Goal: Communication & Community: Connect with others

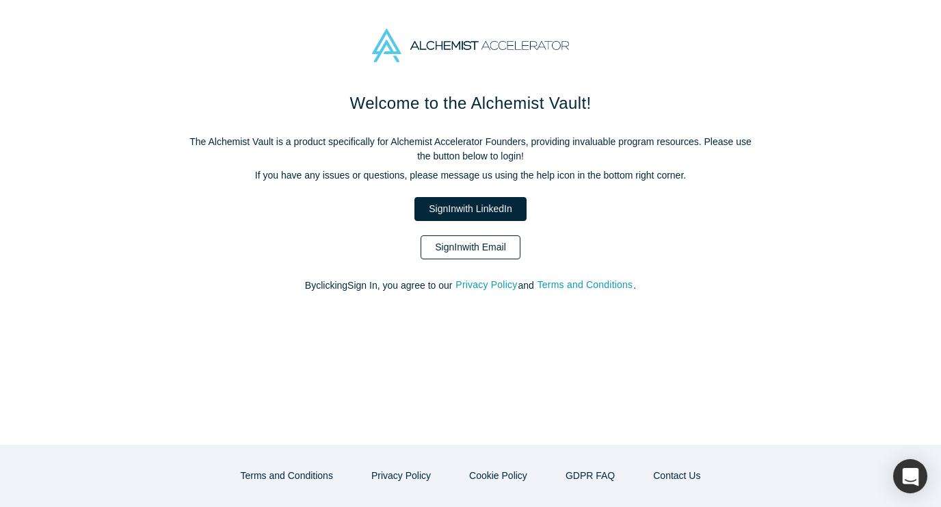
click at [455, 243] on link "Sign In with Email" at bounding box center [470, 247] width 100 height 24
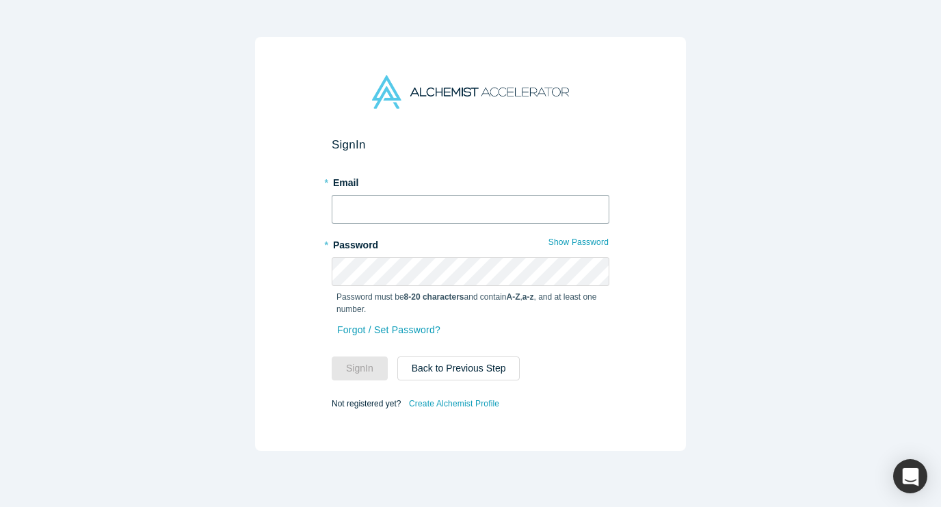
type input "[EMAIL_ADDRESS][DOMAIN_NAME]"
click at [360, 368] on button "Sign In" at bounding box center [360, 368] width 56 height 24
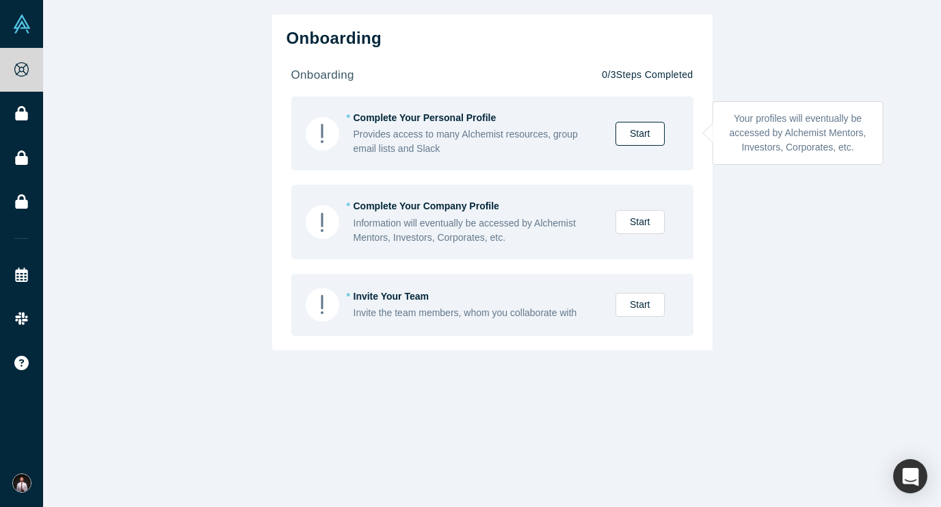
click at [628, 134] on link "Start" at bounding box center [639, 134] width 49 height 24
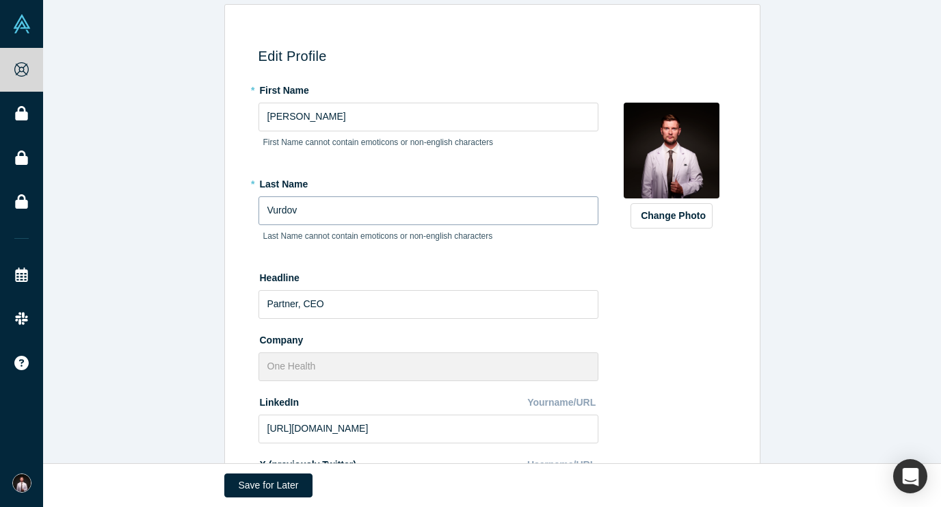
scroll to position [164, 0]
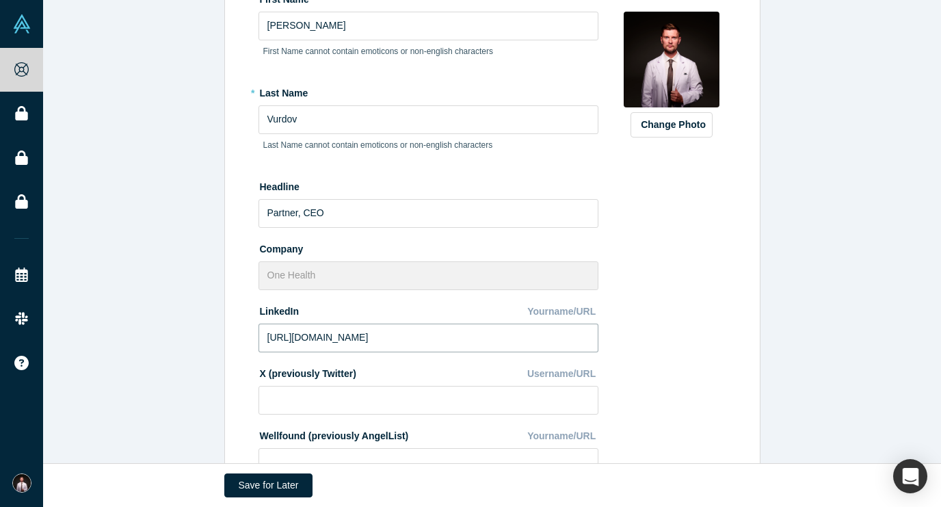
click at [484, 334] on input "[URL][DOMAIN_NAME]" at bounding box center [428, 337] width 340 height 29
paste input "[URL][DOMAIN_NAME]"
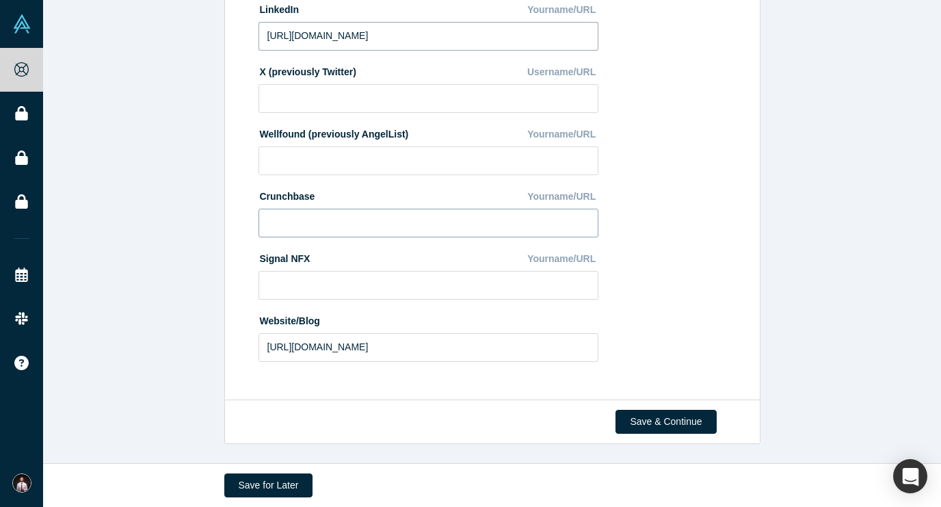
scroll to position [465, 0]
type input "[URL][DOMAIN_NAME]"
click at [638, 420] on button "Save & Continue" at bounding box center [665, 422] width 100 height 24
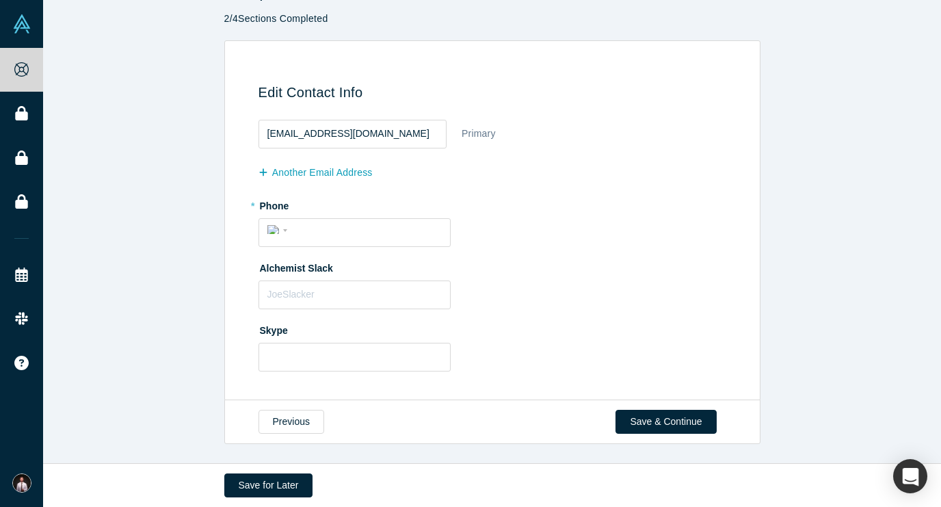
scroll to position [36, 0]
click at [273, 233] on div "International [GEOGRAPHIC_DATA] [GEOGRAPHIC_DATA] [GEOGRAPHIC_DATA] [GEOGRAPHIC…" at bounding box center [279, 230] width 25 height 20
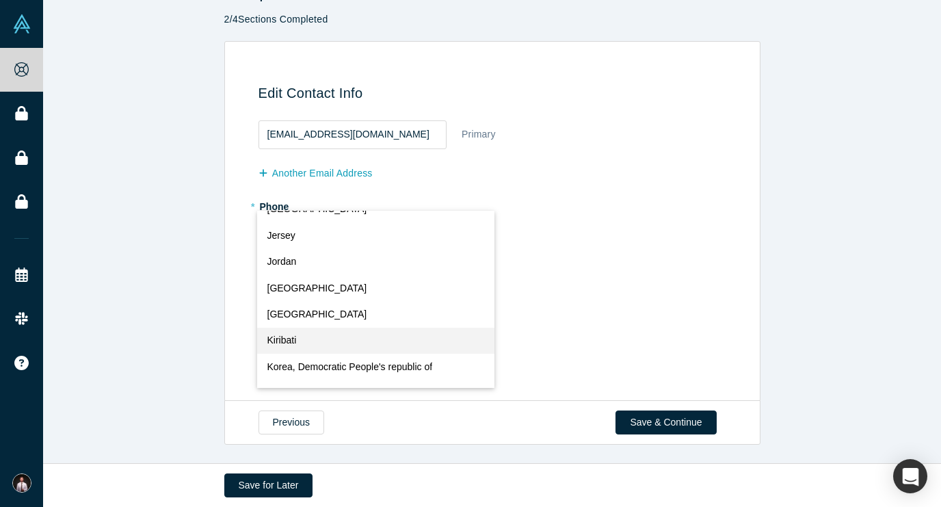
scroll to position [2907, 0]
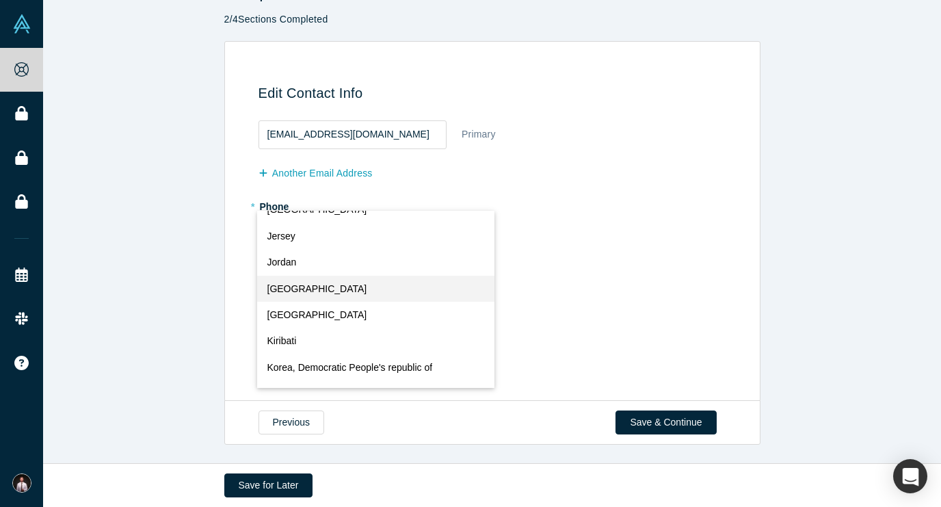
click at [336, 286] on button "[GEOGRAPHIC_DATA]" at bounding box center [375, 288] width 237 height 26
select select "KZ"
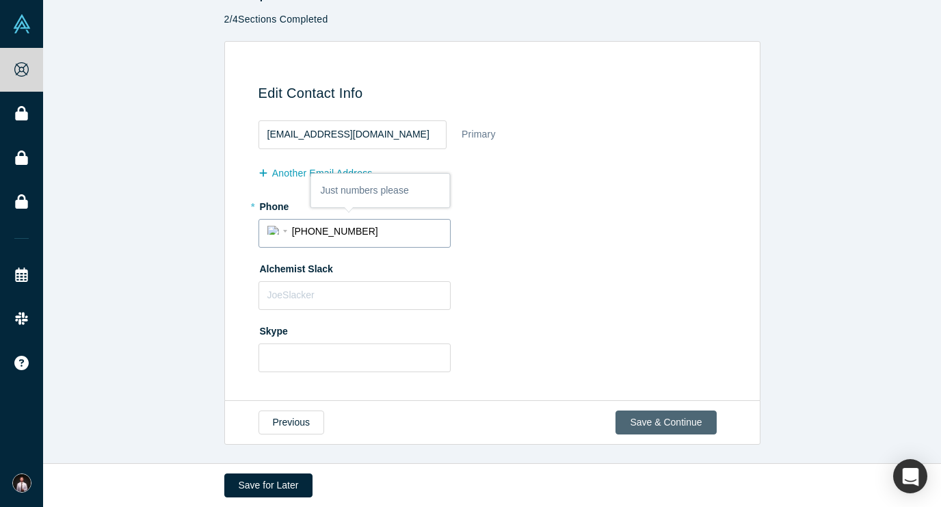
type input "[PHONE_NUMBER]"
click at [634, 420] on button "Save & Continue" at bounding box center [665, 422] width 100 height 24
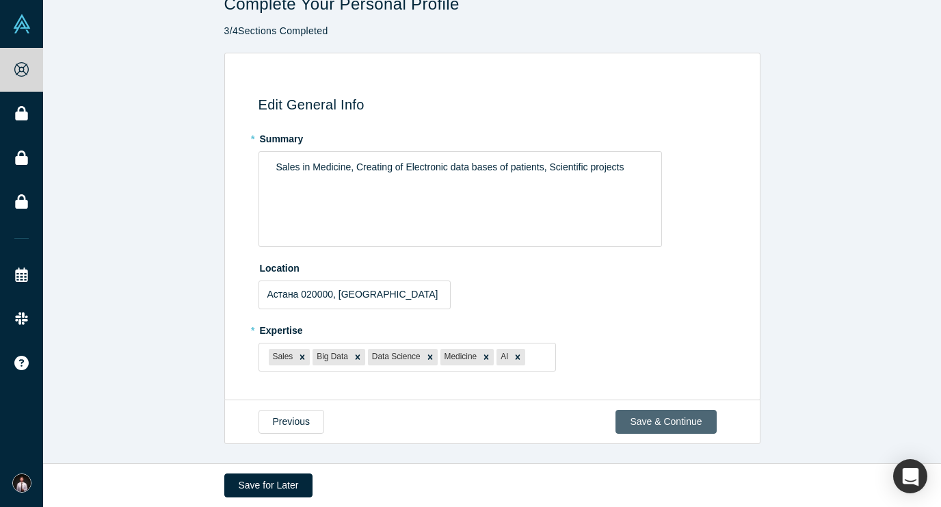
scroll to position [0, 0]
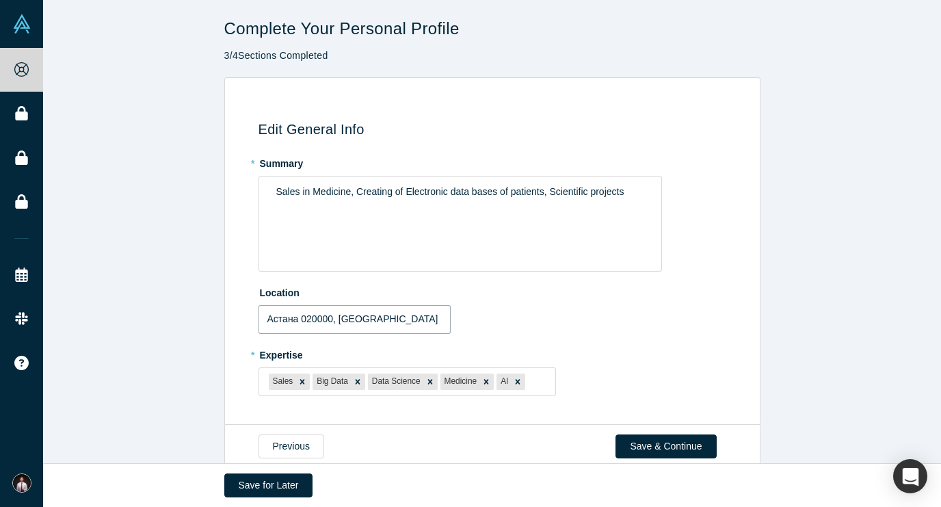
click at [413, 319] on input "Астана 020000, [GEOGRAPHIC_DATA]" at bounding box center [354, 319] width 192 height 29
click at [372, 320] on input "Астана 020000, [GEOGRAPHIC_DATA]" at bounding box center [354, 319] width 192 height 29
click at [571, 321] on div "Location [GEOGRAPHIC_DATA] 020000, [GEOGRAPHIC_DATA]" at bounding box center [494, 307] width 472 height 53
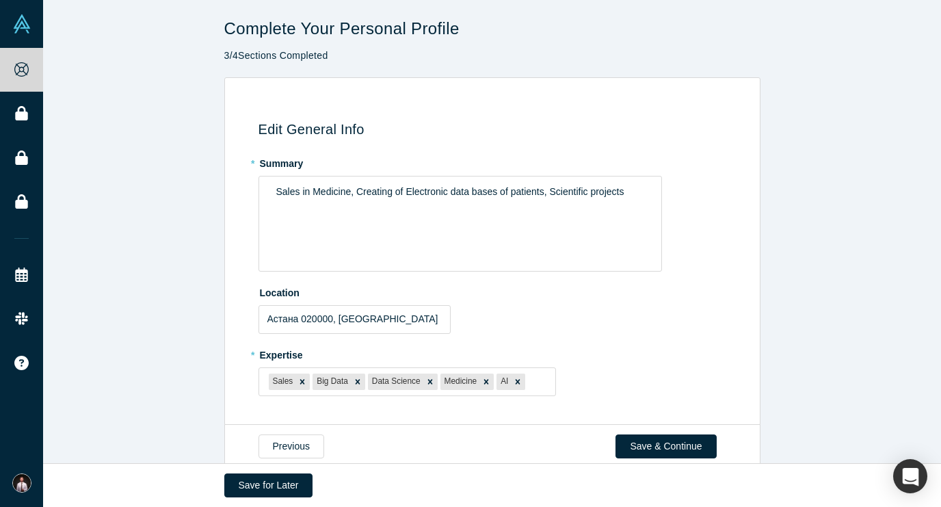
type input "[GEOGRAPHIC_DATA], [GEOGRAPHIC_DATA], [GEOGRAPHIC_DATA]"
click at [673, 436] on button "Save & Continue" at bounding box center [665, 446] width 100 height 24
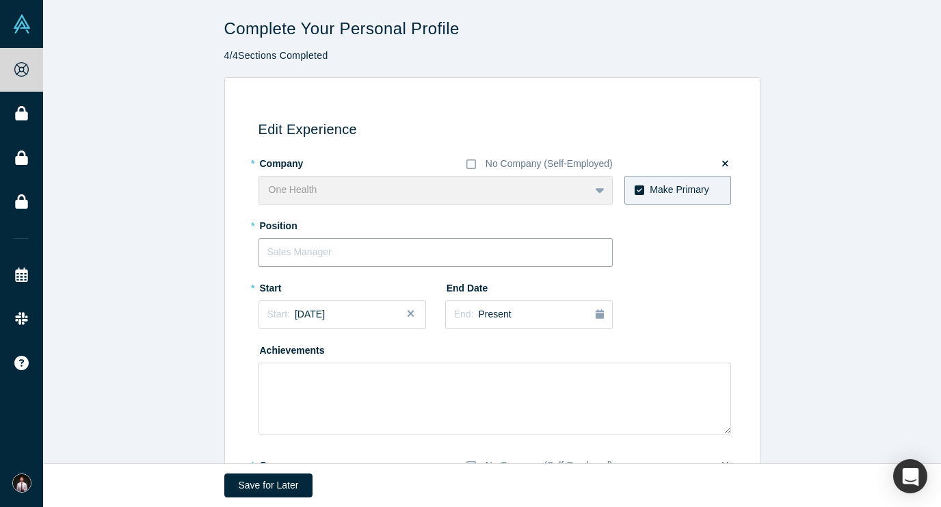
click at [520, 252] on input "text" at bounding box center [435, 252] width 354 height 29
type input "CEO"
click at [397, 310] on div "Start: [DATE]" at bounding box center [342, 314] width 150 height 14
click at [266, 350] on button "Previous Year" at bounding box center [264, 353] width 14 height 14
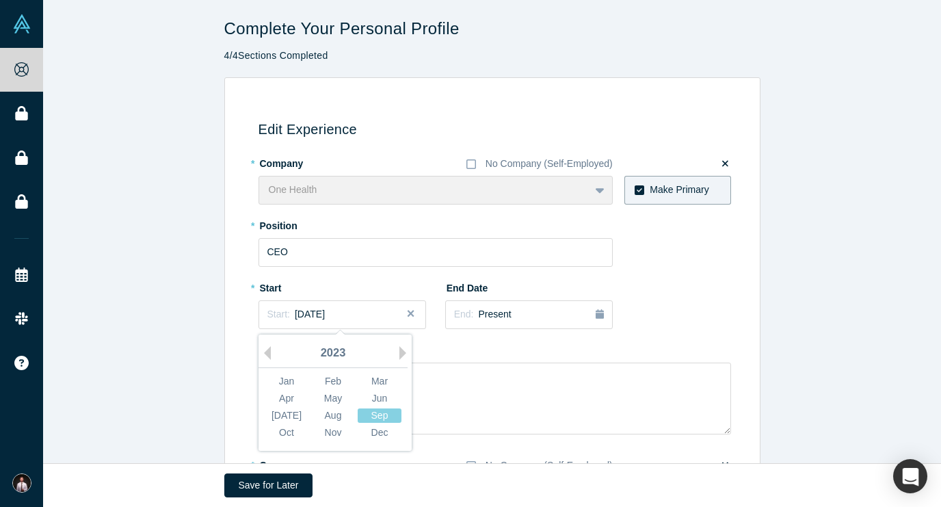
click at [396, 349] on div "2023" at bounding box center [332, 353] width 149 height 29
click at [295, 400] on div "Apr" at bounding box center [287, 398] width 44 height 14
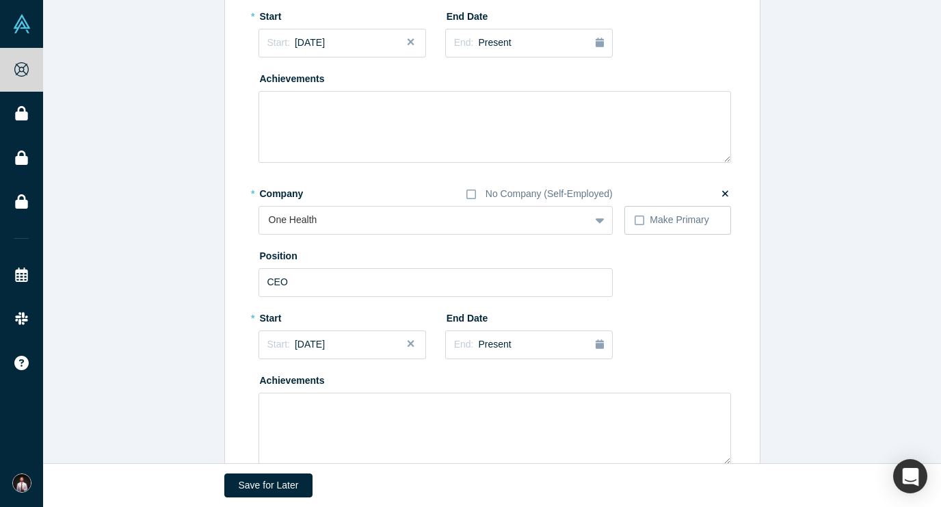
scroll to position [189, 0]
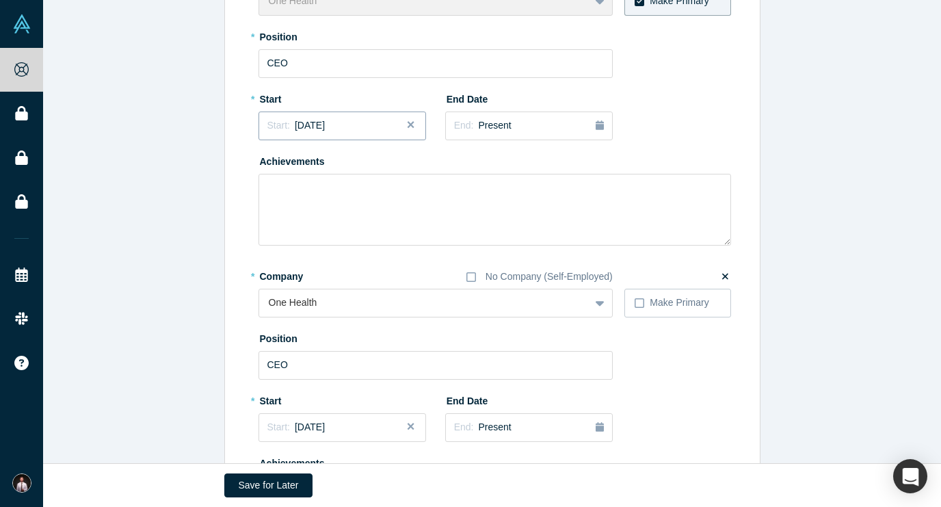
click at [364, 122] on div "Start: [DATE]" at bounding box center [342, 125] width 150 height 14
click at [273, 165] on div "2023" at bounding box center [332, 164] width 149 height 29
click at [267, 163] on button "Previous Year" at bounding box center [264, 164] width 14 height 14
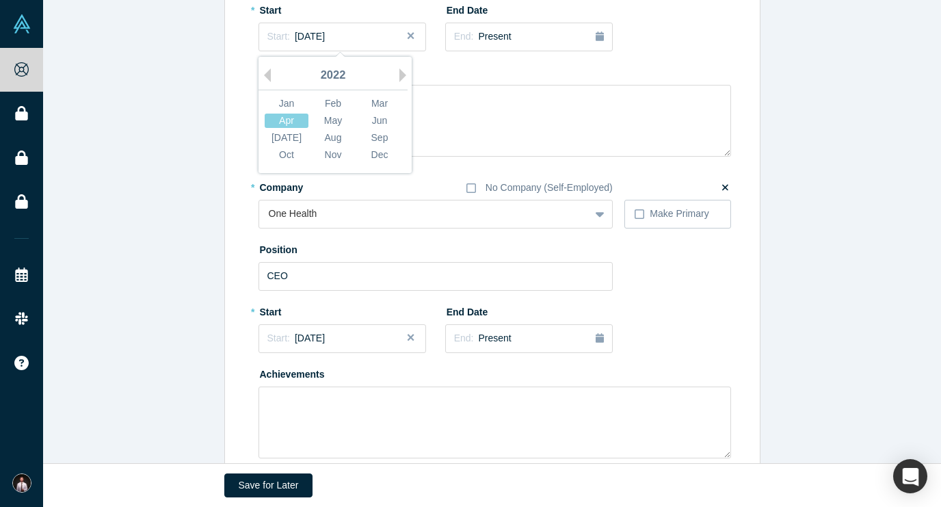
click at [687, 307] on div "* Company No Company (Self-Employed) One Health To pick up a draggable item, pr…" at bounding box center [494, 317] width 472 height 282
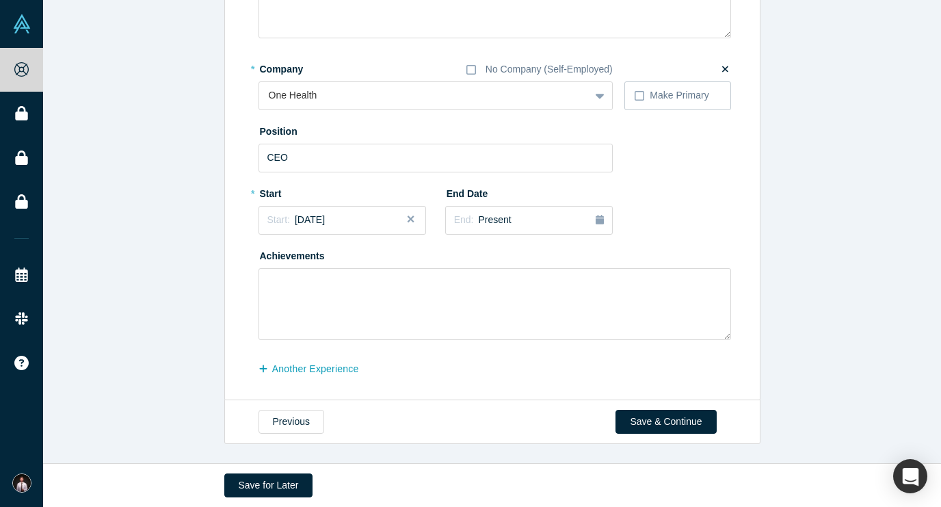
scroll to position [395, 0]
click at [645, 418] on button "Save & Continue" at bounding box center [665, 422] width 100 height 24
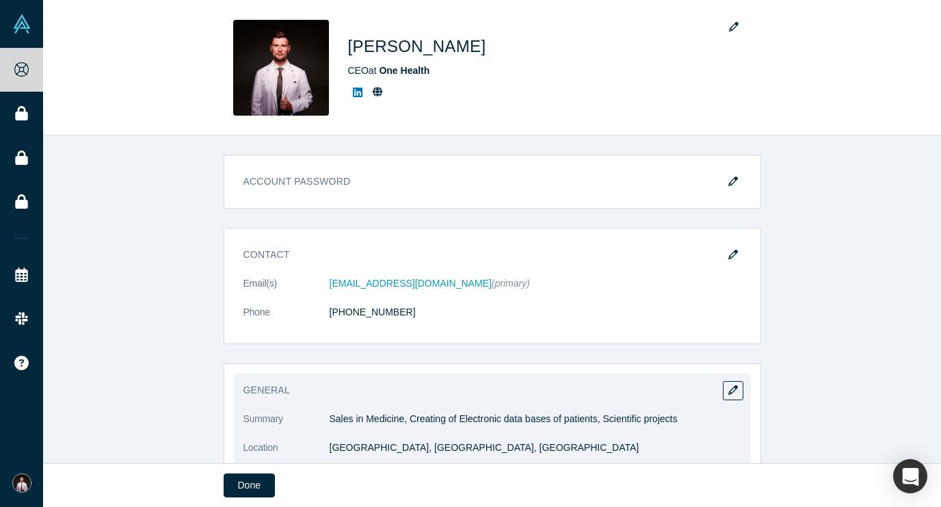
scroll to position [0, 0]
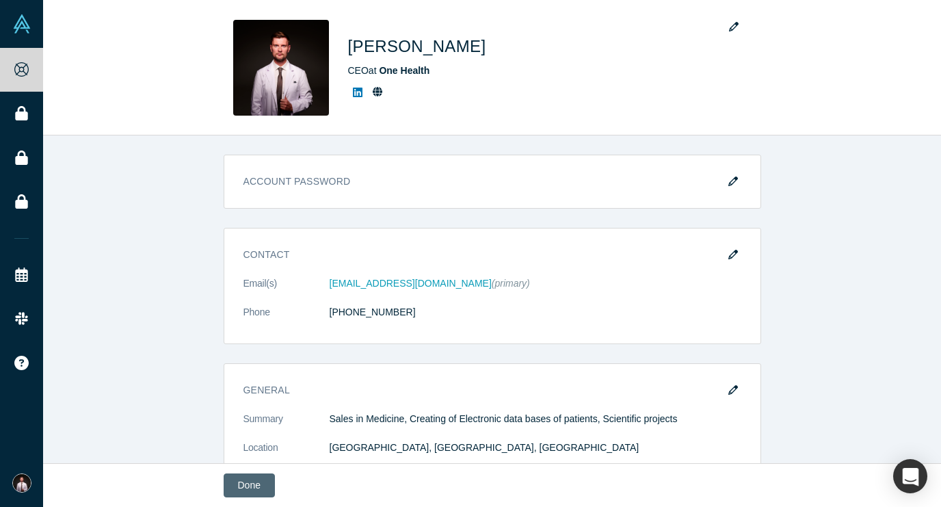
click at [235, 483] on button "Done" at bounding box center [249, 485] width 51 height 24
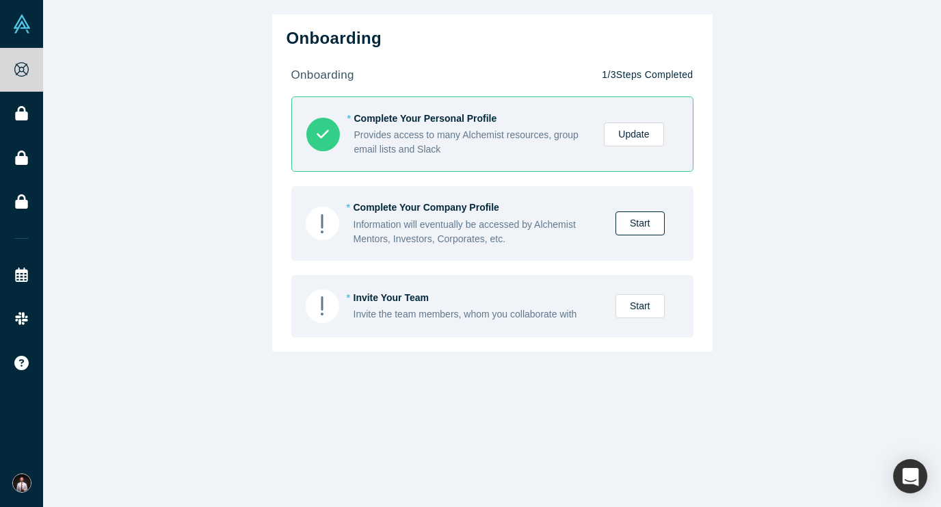
click at [639, 223] on link "Start" at bounding box center [639, 223] width 49 height 24
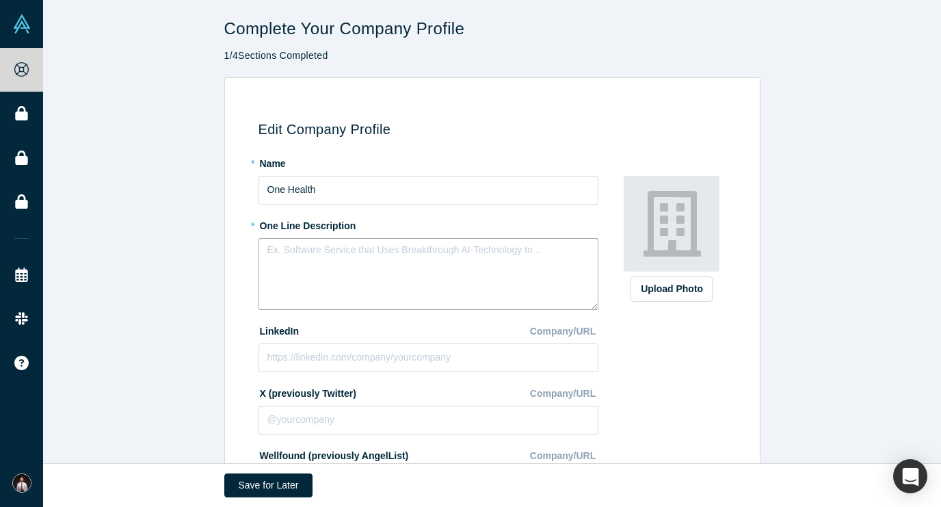
click at [293, 255] on textarea at bounding box center [428, 274] width 340 height 72
paste textarea "ONE HEALTH Company launched [DOMAIN_NAME] medical online platform to integrate …"
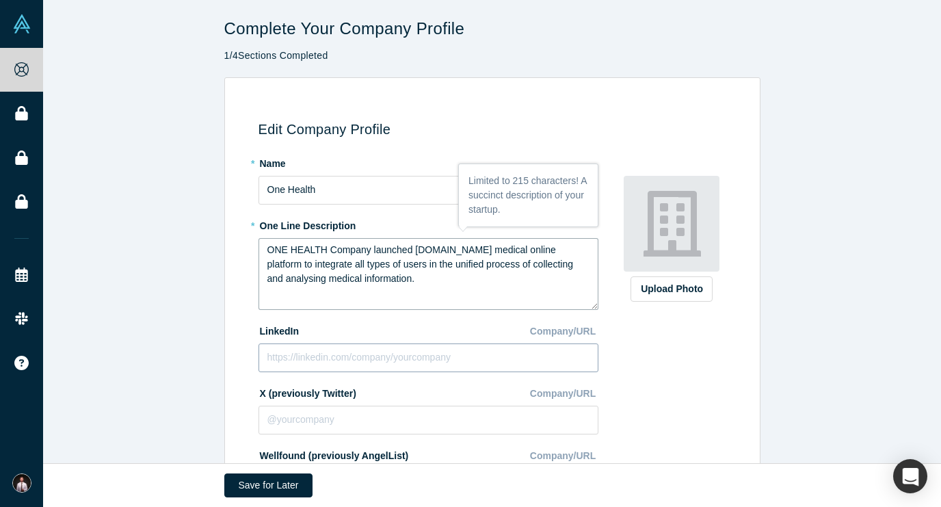
type textarea "ONE HEALTH Company launched [DOMAIN_NAME] medical online platform to integrate …"
paste input "[URL][DOMAIN_NAME]"
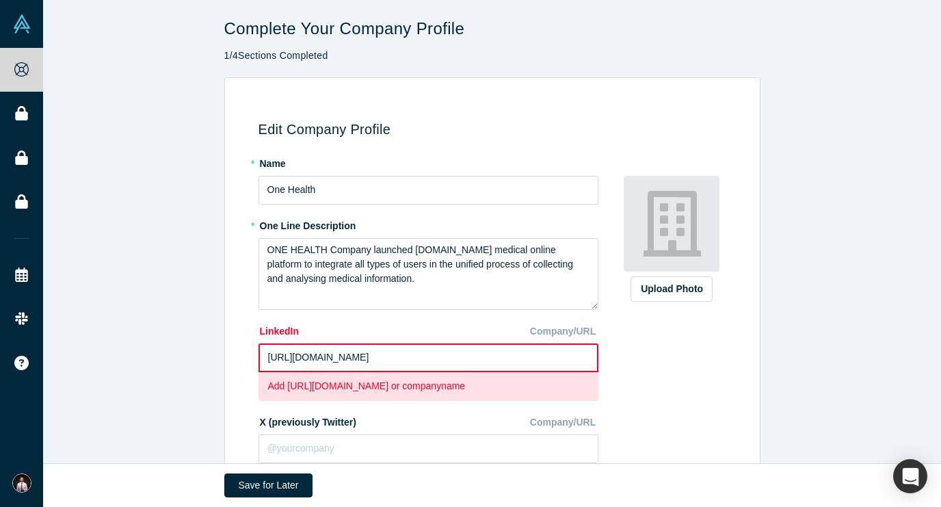
scroll to position [89, 0]
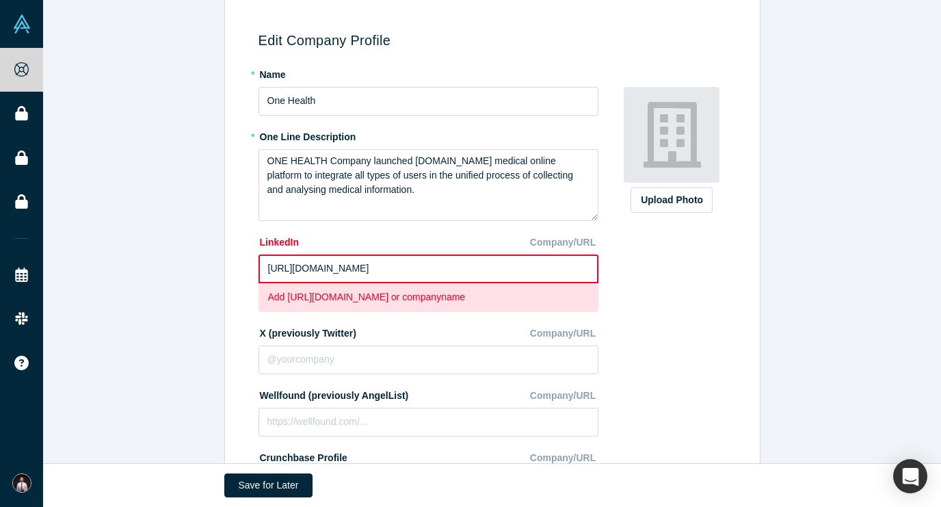
drag, startPoint x: 528, startPoint y: 267, endPoint x: 176, endPoint y: 275, distance: 351.5
click at [176, 275] on div "Edit Company Profile * Name One Health * One Line Description ONE HEALTH Compan…" at bounding box center [492, 293] width 898 height 611
type input "[URL][DOMAIN_NAME]"
click at [447, 265] on input "[URL][DOMAIN_NAME]" at bounding box center [428, 268] width 340 height 29
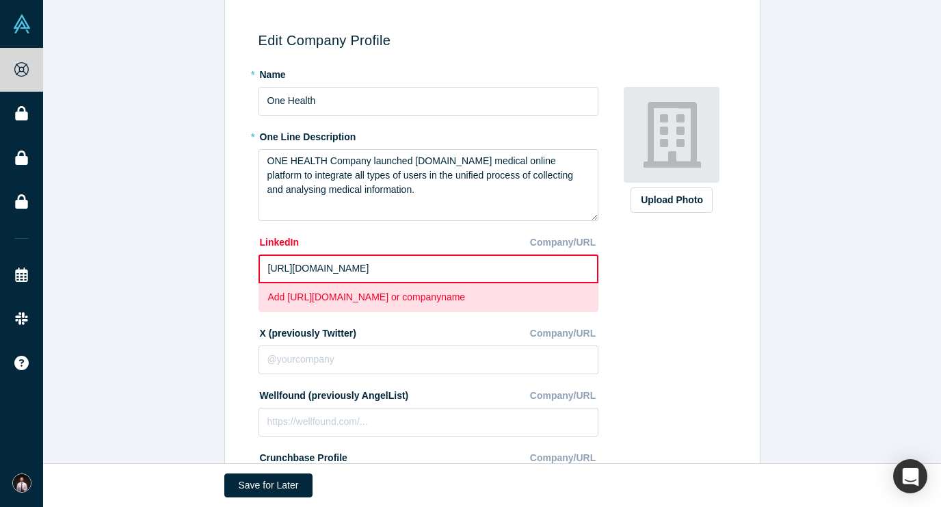
click at [447, 265] on input "[URL][DOMAIN_NAME]" at bounding box center [428, 268] width 340 height 29
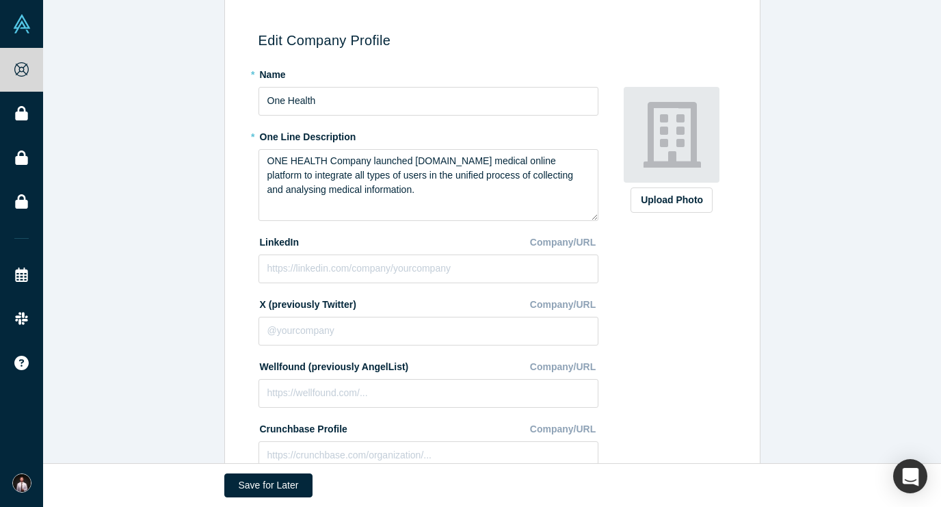
click at [665, 317] on div "Upload Photo Zoom Save Remove Upload New" at bounding box center [672, 302] width 118 height 479
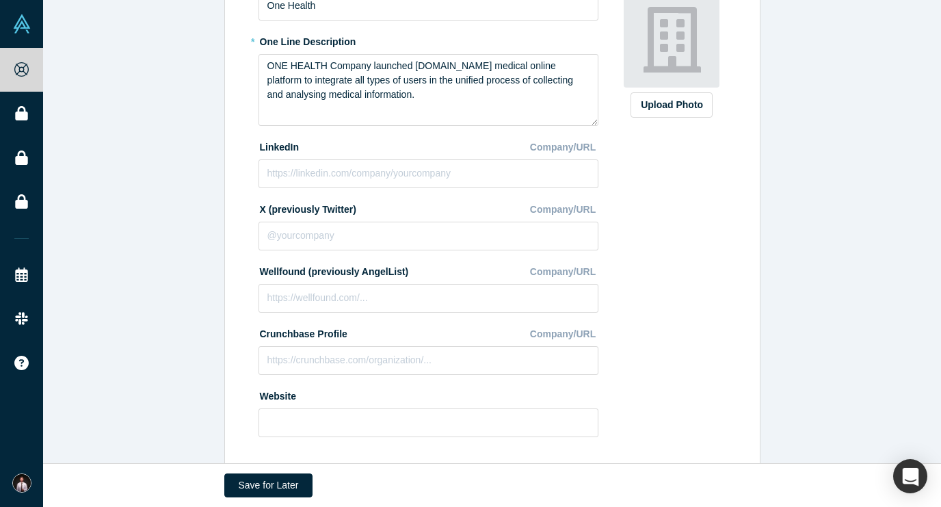
scroll to position [248, 0]
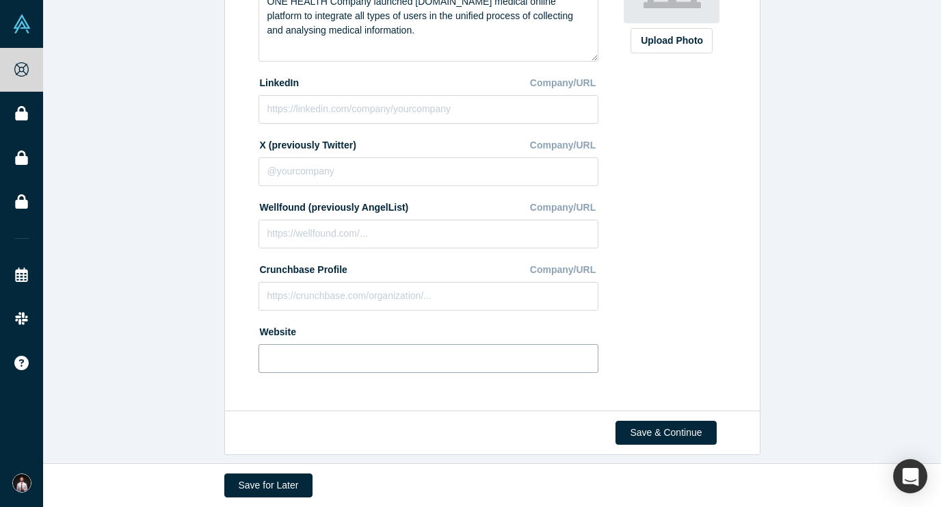
click at [291, 347] on input at bounding box center [428, 358] width 340 height 29
paste input "[URL][DOMAIN_NAME]"
type input "[URL][DOMAIN_NAME]"
click at [684, 431] on button "Save & Continue" at bounding box center [665, 432] width 100 height 24
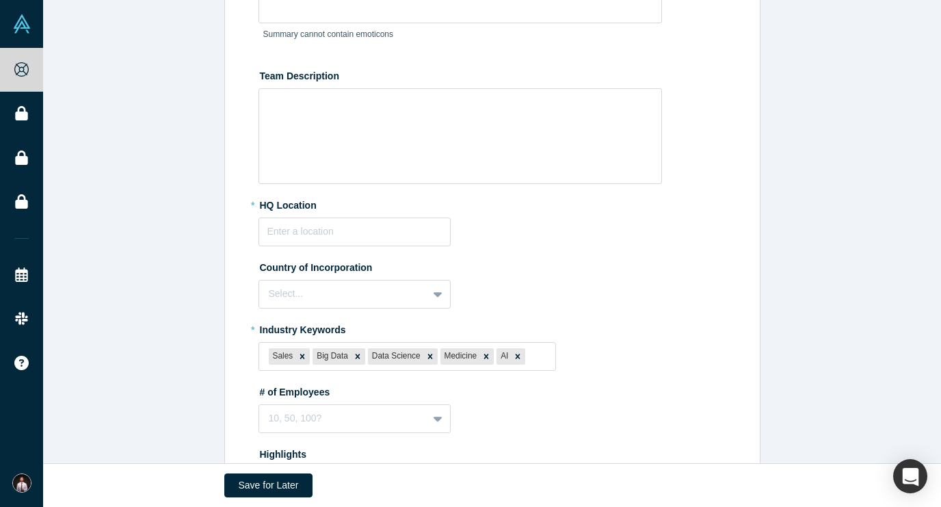
scroll to position [0, 0]
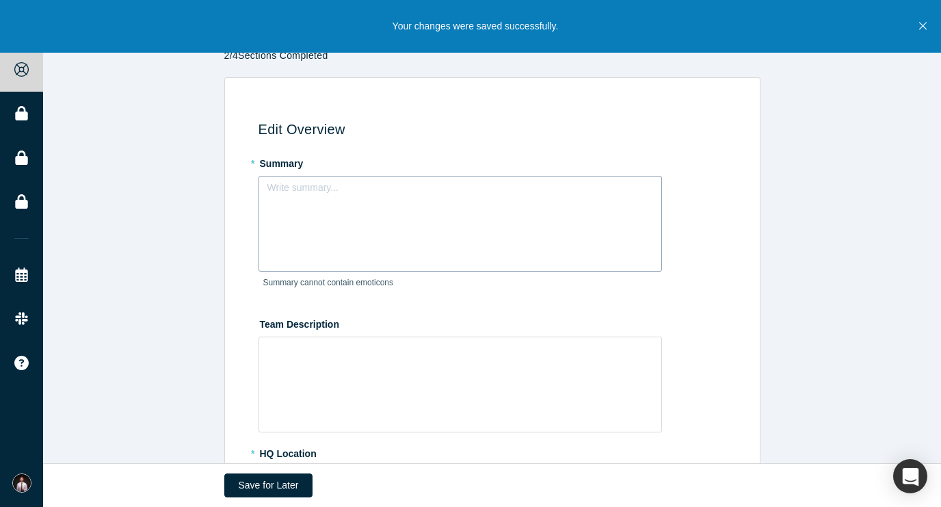
click at [543, 217] on div "Write summary..." at bounding box center [459, 224] width 403 height 96
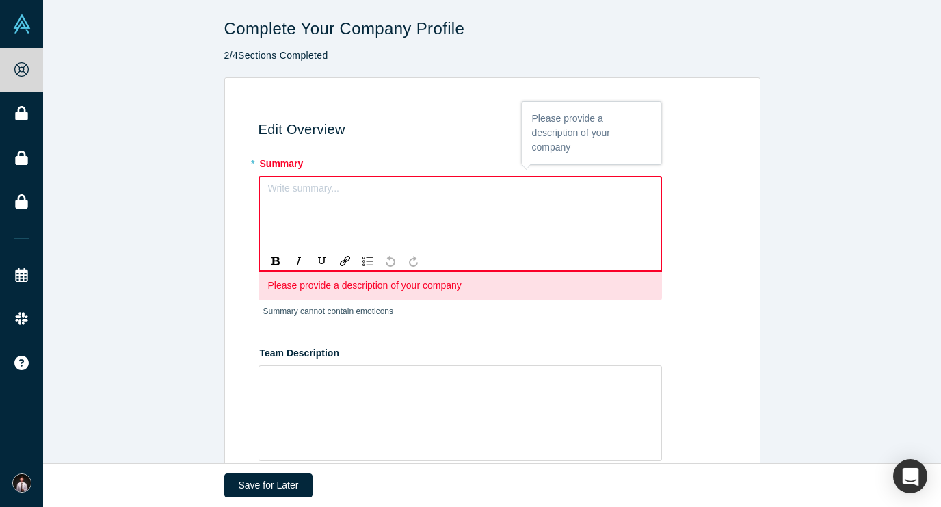
click at [285, 193] on div "rdw-editor" at bounding box center [460, 192] width 367 height 14
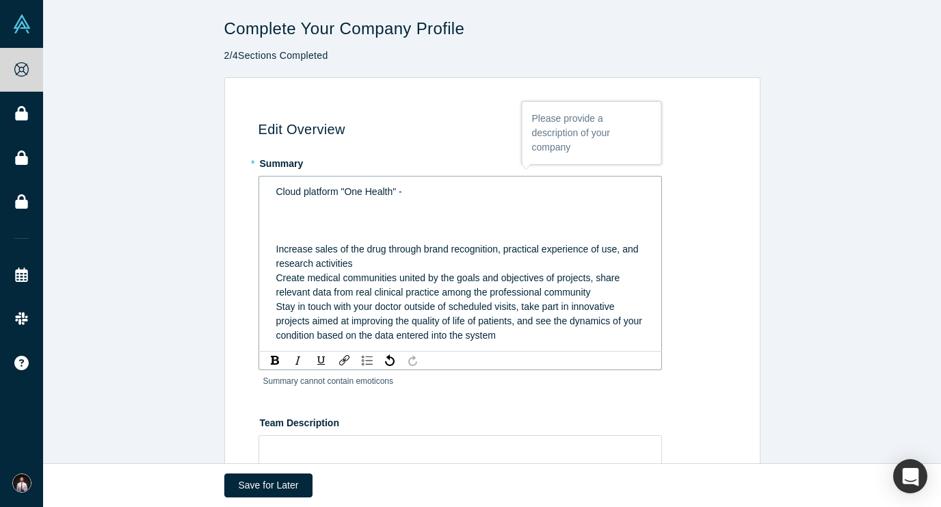
click at [276, 249] on span "Increase sales of the drug through brand recognition, practical experience of u…" at bounding box center [458, 255] width 365 height 25
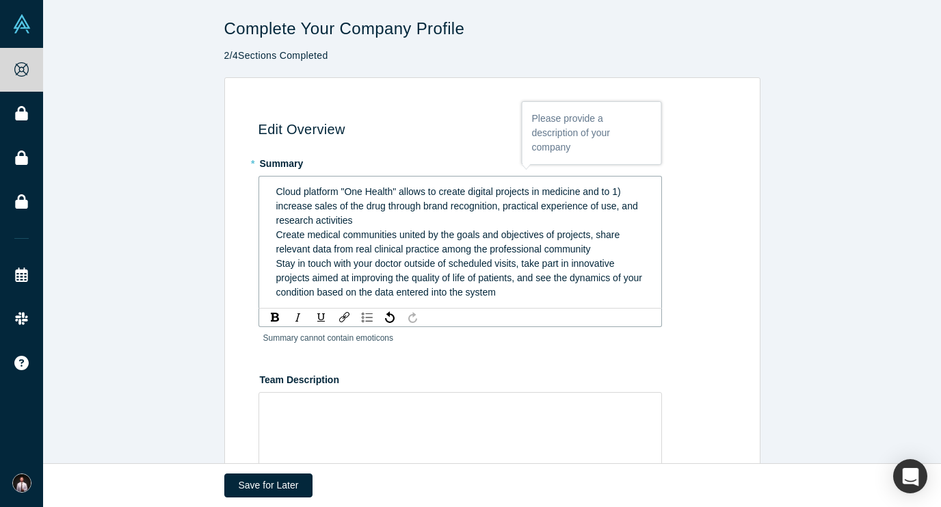
click at [453, 226] on div "Cloud platform "One Health" allows to create digital projects in medicine and t…" at bounding box center [460, 206] width 368 height 43
click at [494, 226] on div "Cloud platform "One Health" allows to create digital projects in medicine and t…" at bounding box center [460, 242] width 368 height 115
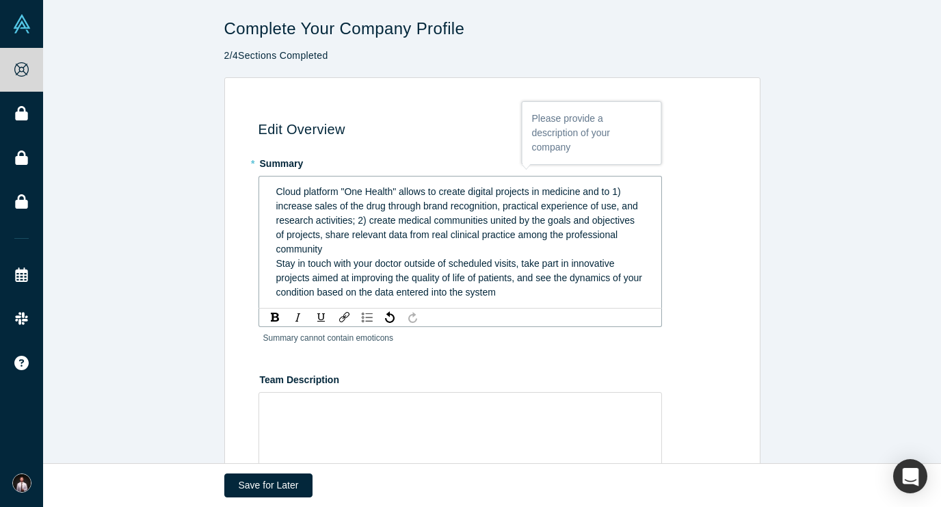
click at [453, 239] on span "Cloud platform "One Health" allows to create digital projects in medicine and t…" at bounding box center [458, 220] width 364 height 68
click at [403, 254] on div "Cloud platform "One Health" allows to create digital projects in medicine and t…" at bounding box center [460, 221] width 368 height 72
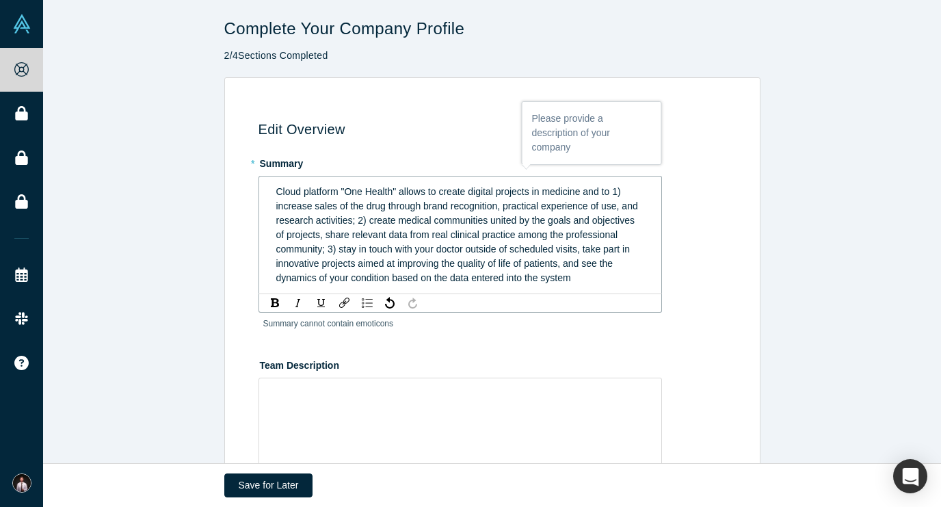
click at [602, 274] on div "Cloud platform "One Health" allows to create digital projects in medicine and t…" at bounding box center [460, 235] width 368 height 100
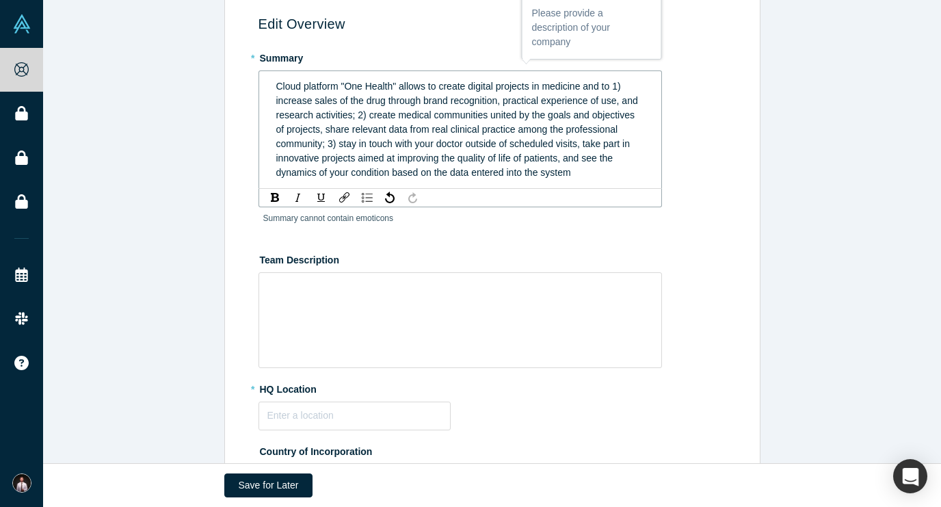
scroll to position [106, 0]
click at [430, 298] on div "rdw-wrapper" at bounding box center [459, 319] width 403 height 96
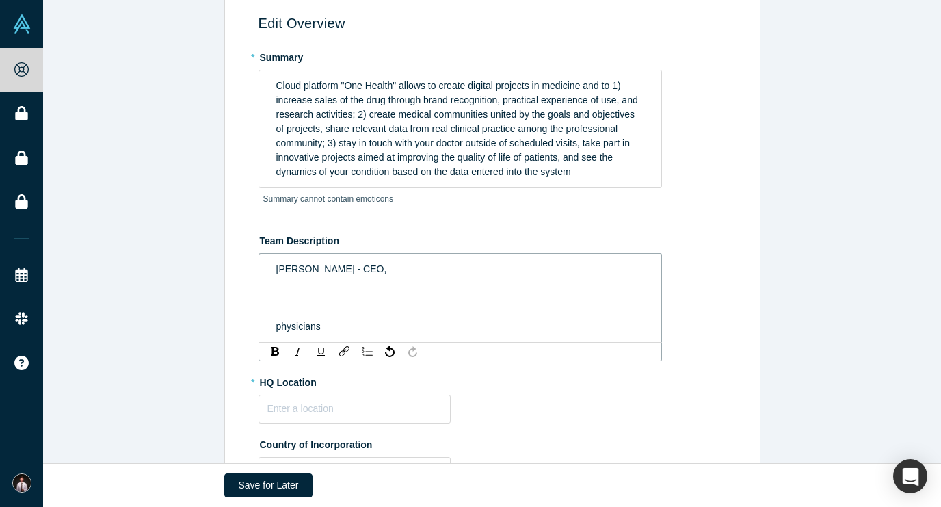
click at [269, 329] on div "[PERSON_NAME] - CEO, physicians" at bounding box center [460, 298] width 385 height 80
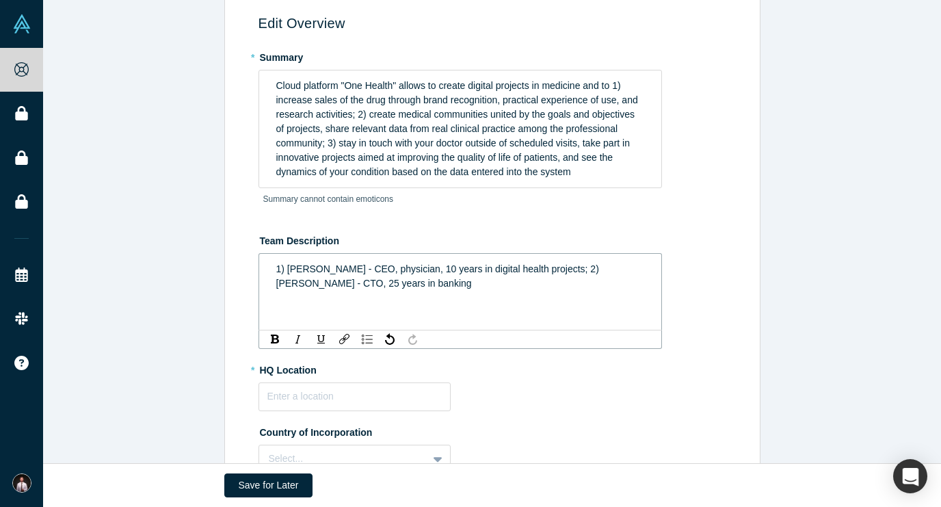
click at [357, 284] on span "1) [PERSON_NAME] - CEO, physician, 10 years in digital health projects; 2) [PER…" at bounding box center [438, 275] width 325 height 25
click at [464, 273] on span "1) [PERSON_NAME] - CEO, physician, 10 years in digital health projects; 2) [PER…" at bounding box center [438, 275] width 325 height 25
click at [448, 284] on div "1) [PERSON_NAME] - CEO, physician, 10 years in digital health projects; 2) [PER…" at bounding box center [460, 276] width 368 height 29
click at [297, 283] on span "1) [PERSON_NAME] - CEO, physician, 10 years in digital health projects; 2) [PER…" at bounding box center [438, 275] width 325 height 25
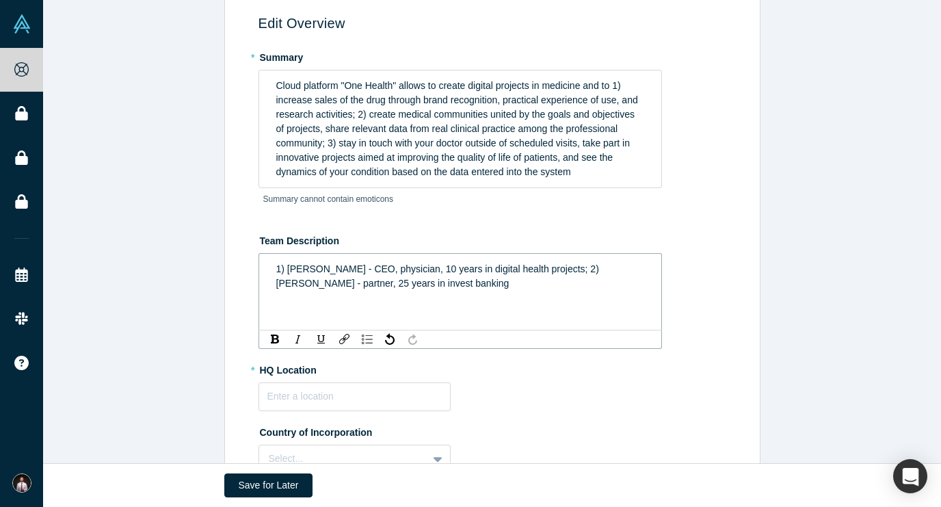
click at [450, 282] on div "1) [PERSON_NAME] - CEO, physician, 10 years in digital health projects; 2) [PER…" at bounding box center [460, 276] width 368 height 29
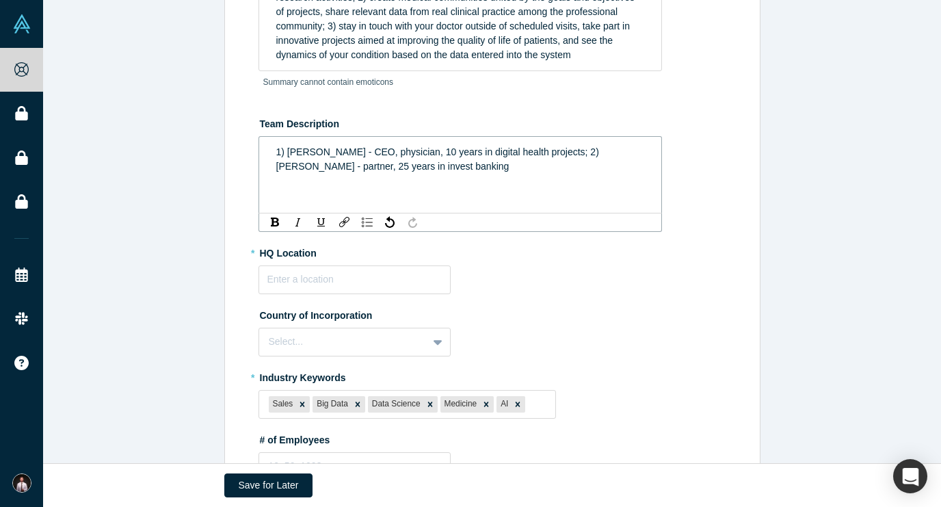
scroll to position [228, 0]
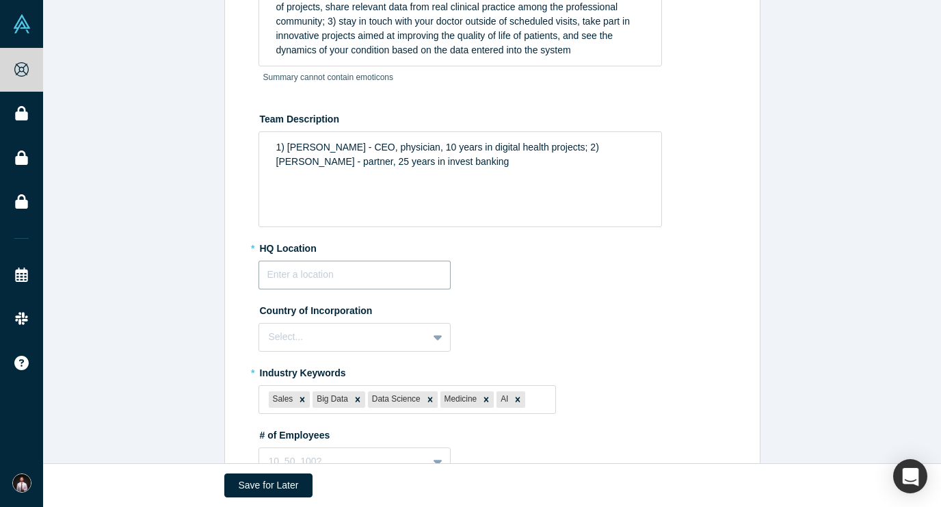
click at [415, 276] on input "text" at bounding box center [354, 274] width 192 height 29
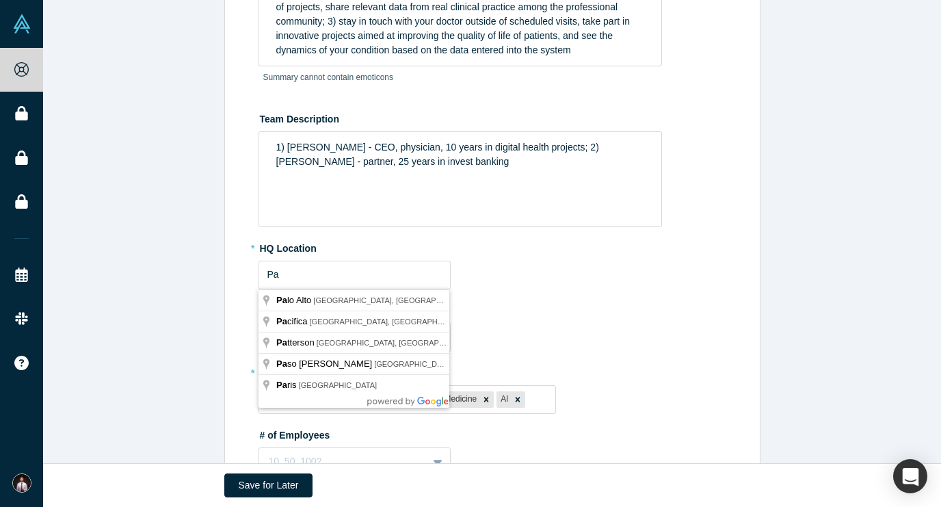
type input "[GEOGRAPHIC_DATA], [GEOGRAPHIC_DATA], [GEOGRAPHIC_DATA]"
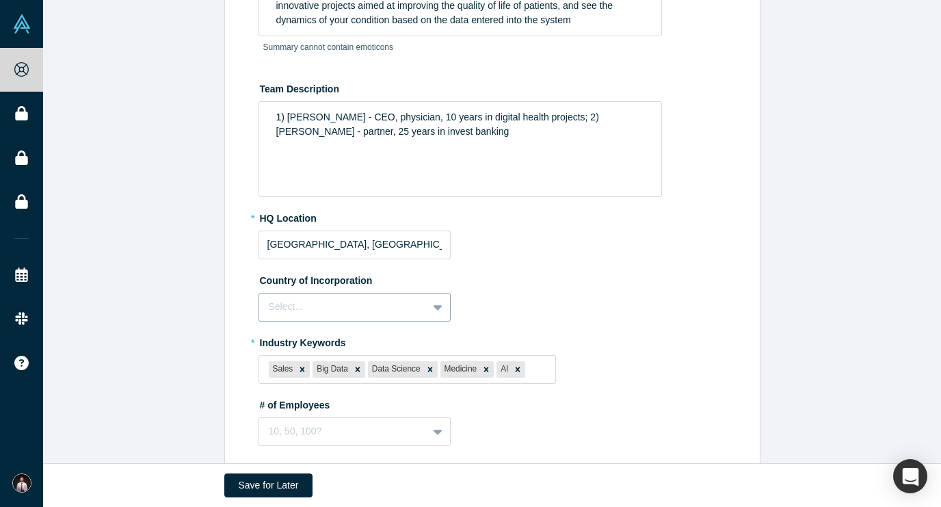
click at [377, 305] on div "Select..." at bounding box center [354, 307] width 192 height 29
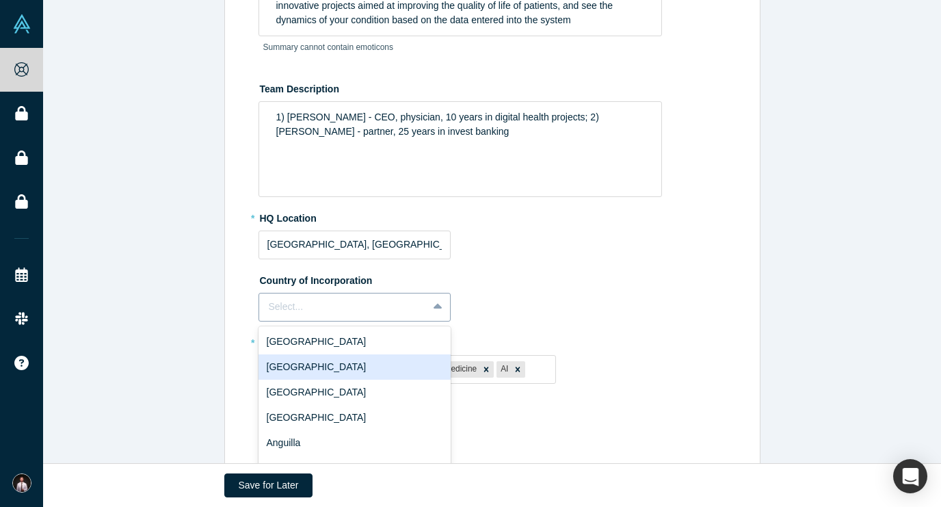
scroll to position [331, 0]
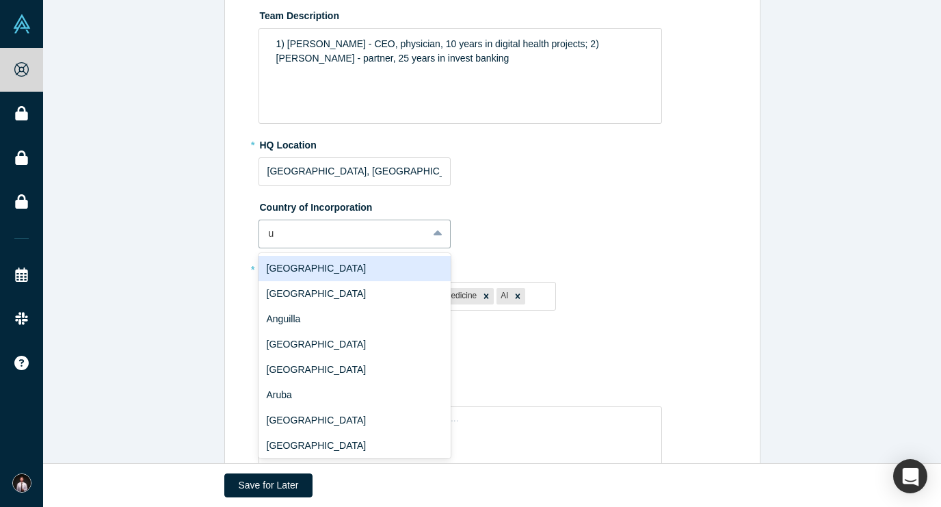
type input "un"
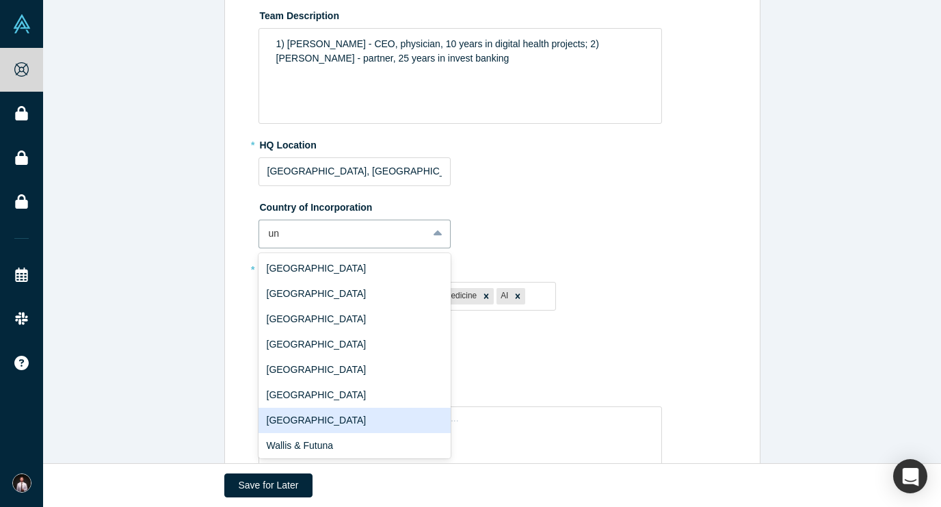
click at [351, 408] on div "[GEOGRAPHIC_DATA]" at bounding box center [354, 419] width 192 height 25
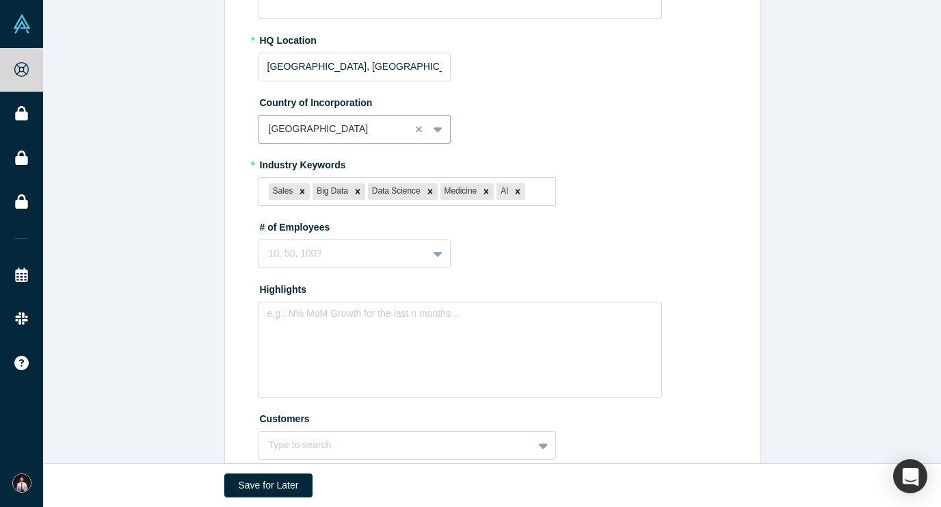
scroll to position [437, 0]
click at [385, 245] on div "10, 50, 100?" at bounding box center [354, 252] width 192 height 29
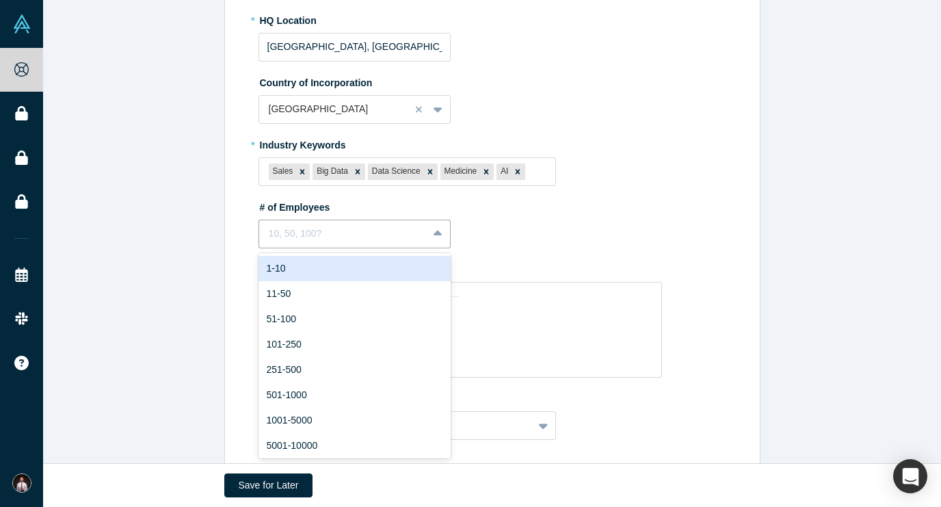
click at [378, 256] on div "1-10" at bounding box center [354, 268] width 192 height 25
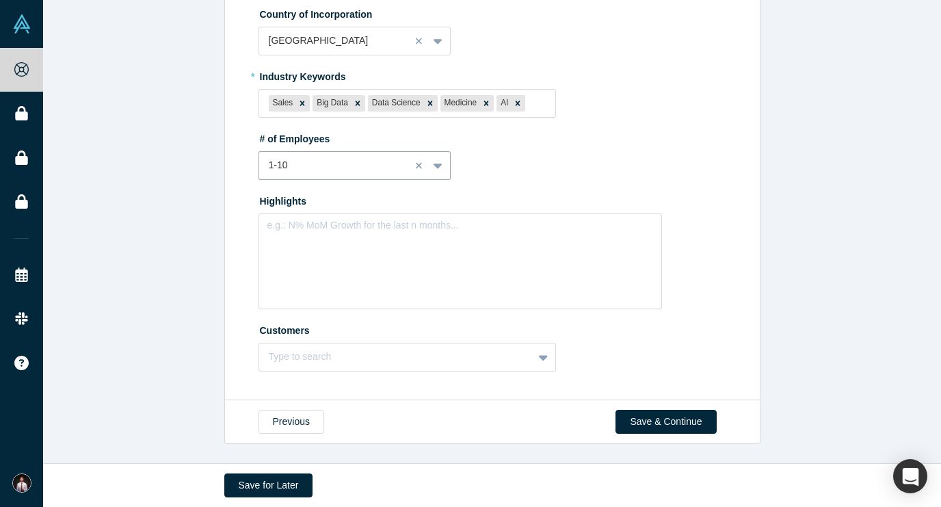
scroll to position [523, 0]
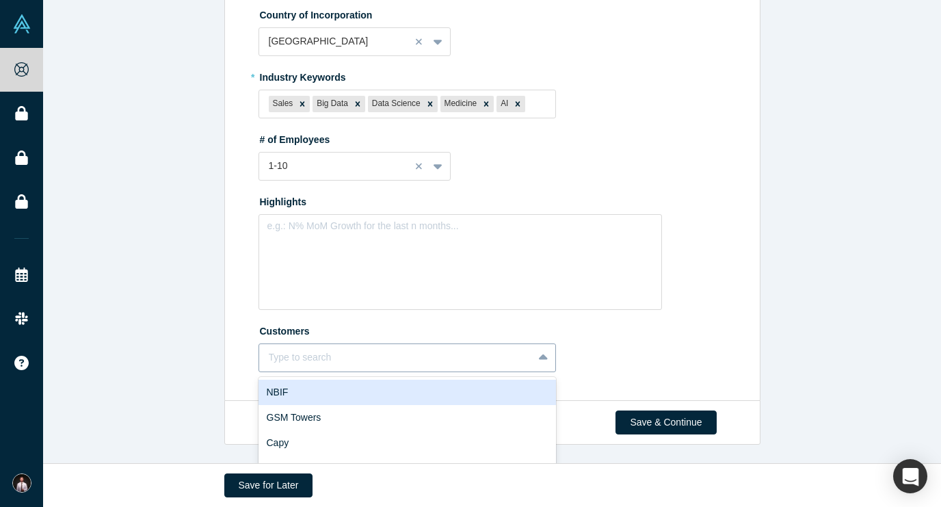
click at [386, 356] on div "NBIF, 1 of 10. 10 results available. Use Up and Down to choose options, press E…" at bounding box center [407, 357] width 298 height 29
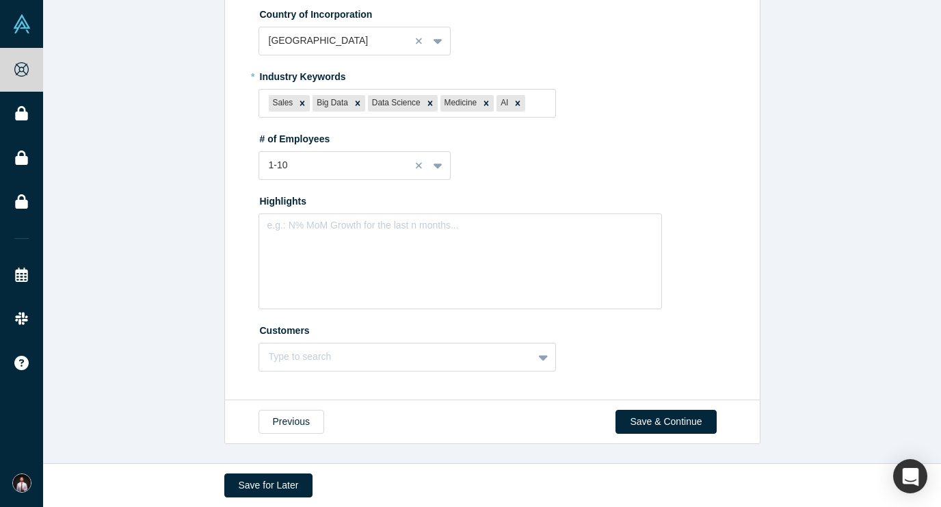
click at [598, 319] on div "Customers Type to search To pick up a draggable item, press the space bar. Whil…" at bounding box center [494, 345] width 472 height 53
click at [645, 409] on button "Save & Continue" at bounding box center [665, 421] width 100 height 24
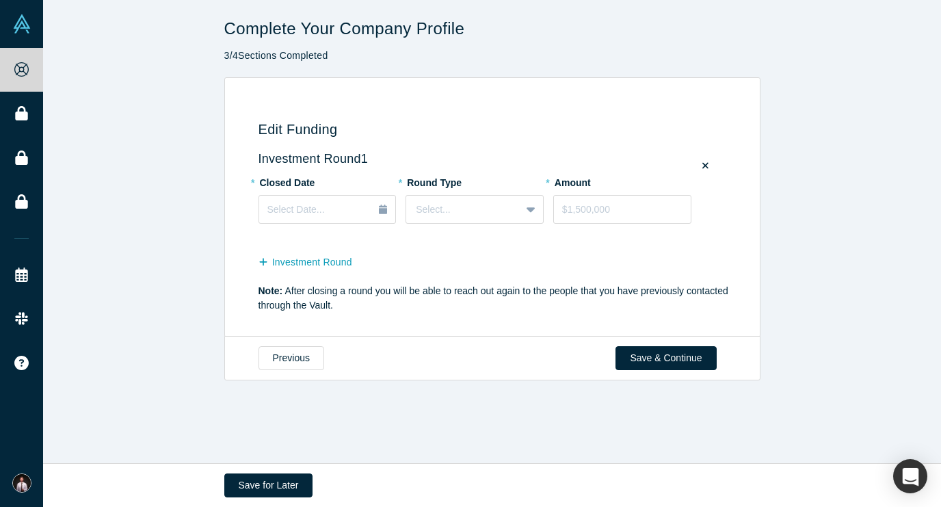
scroll to position [0, 0]
click at [669, 359] on button "Save & Continue" at bounding box center [665, 358] width 100 height 24
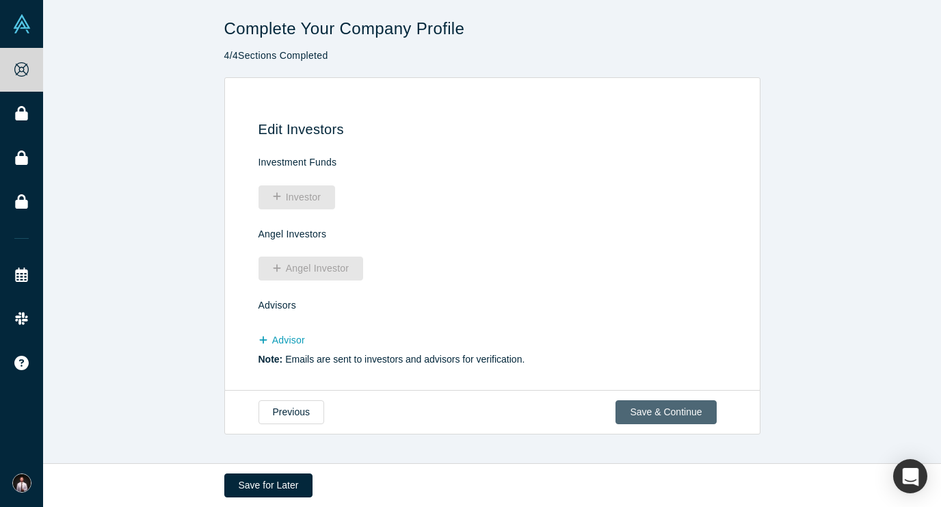
click at [664, 409] on button "Save & Continue" at bounding box center [665, 412] width 100 height 24
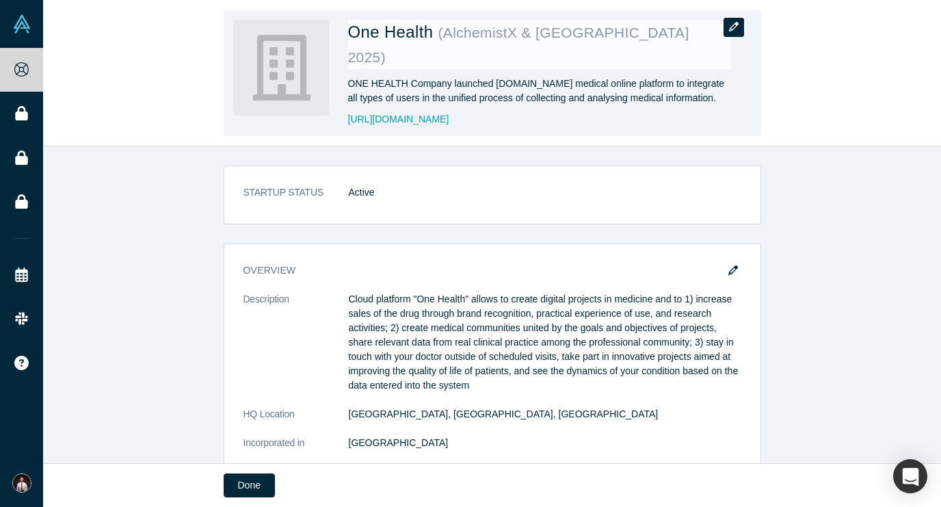
click at [731, 26] on icon "button" at bounding box center [734, 27] width 10 height 10
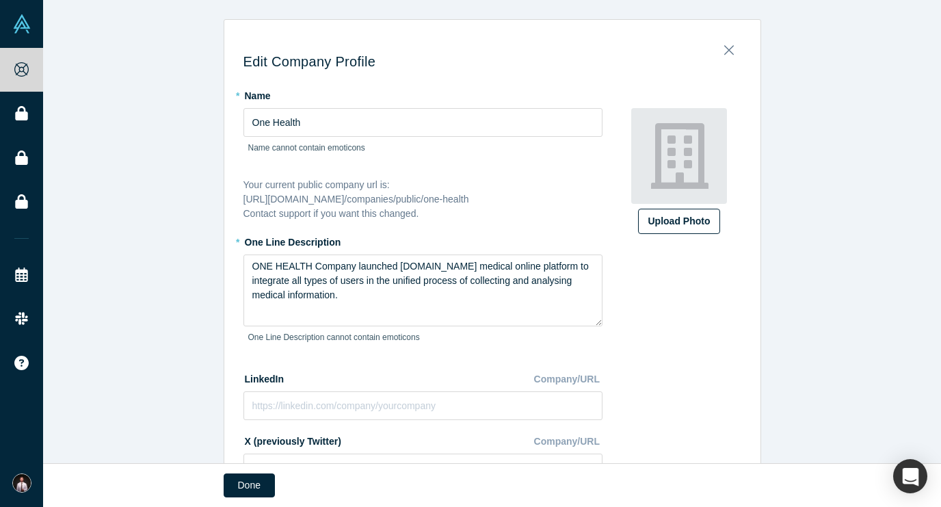
click at [671, 218] on div "Upload Photo" at bounding box center [679, 221] width 62 height 14
click at [0, 0] on input "Upload Photo" at bounding box center [0, 0] width 0 height 0
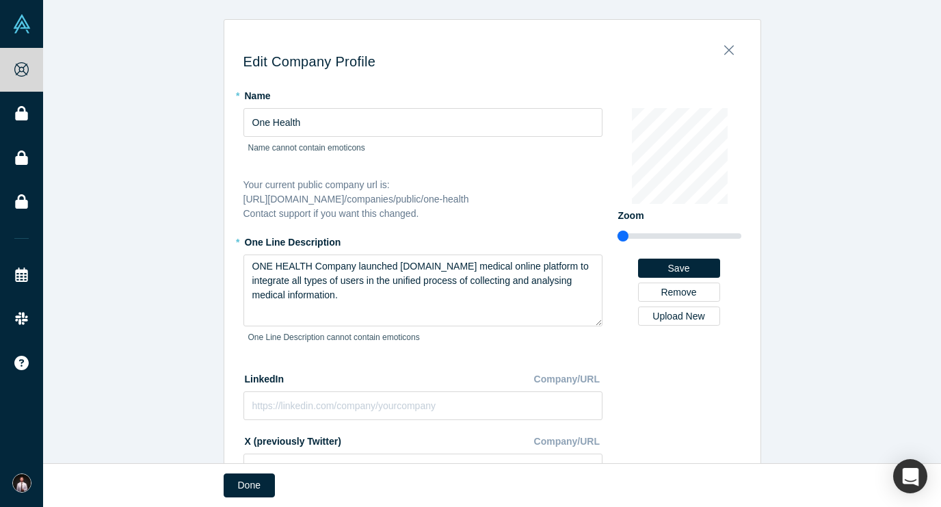
drag, startPoint x: 630, startPoint y: 234, endPoint x: 623, endPoint y: 237, distance: 7.4
type input "0.78"
click at [623, 237] on input "range" at bounding box center [679, 236] width 124 height 16
click at [657, 265] on button "Save" at bounding box center [679, 267] width 82 height 19
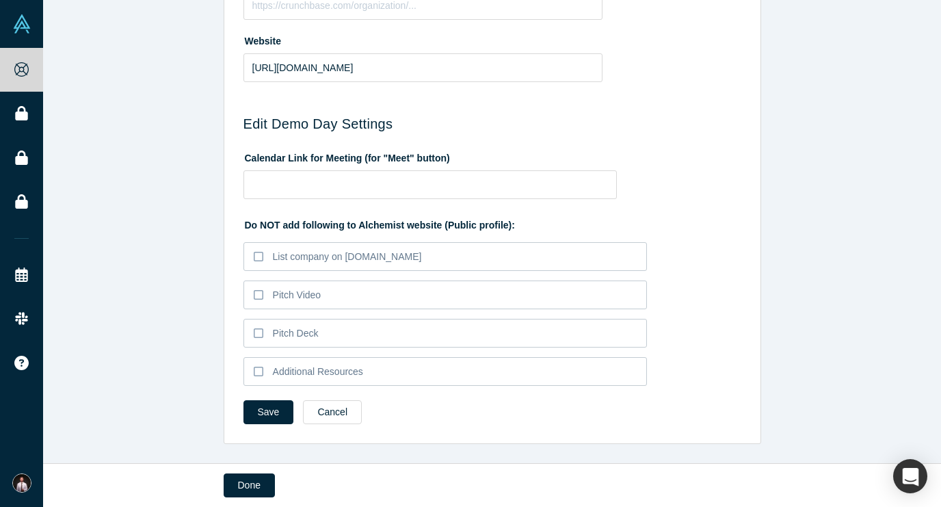
scroll to position [587, 0]
click at [265, 414] on button "Save" at bounding box center [268, 412] width 51 height 24
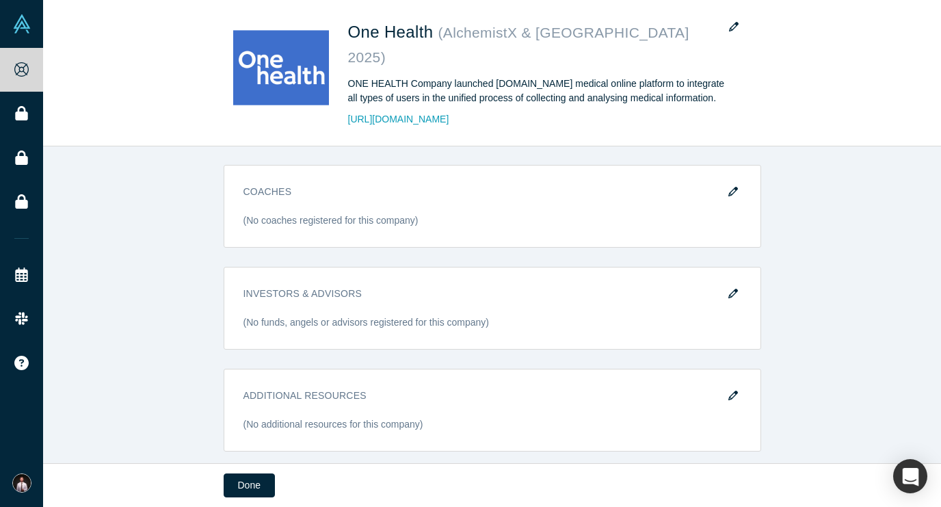
scroll to position [622, 0]
click at [238, 487] on button "Done" at bounding box center [249, 485] width 51 height 24
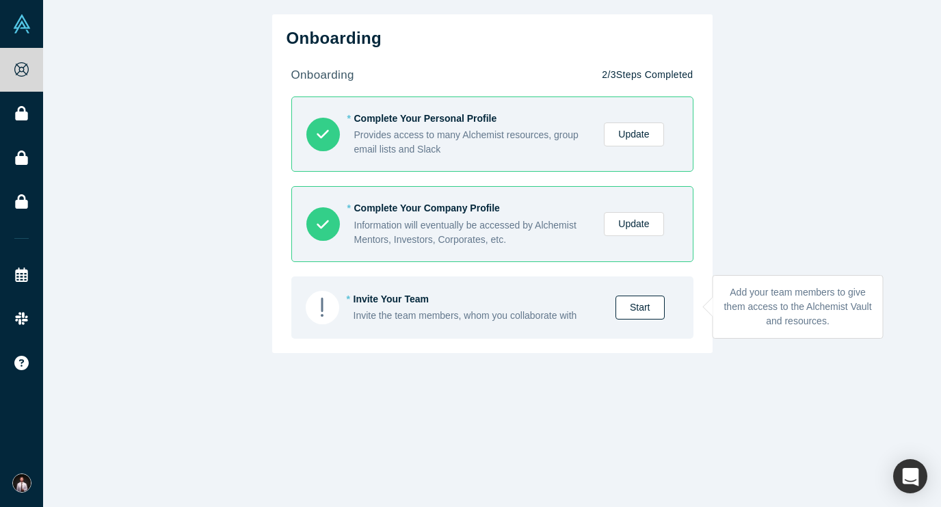
click at [645, 307] on link "Start" at bounding box center [639, 307] width 49 height 24
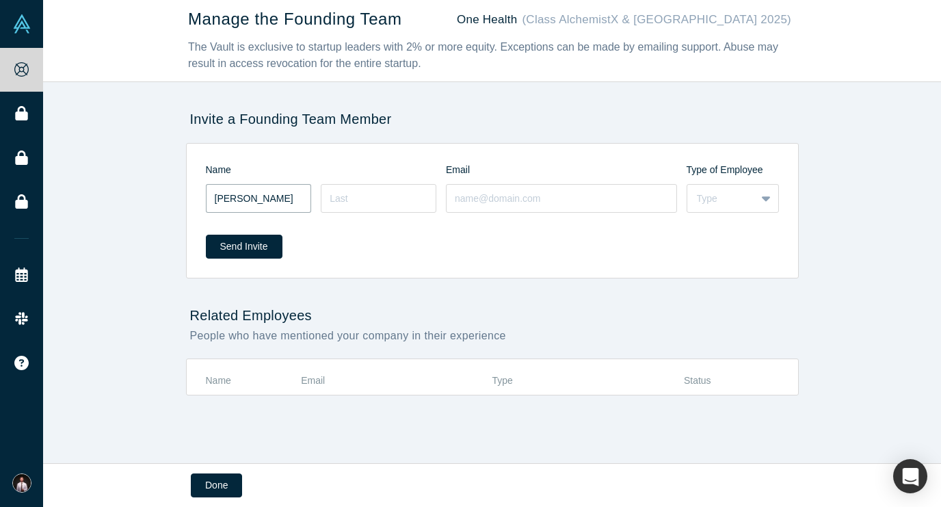
type input "[PERSON_NAME]"
type input "Vurdov"
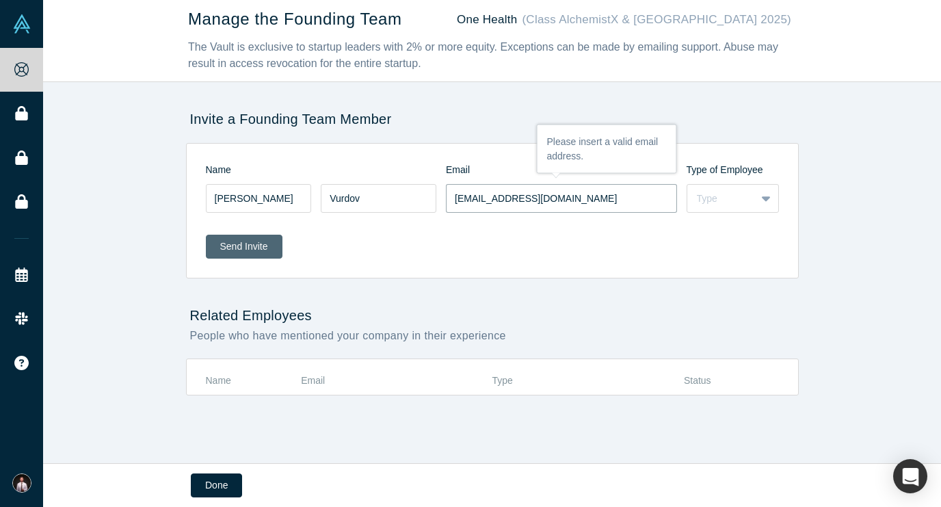
type input "[EMAIL_ADDRESS][DOMAIN_NAME]"
click at [239, 250] on button "Send Invite" at bounding box center [244, 246] width 77 height 24
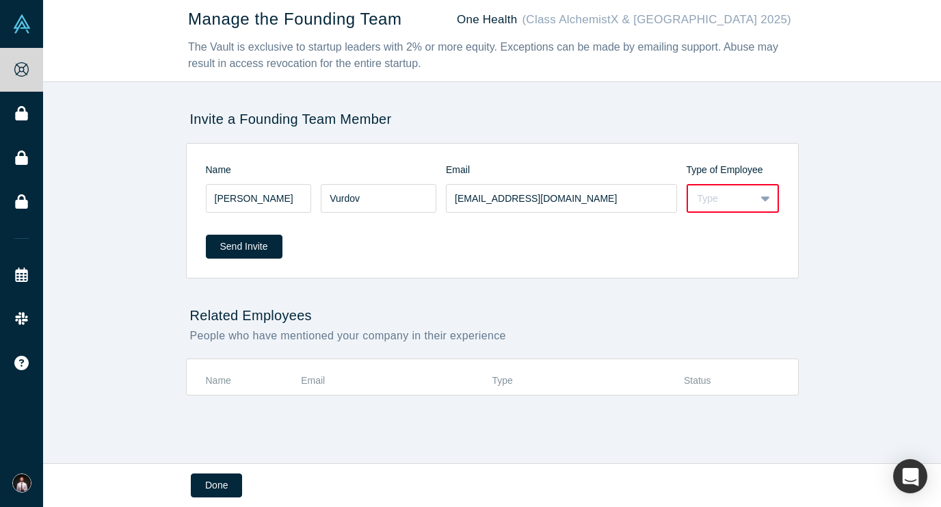
click at [703, 206] on div "Type" at bounding box center [732, 198] width 92 height 29
click at [716, 258] on div "Founder" at bounding box center [732, 257] width 92 height 25
click at [259, 246] on button "Send Invite" at bounding box center [244, 246] width 77 height 24
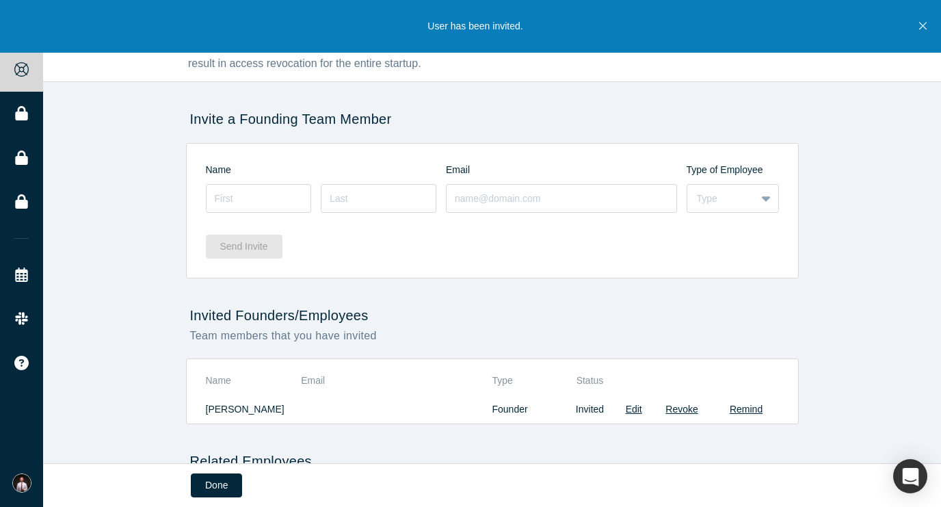
scroll to position [73, 0]
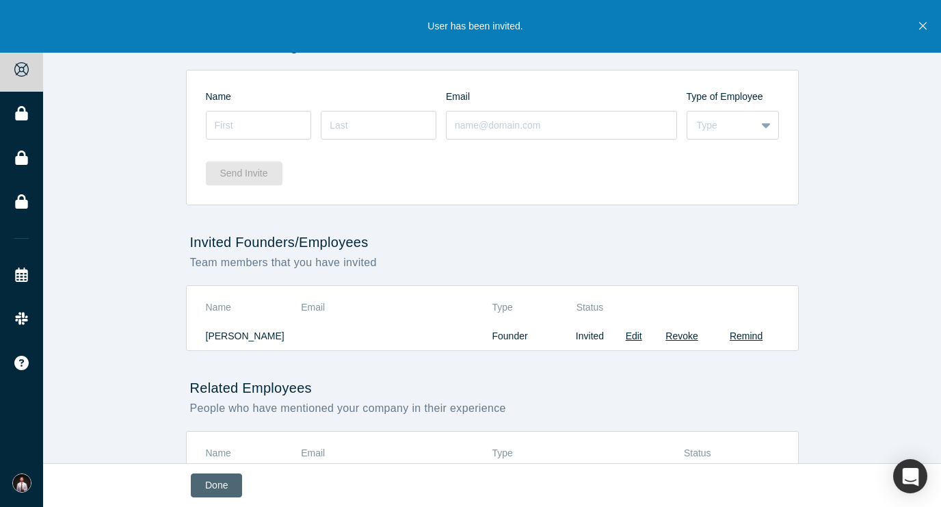
click at [209, 481] on button "Done" at bounding box center [216, 485] width 51 height 24
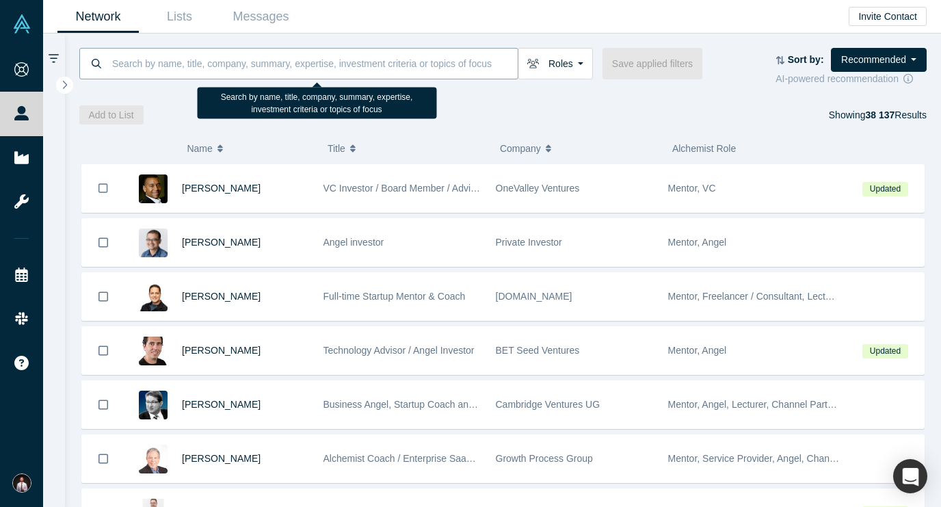
click at [323, 64] on input at bounding box center [314, 63] width 407 height 32
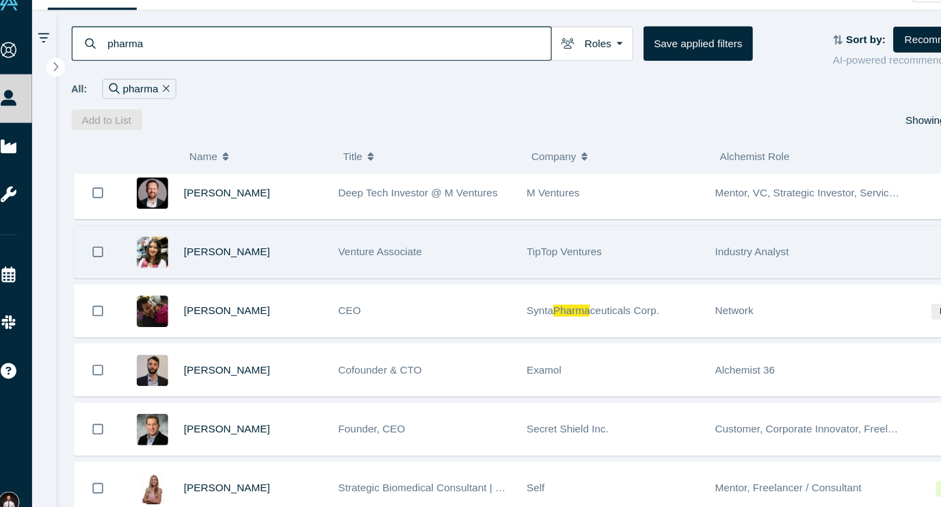
scroll to position [3465, 0]
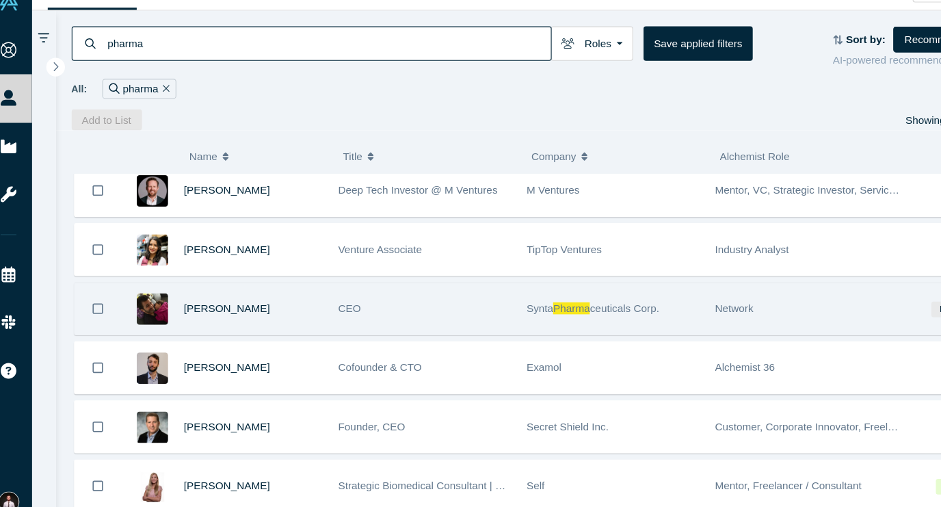
type input "pharma"
click at [98, 299] on icon "Bookmark" at bounding box center [103, 305] width 10 height 13
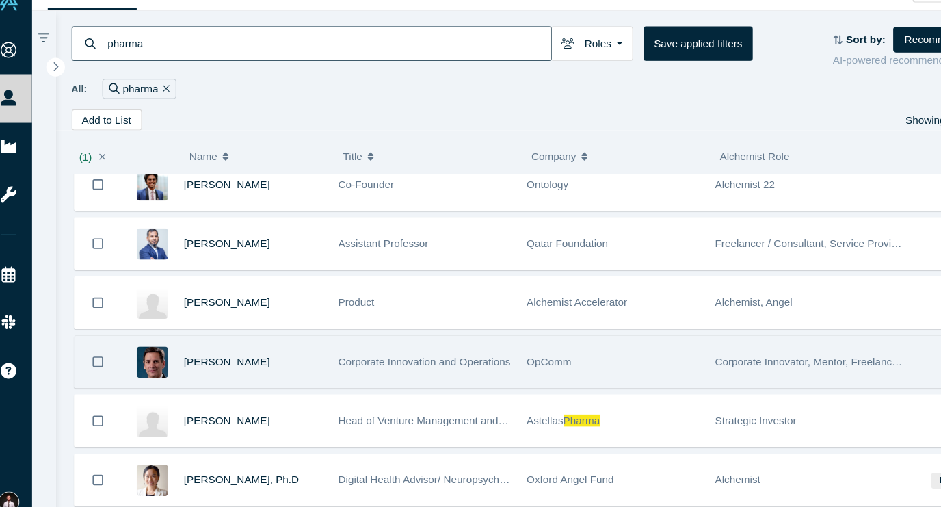
scroll to position [3928, 0]
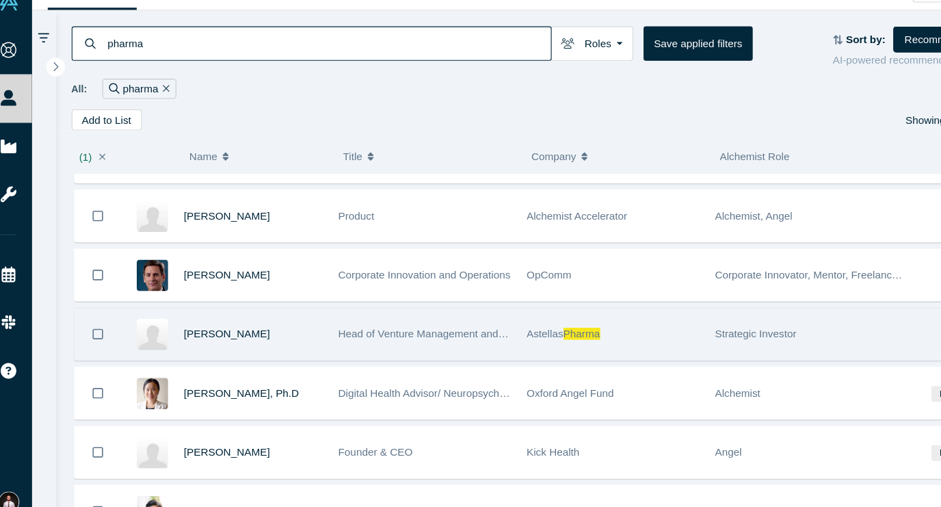
click at [98, 323] on icon "Bookmark" at bounding box center [103, 329] width 10 height 13
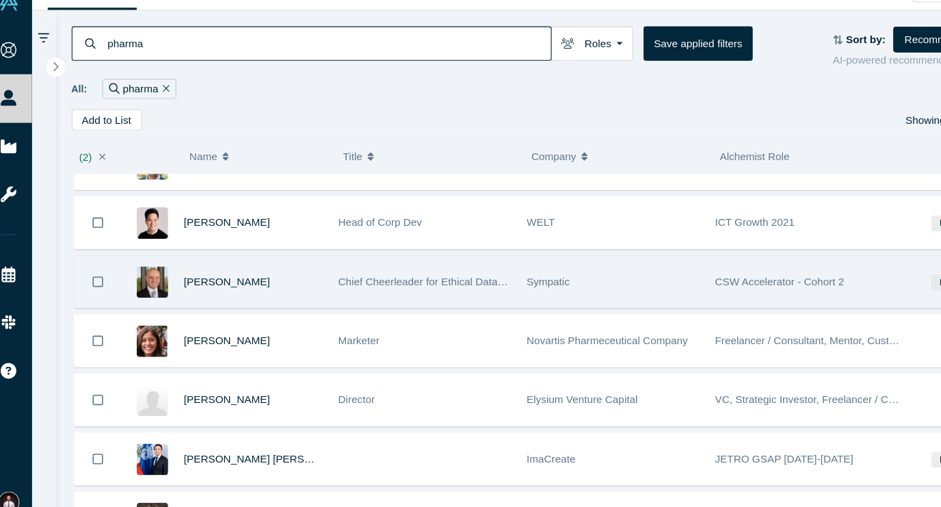
scroll to position [4251, 0]
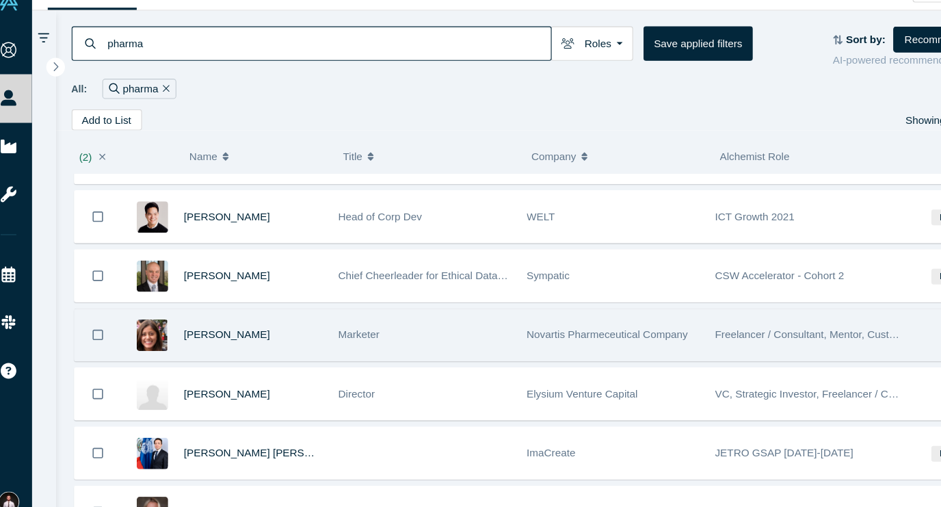
click at [98, 323] on icon "Bookmark" at bounding box center [103, 329] width 10 height 13
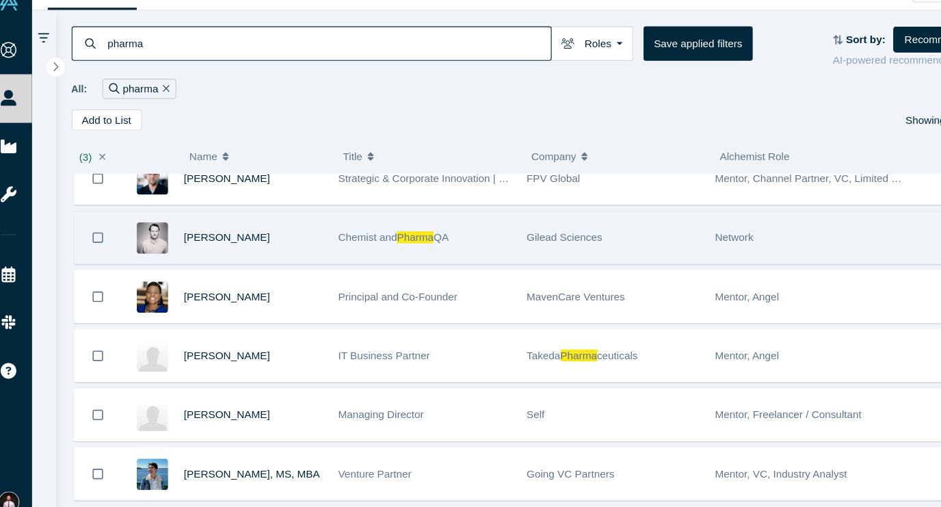
scroll to position [1033, 0]
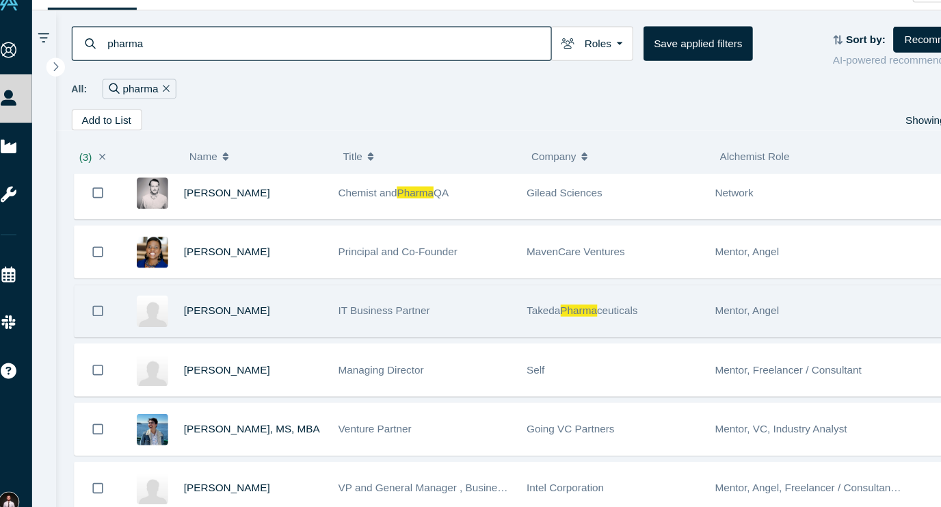
click at [98, 301] on icon "Bookmark" at bounding box center [103, 307] width 10 height 13
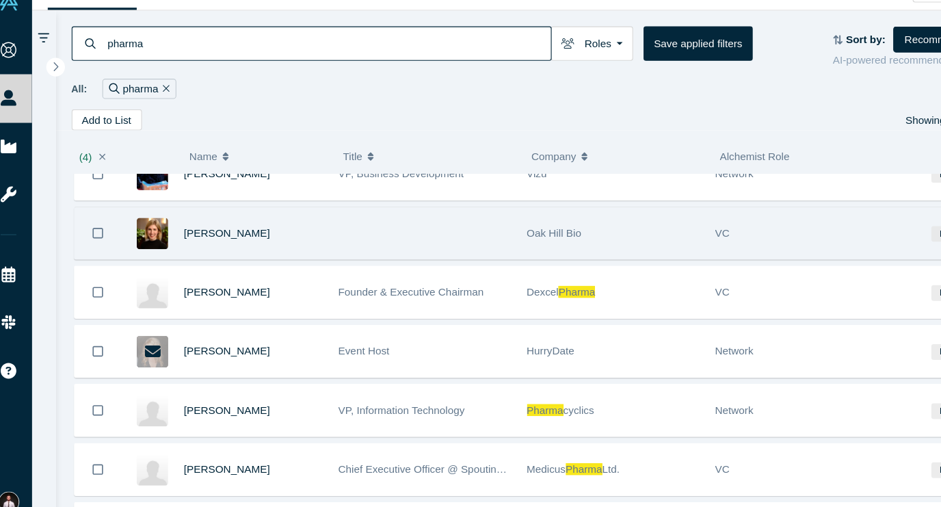
scroll to position [1989, 0]
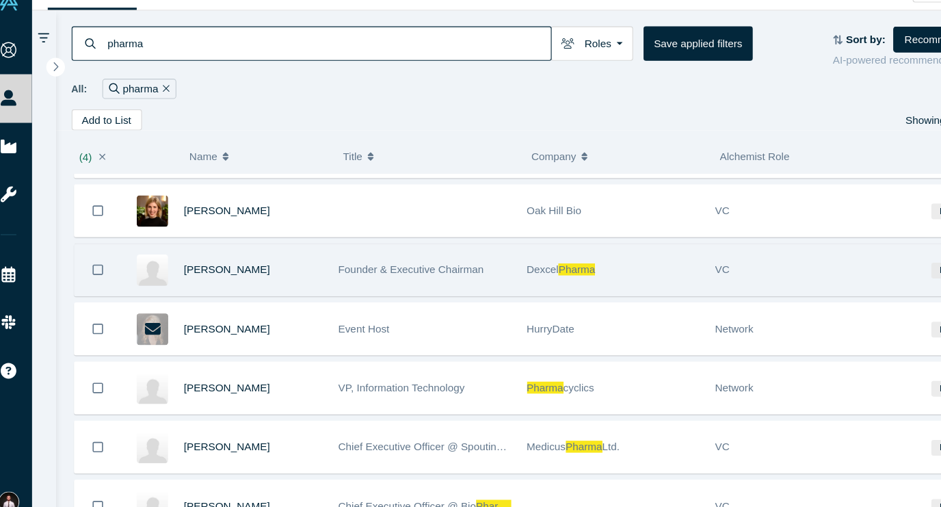
click at [98, 264] on icon "Bookmark" at bounding box center [103, 270] width 10 height 13
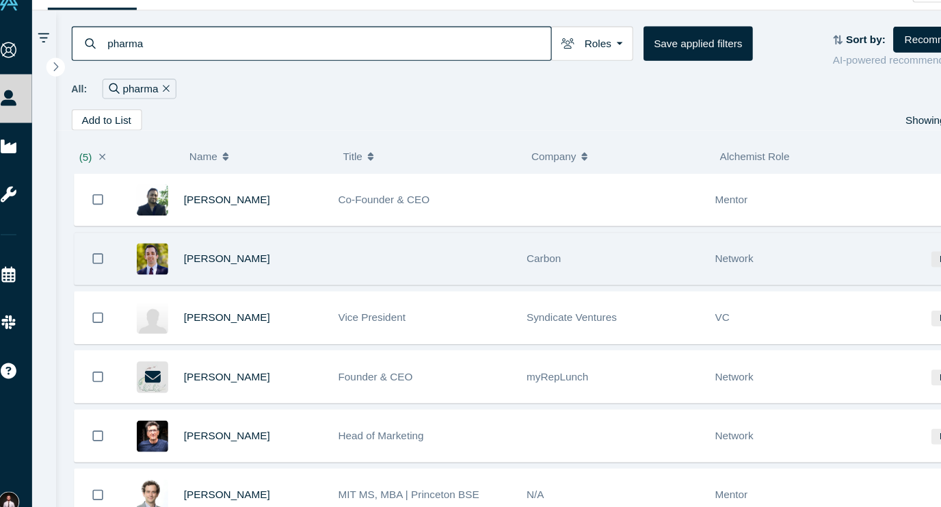
scroll to position [2322, 0]
click at [98, 254] on icon "Bookmark" at bounding box center [103, 260] width 10 height 13
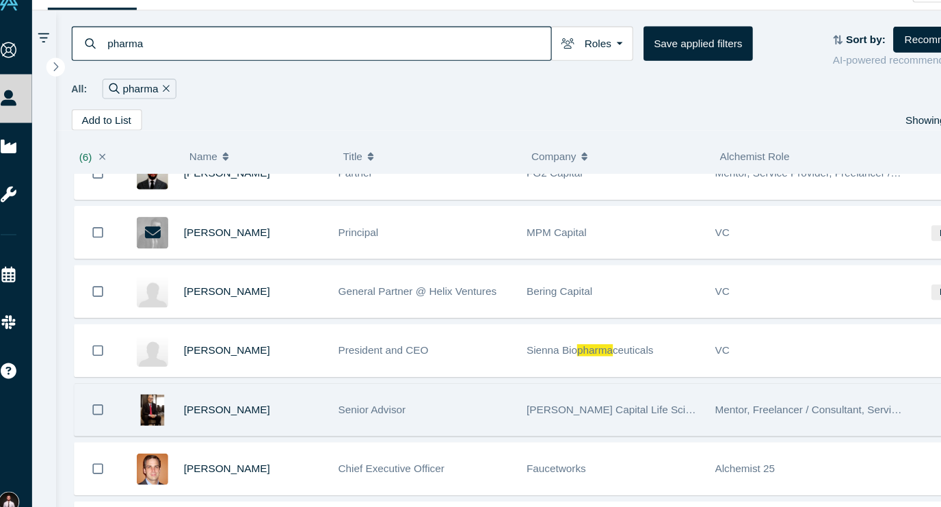
scroll to position [2779, 0]
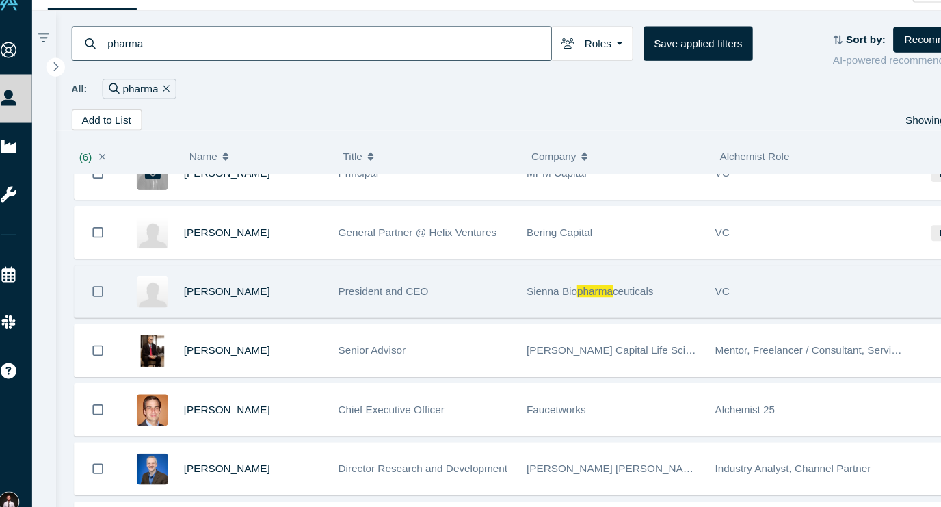
click at [98, 284] on icon "Bookmark" at bounding box center [103, 290] width 10 height 13
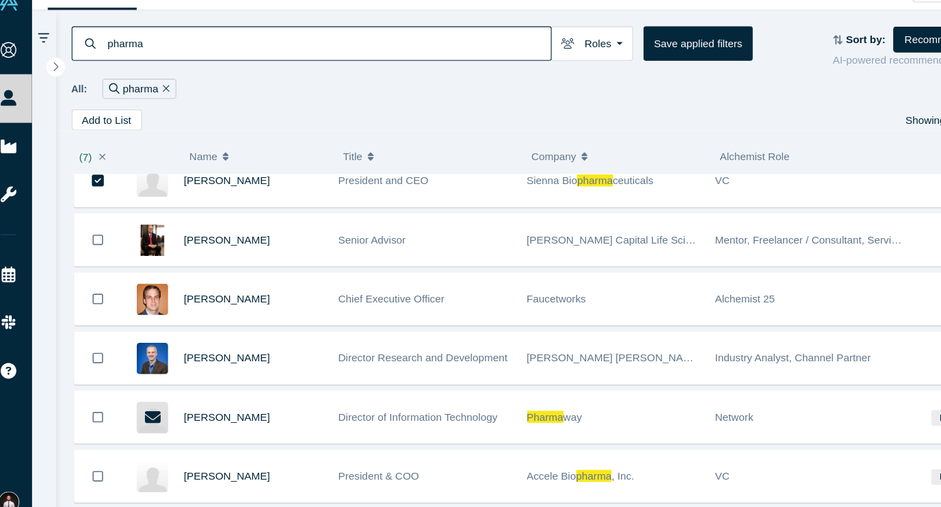
scroll to position [2879, 0]
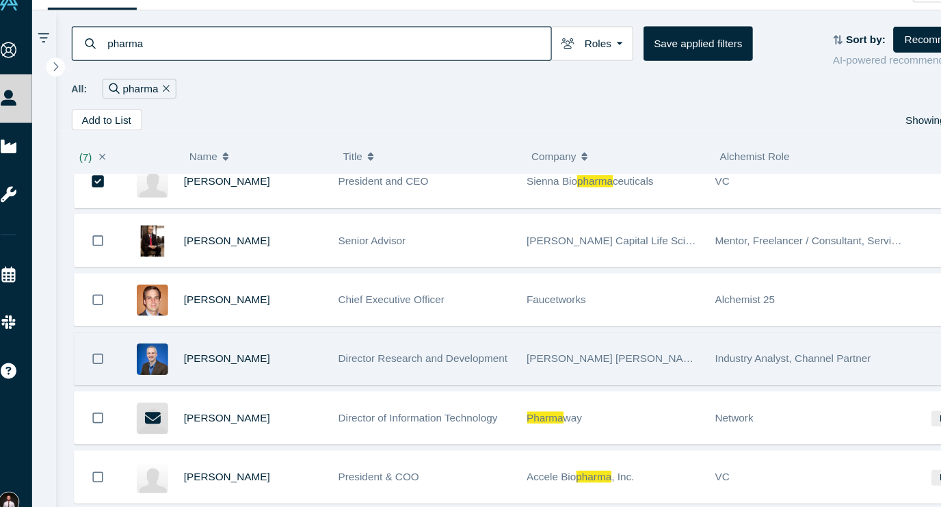
click at [98, 345] on icon "Bookmark" at bounding box center [103, 351] width 10 height 13
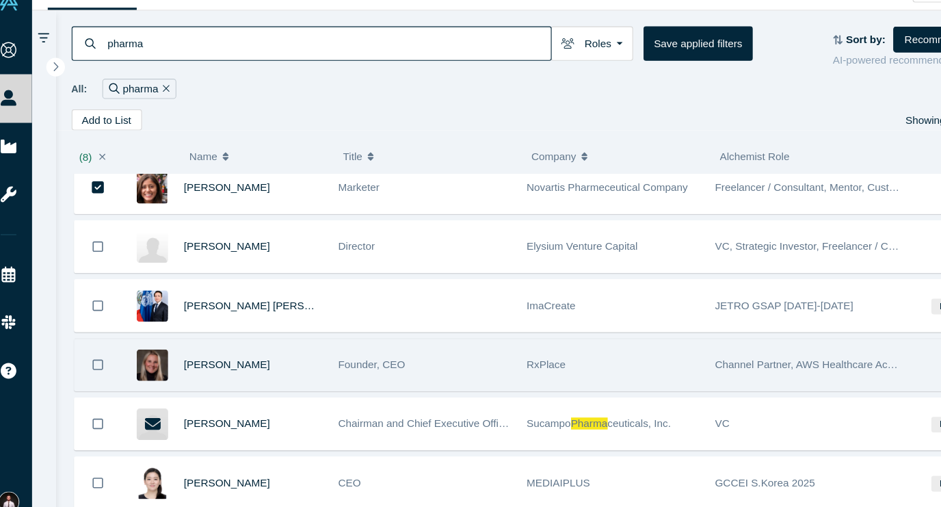
scroll to position [4503, 0]
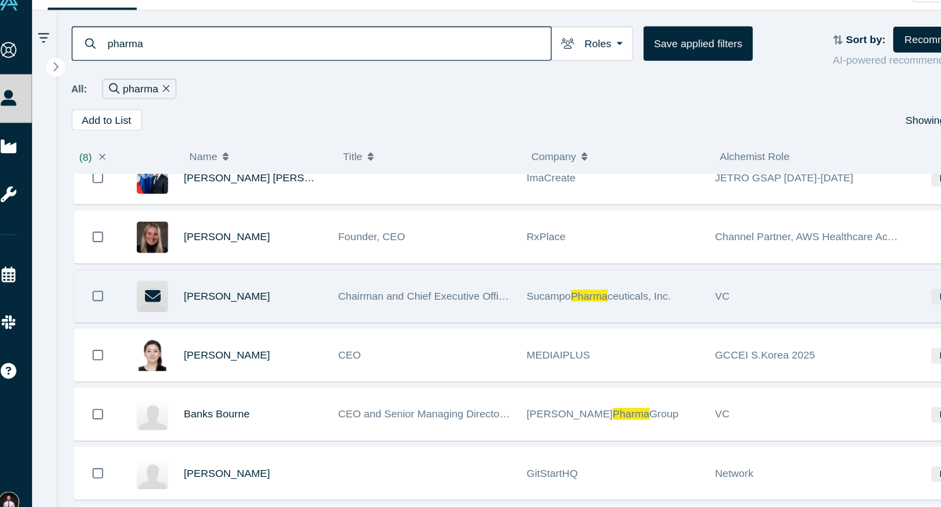
click at [98, 288] on icon "Bookmark" at bounding box center [103, 294] width 10 height 13
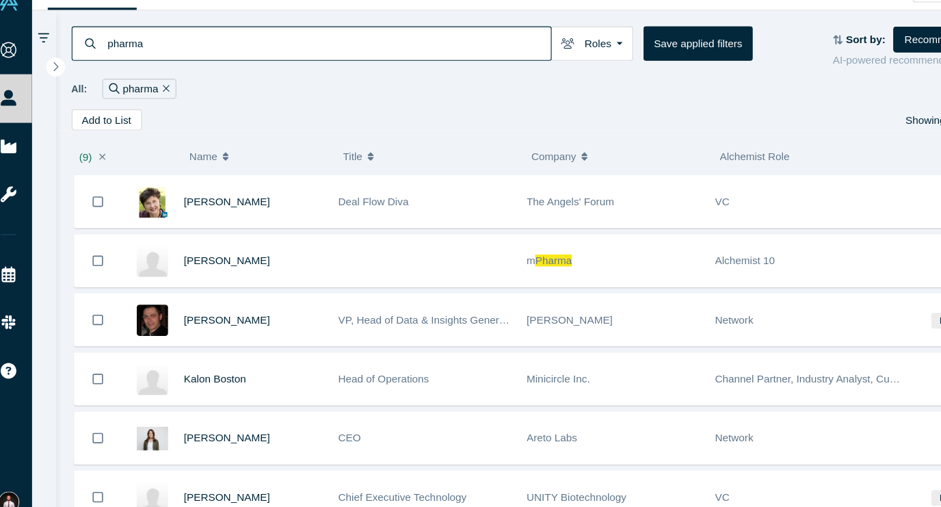
scroll to position [5195, 0]
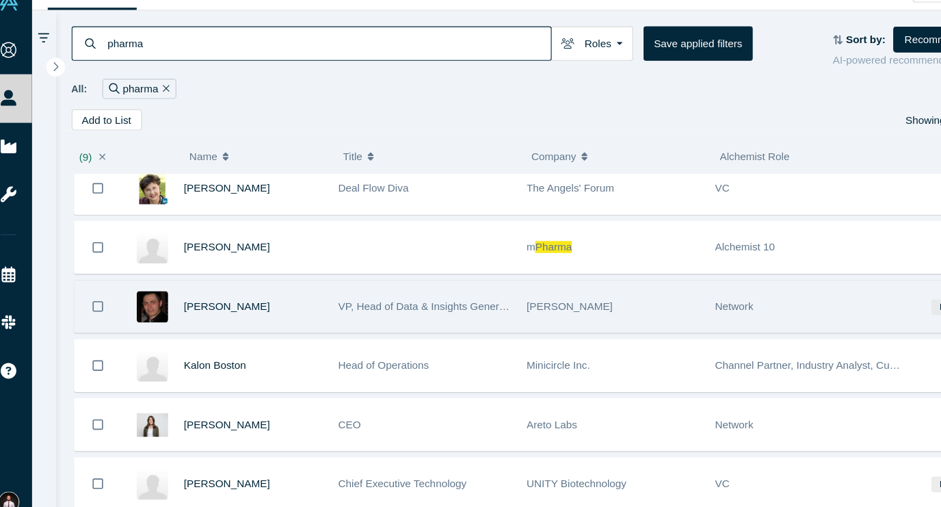
click at [98, 297] on icon "Bookmark" at bounding box center [103, 303] width 10 height 13
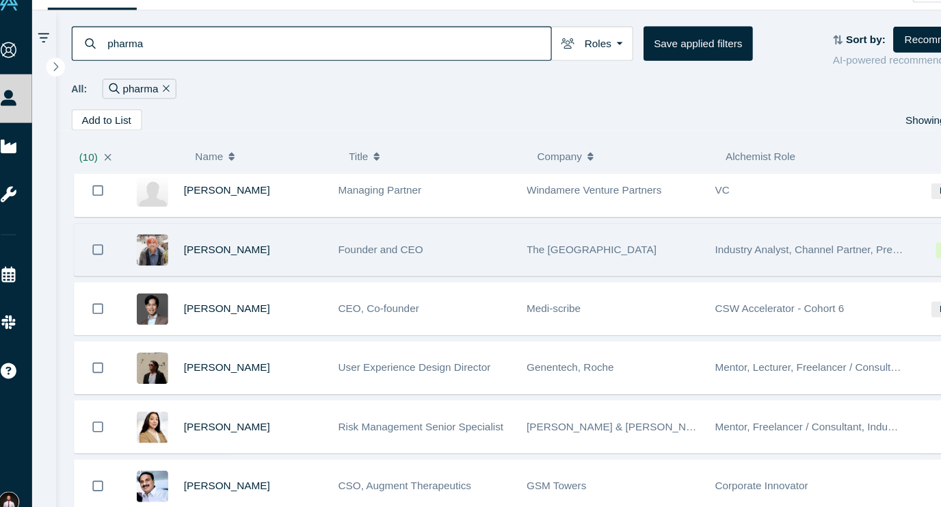
scroll to position [5518, 0]
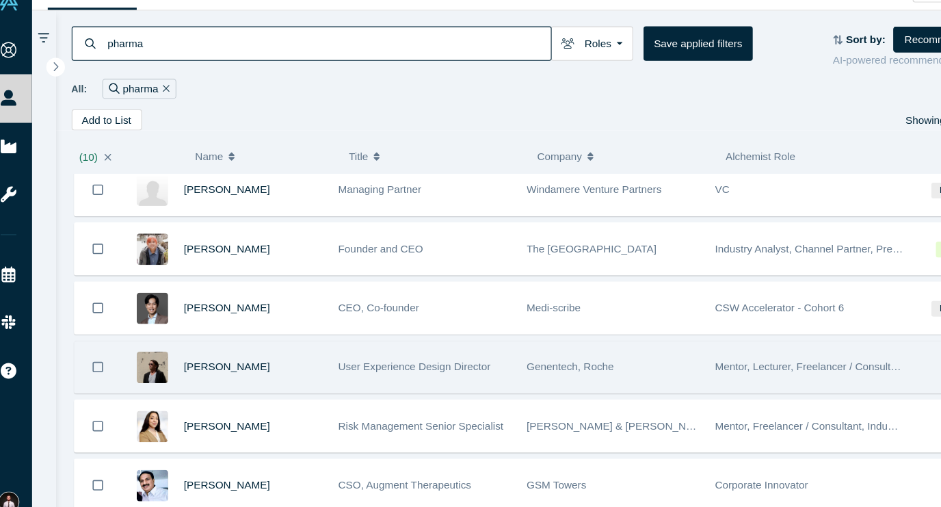
click at [98, 354] on icon "Bookmark" at bounding box center [103, 359] width 10 height 10
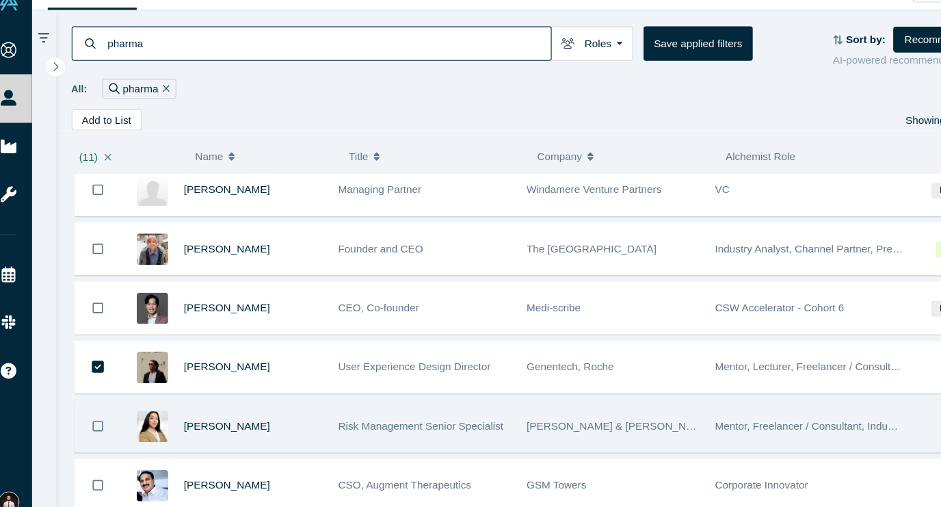
click at [98, 407] on icon "Bookmark" at bounding box center [103, 413] width 10 height 13
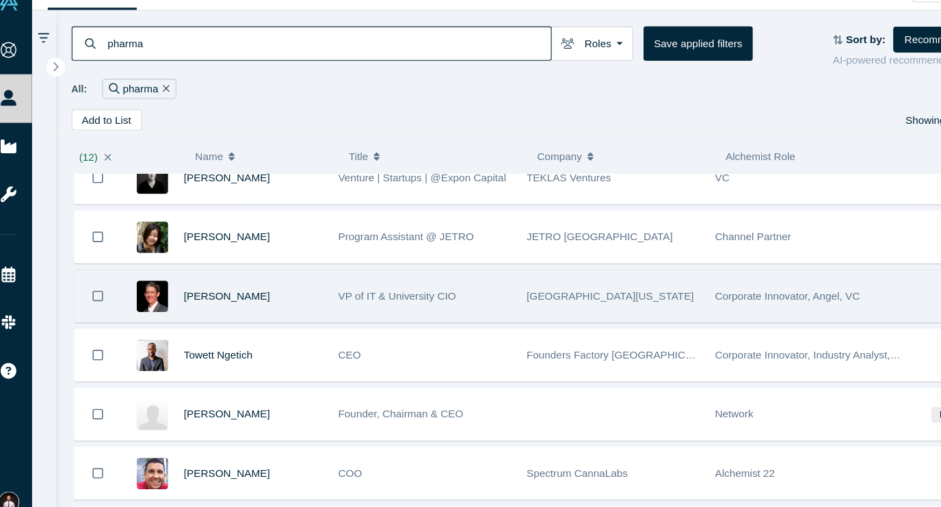
scroll to position [6556, 0]
click at [98, 287] on icon "Bookmark" at bounding box center [103, 293] width 10 height 13
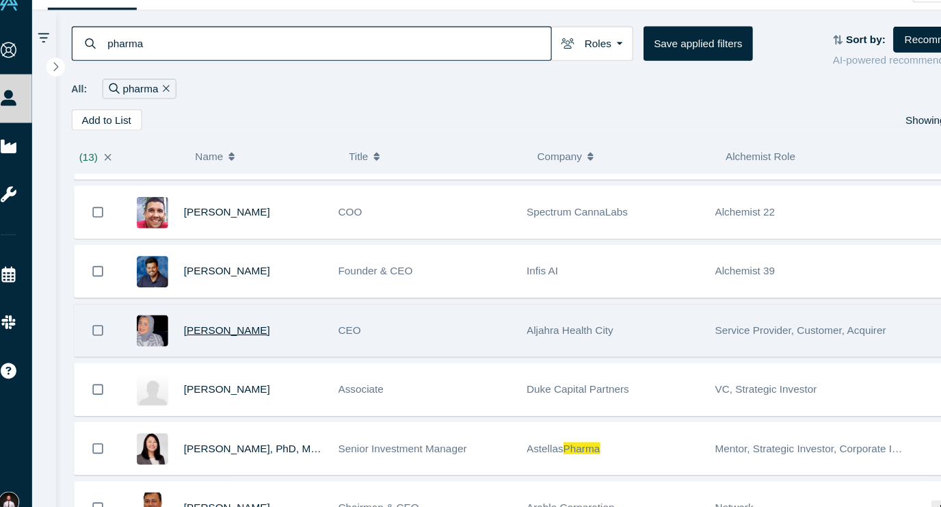
scroll to position [6857, 0]
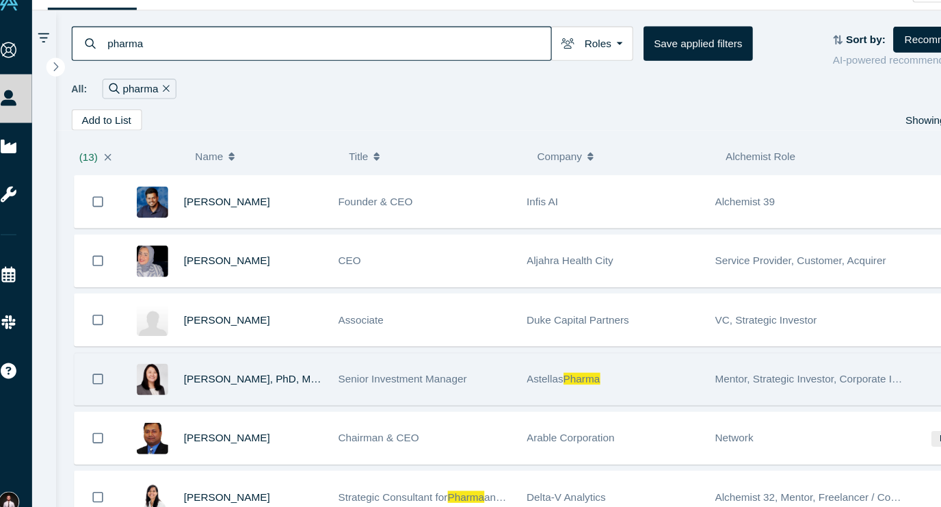
click at [98, 364] on icon "Bookmark" at bounding box center [103, 370] width 10 height 13
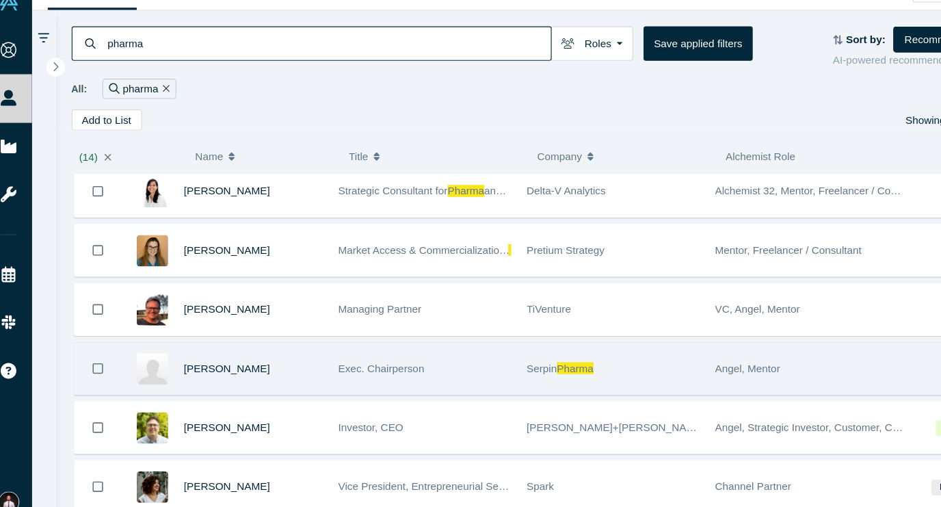
scroll to position [7204, 0]
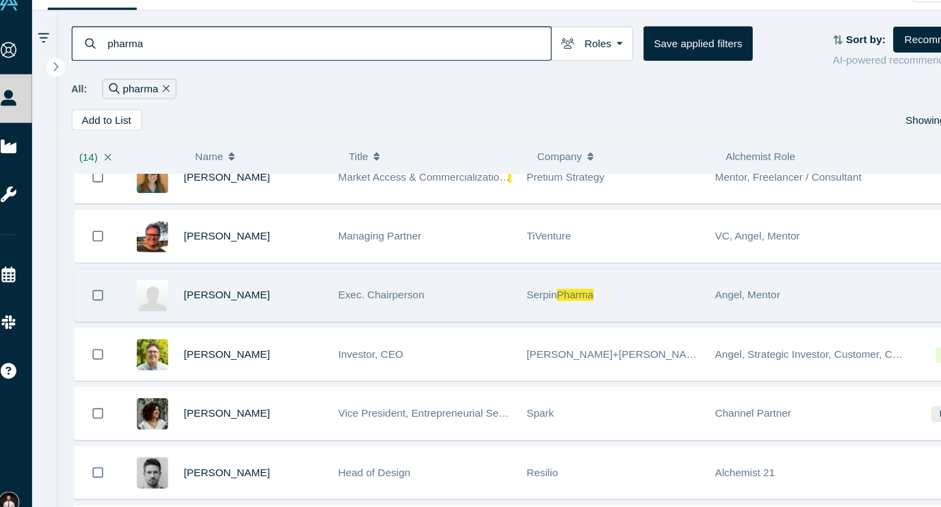
click at [98, 287] on icon "Bookmark" at bounding box center [103, 293] width 10 height 13
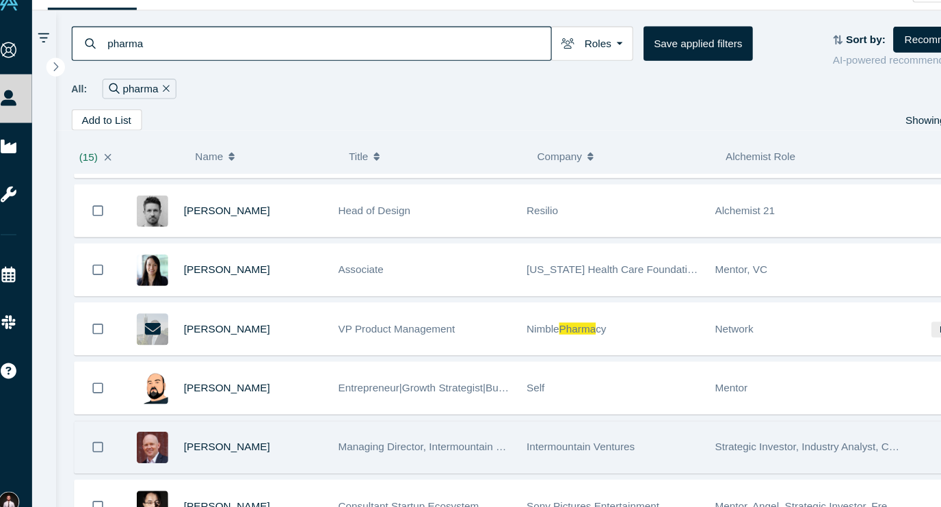
scroll to position [7441, 0]
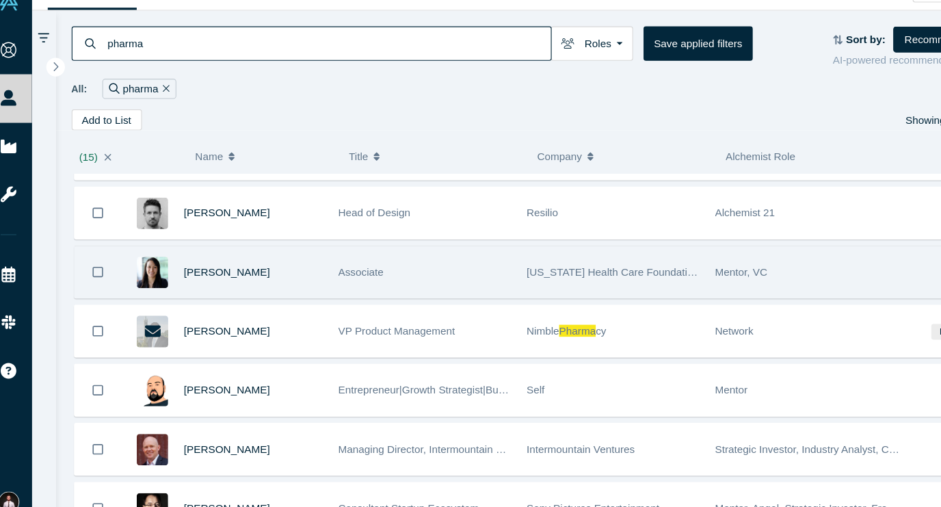
click at [98, 266] on icon "Bookmark" at bounding box center [103, 272] width 10 height 13
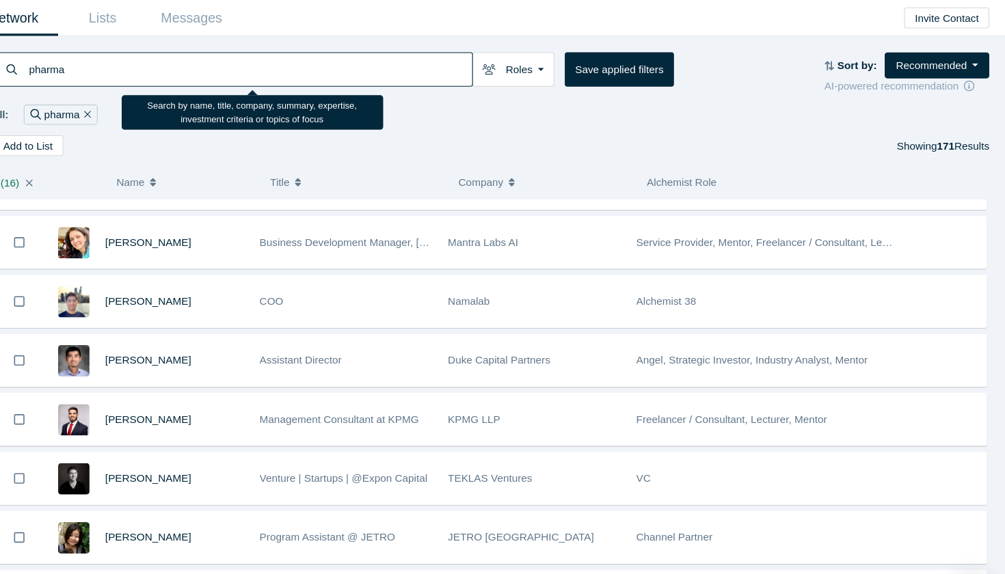
scroll to position [0, 0]
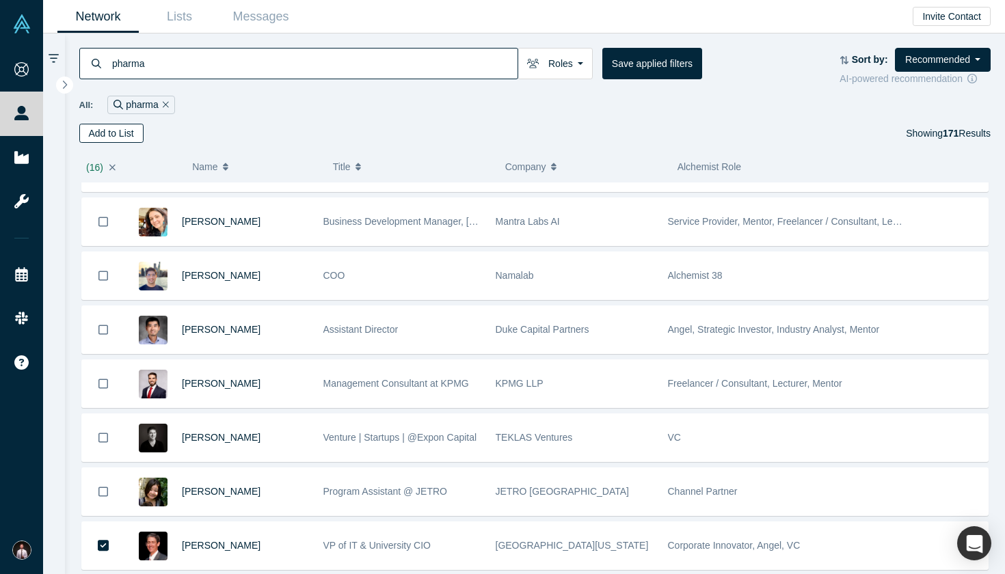
click at [123, 139] on button "Add to List" at bounding box center [111, 133] width 64 height 19
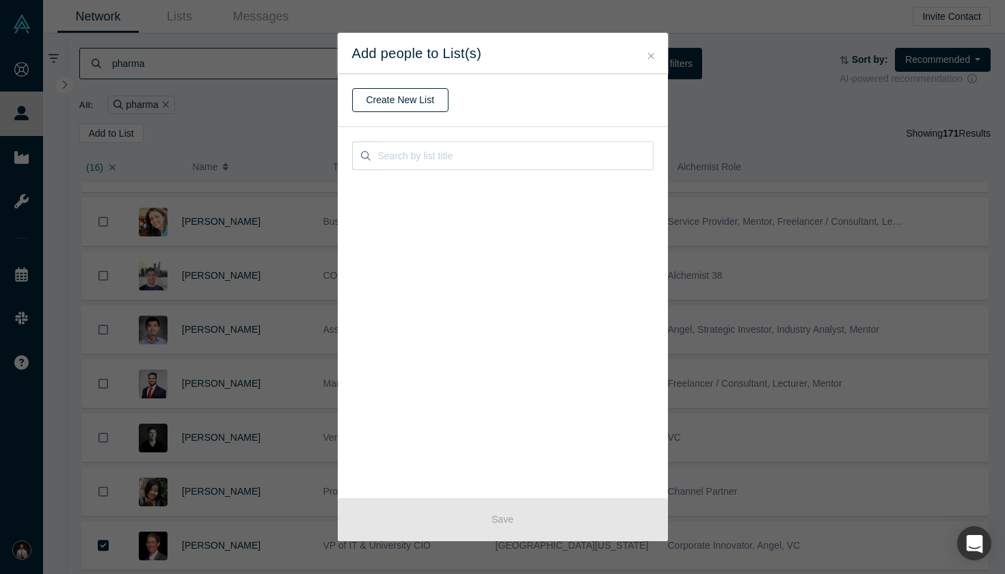
click at [411, 103] on button "Create New List" at bounding box center [400, 100] width 97 height 24
click at [459, 109] on input "text" at bounding box center [502, 100] width 301 height 29
type input "Pharma contacts"
click at [391, 135] on button "Create" at bounding box center [380, 136] width 57 height 24
click at [639, 191] on icon at bounding box center [643, 193] width 14 height 16
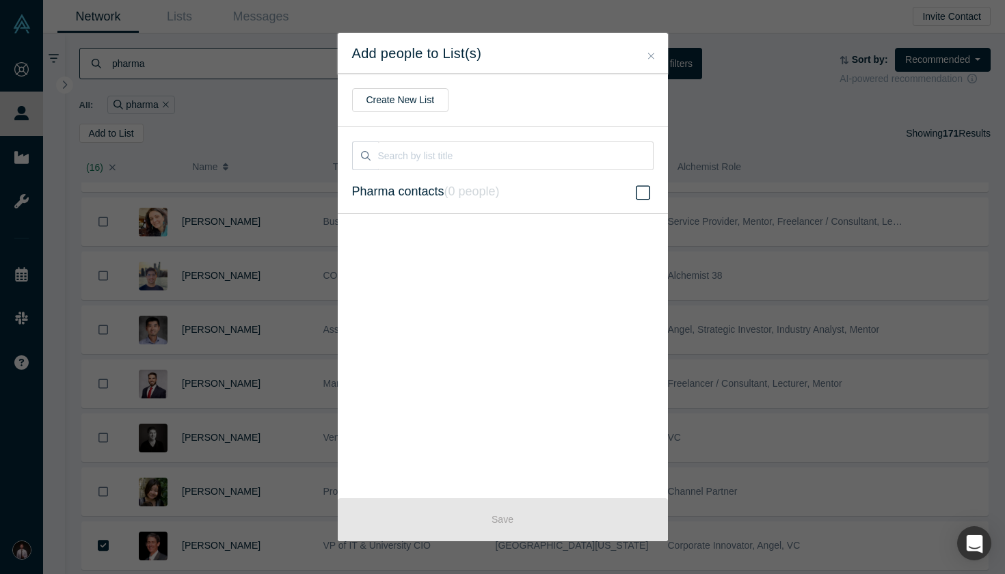
click at [0, 0] on input "Pharma contacts ( 0 people )" at bounding box center [0, 0] width 0 height 0
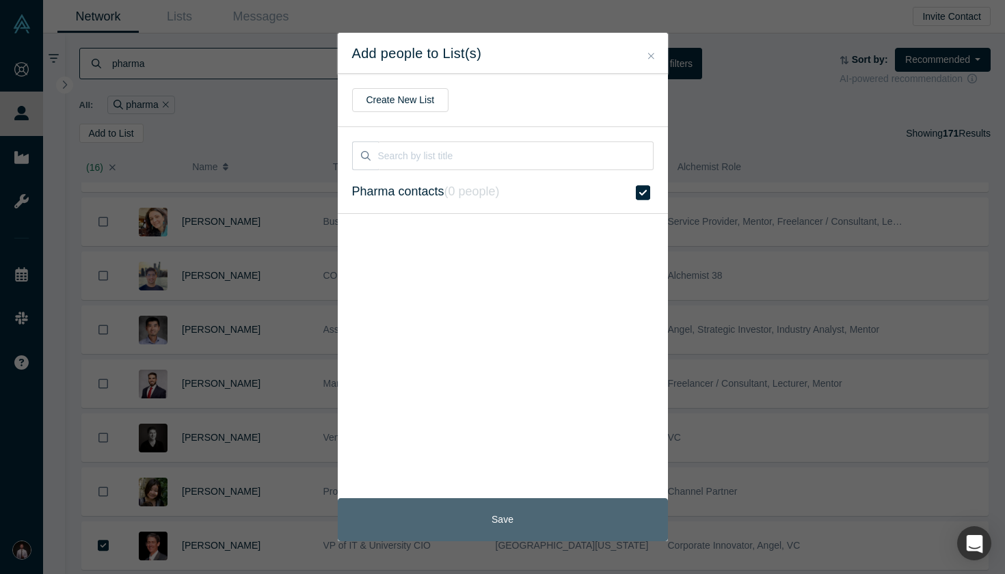
click at [524, 506] on button "Save" at bounding box center [503, 519] width 330 height 43
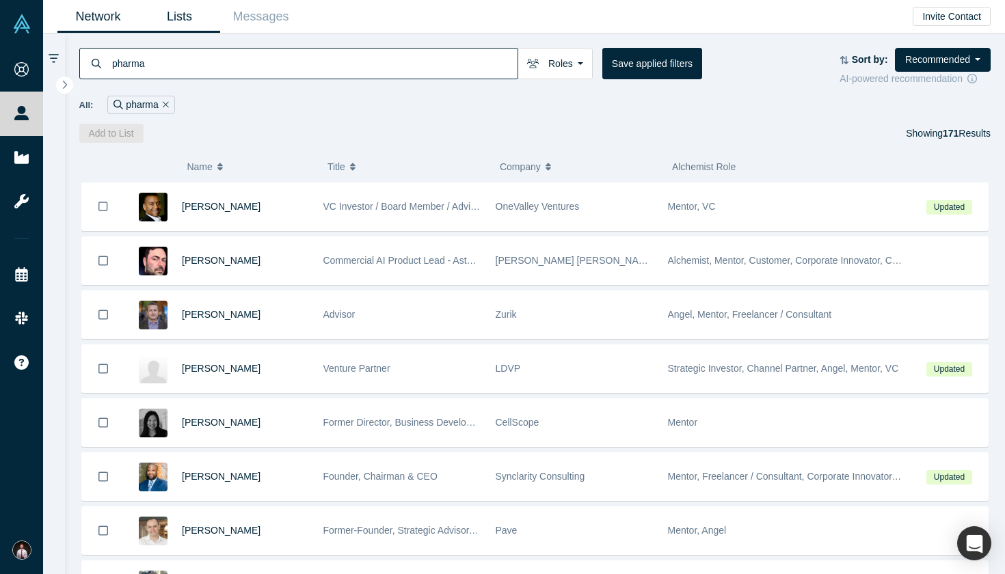
click at [191, 23] on link "Lists" at bounding box center [179, 17] width 81 height 32
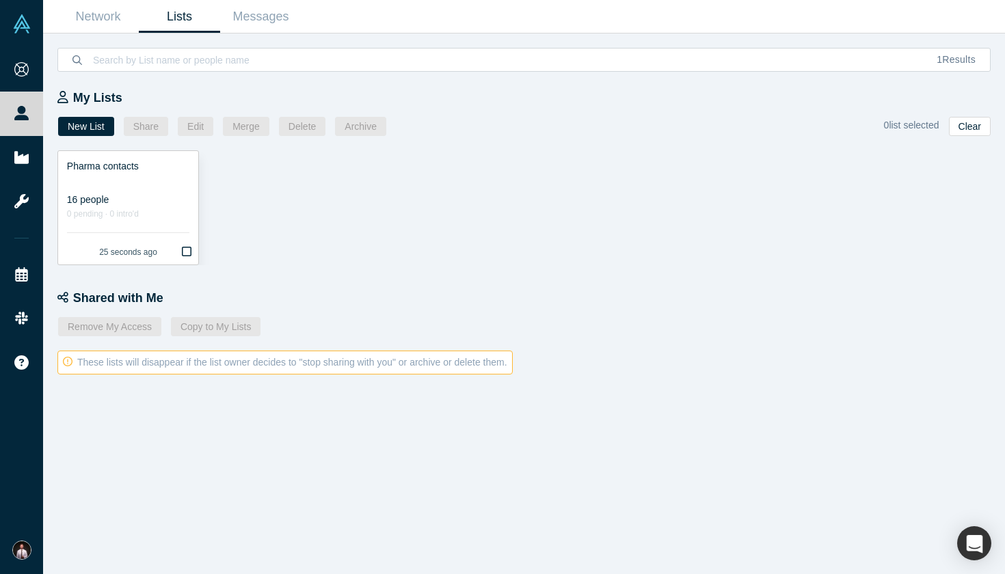
click at [118, 204] on div "16 people" at bounding box center [128, 200] width 122 height 14
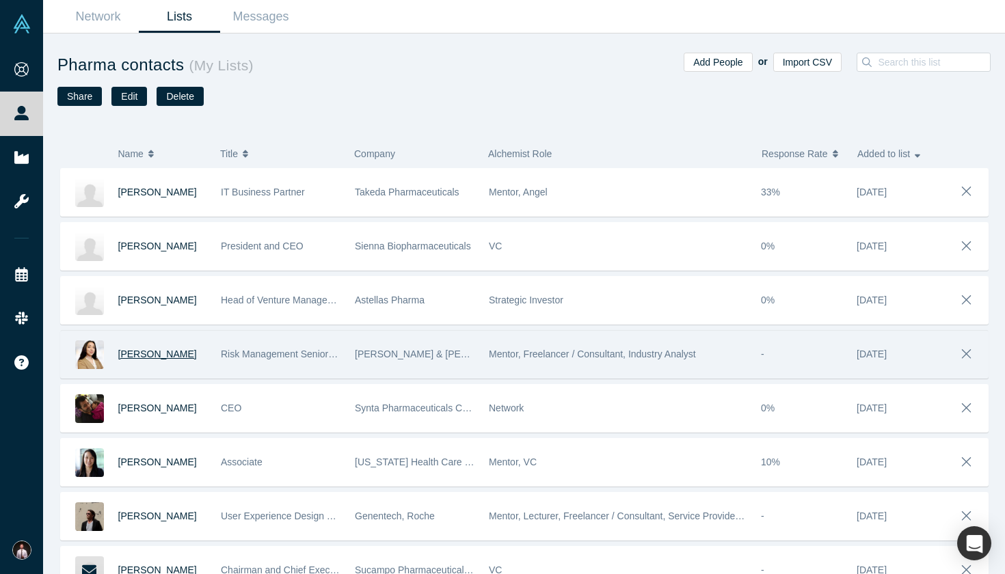
click at [131, 353] on span "[PERSON_NAME]" at bounding box center [157, 354] width 79 height 11
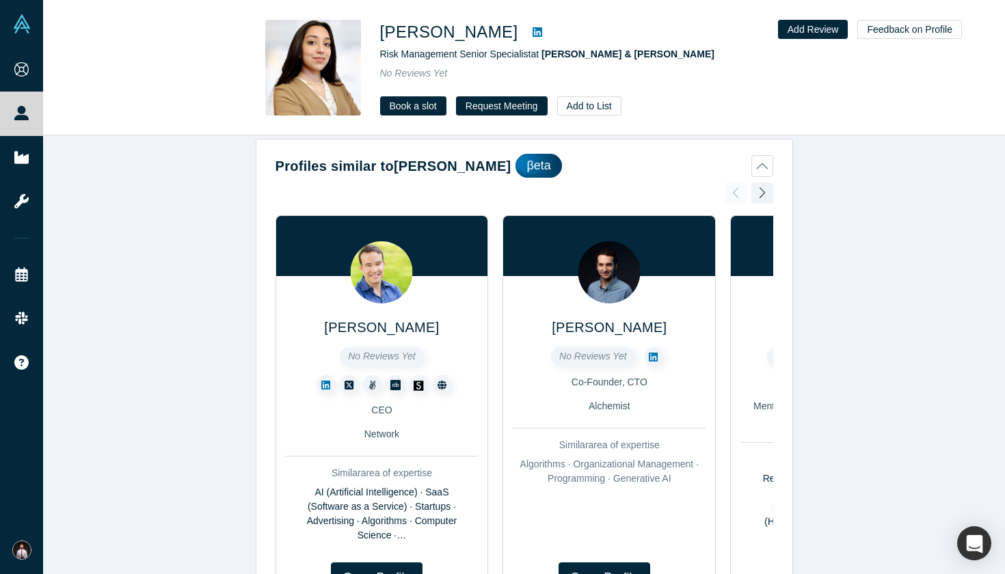
scroll to position [12, 0]
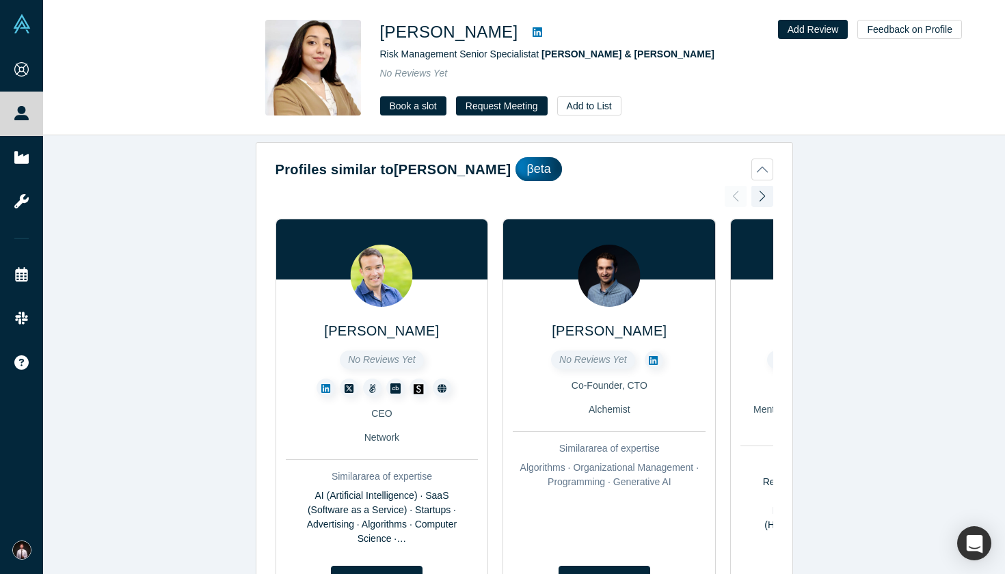
click at [764, 201] on div at bounding box center [762, 196] width 22 height 30
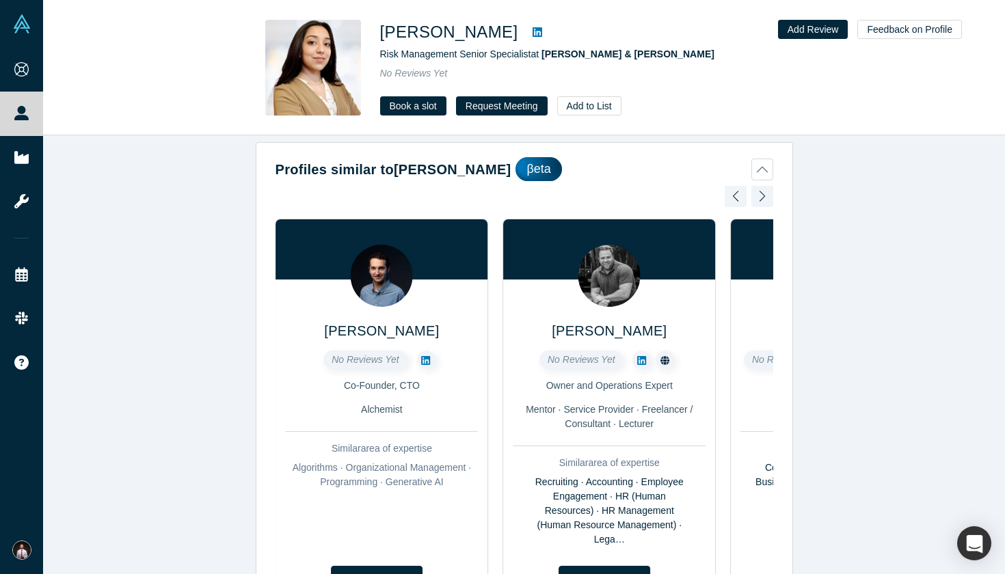
click at [764, 201] on div at bounding box center [762, 196] width 22 height 30
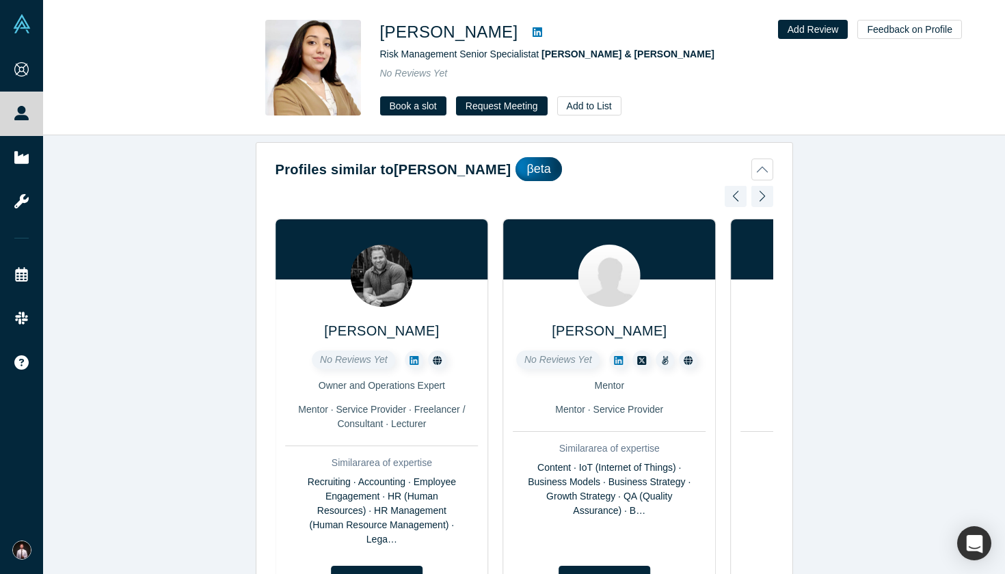
click at [764, 201] on div at bounding box center [762, 196] width 22 height 30
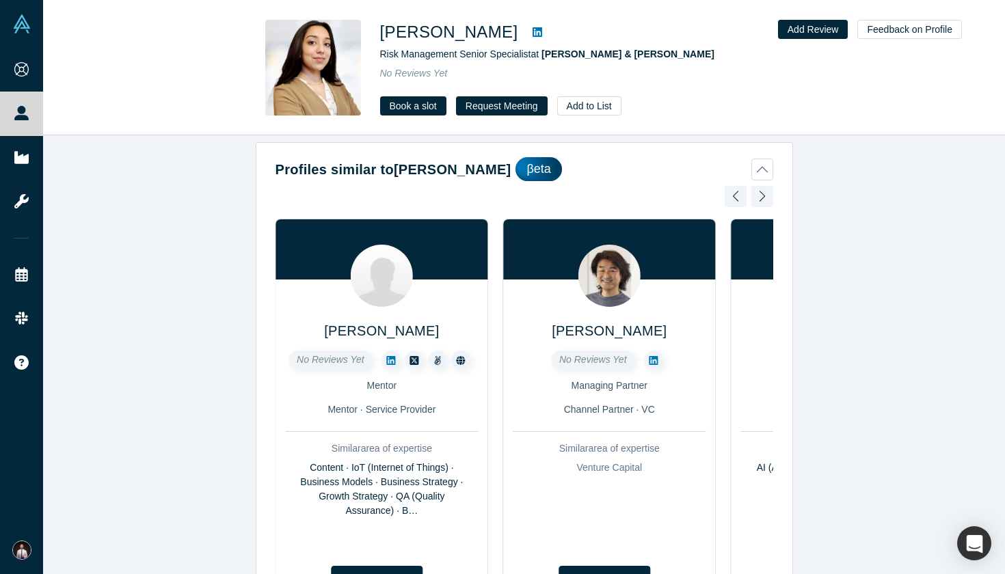
click at [764, 201] on div at bounding box center [762, 196] width 22 height 30
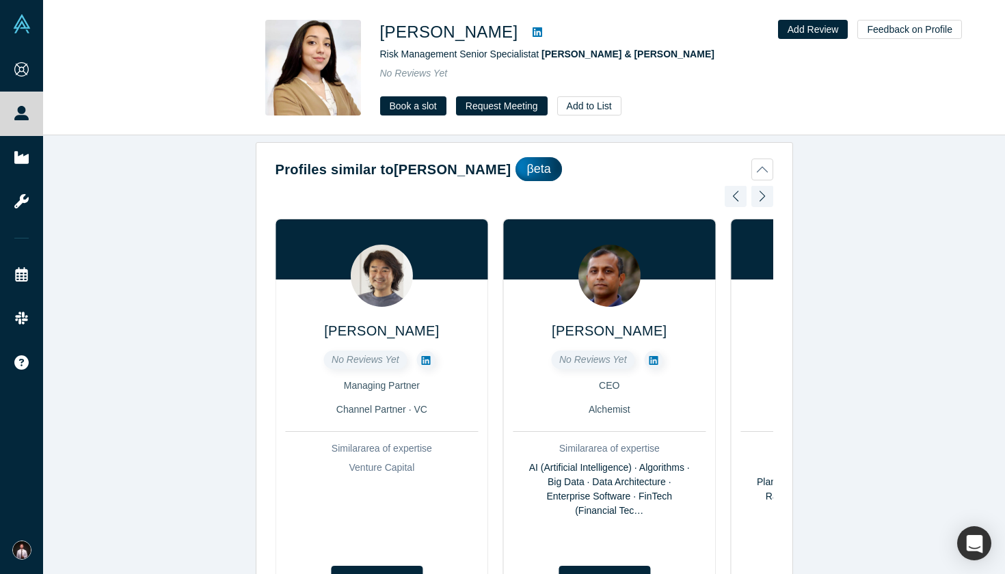
click at [764, 201] on div at bounding box center [762, 196] width 22 height 30
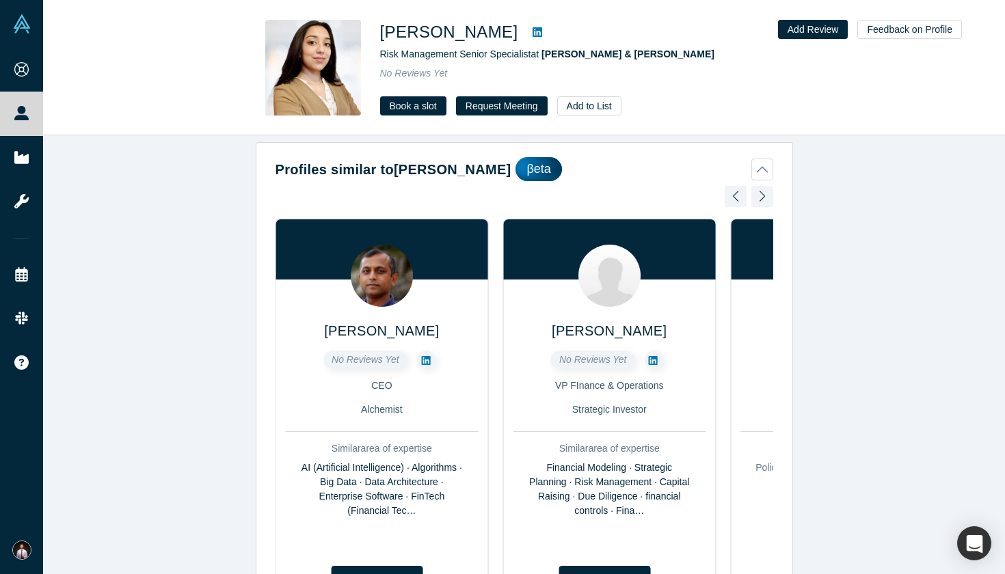
click at [764, 201] on div at bounding box center [762, 196] width 22 height 30
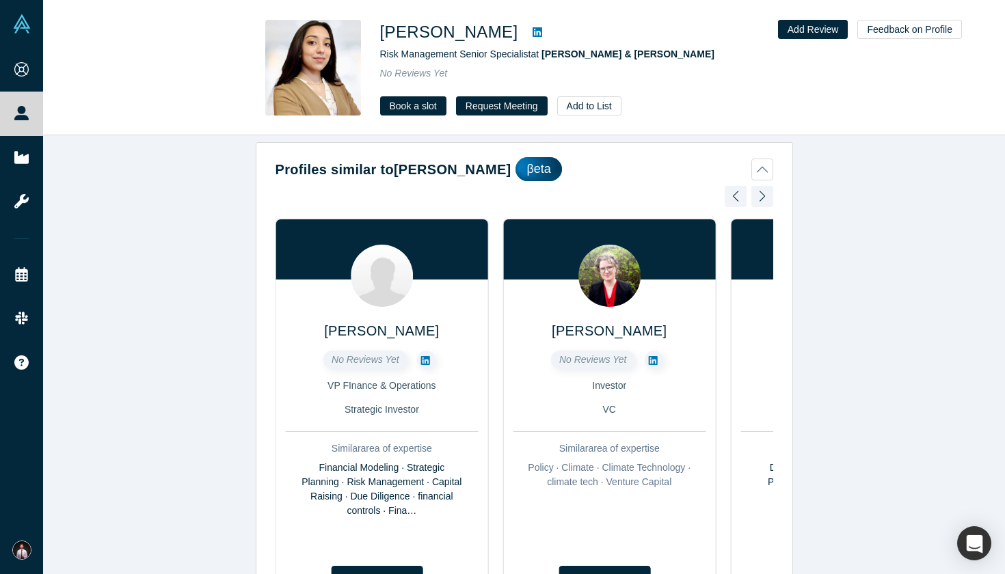
click at [764, 201] on div at bounding box center [762, 196] width 22 height 30
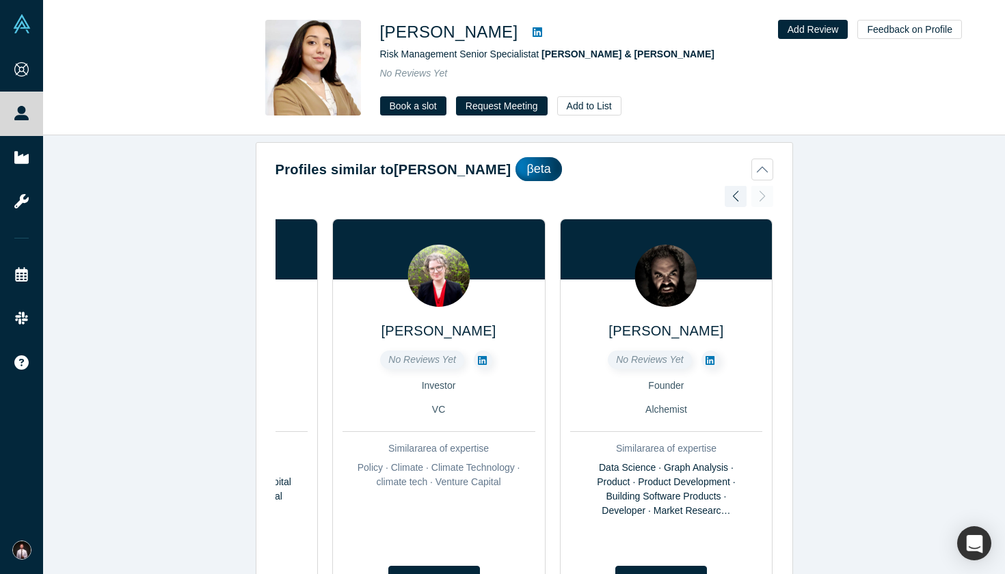
click at [764, 201] on div "[PERSON_NAME] No Reviews Yet CEO Network Similar area of expertise AI (Artifici…" at bounding box center [524, 413] width 498 height 455
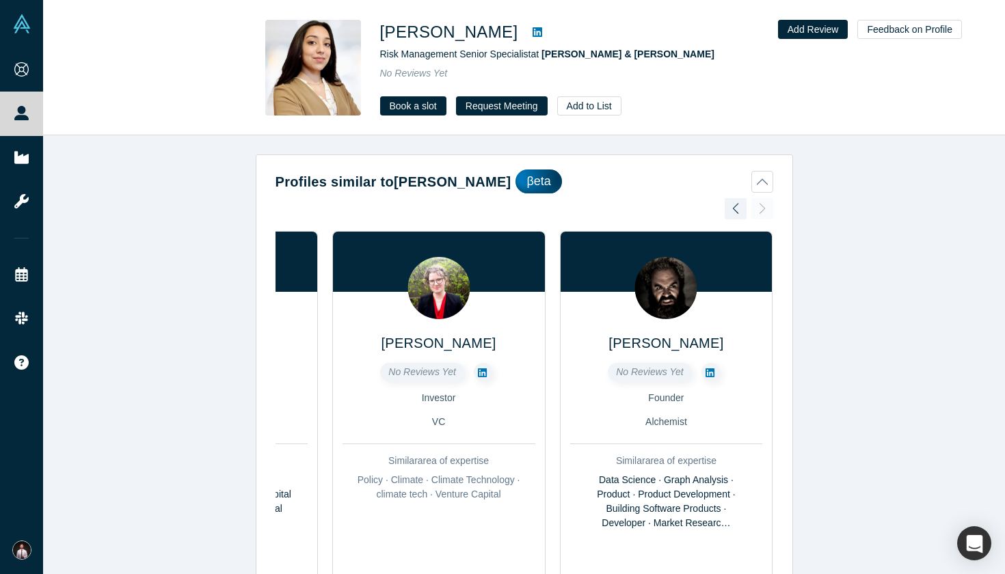
scroll to position [0, 0]
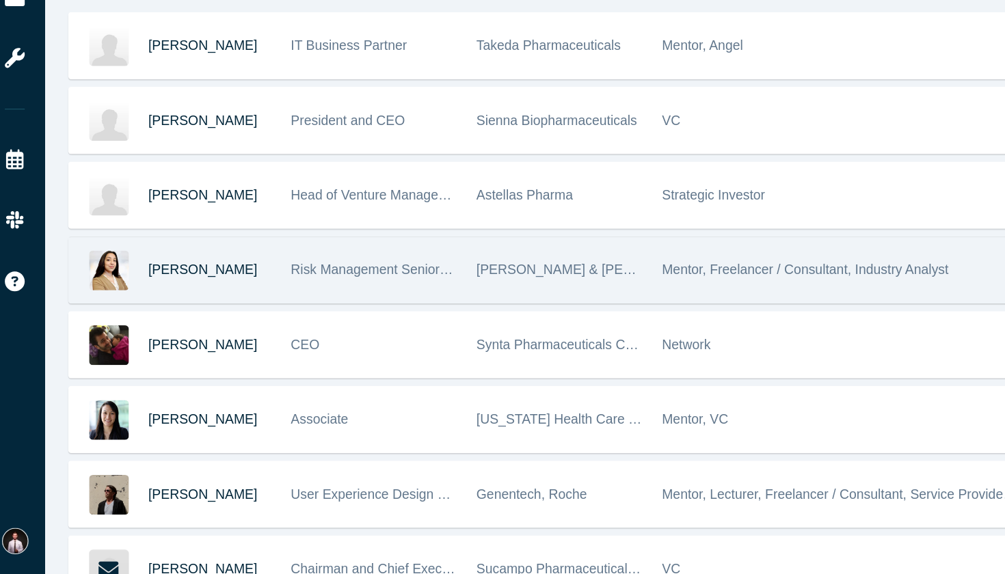
click at [85, 340] on img at bounding box center [89, 354] width 29 height 29
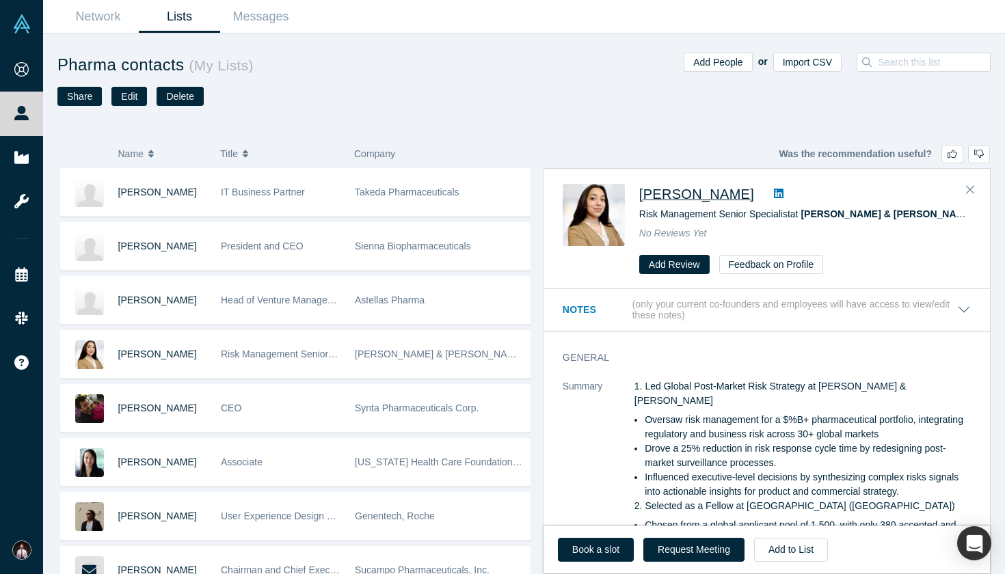
click at [680, 195] on span "[PERSON_NAME]" at bounding box center [696, 194] width 115 height 15
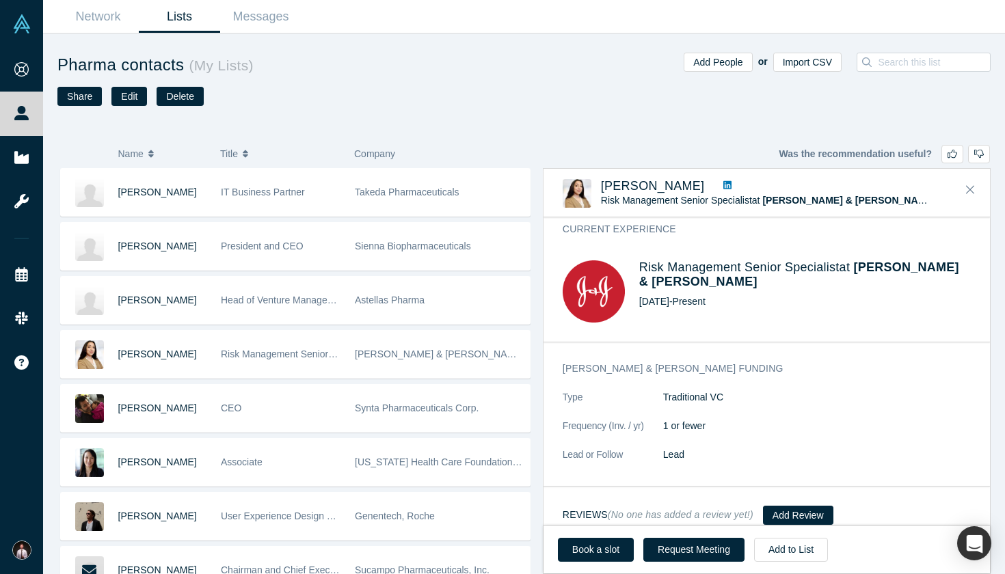
scroll to position [674, 0]
click at [940, 187] on icon "Close" at bounding box center [970, 190] width 8 height 8
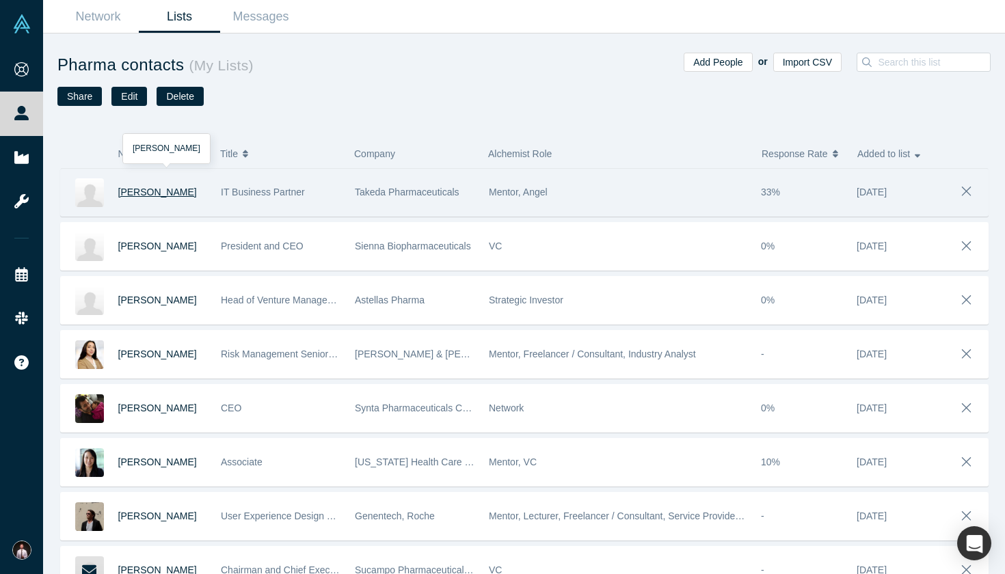
click at [157, 192] on span "[PERSON_NAME]" at bounding box center [157, 192] width 79 height 11
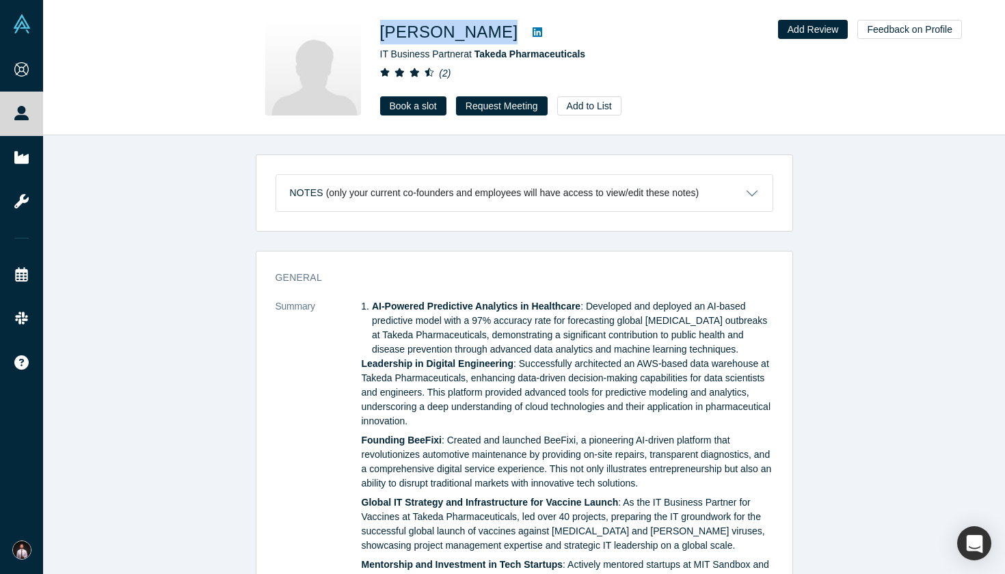
drag, startPoint x: 381, startPoint y: 30, endPoint x: 541, endPoint y: 27, distance: 159.3
click at [541, 27] on div "[PERSON_NAME]" at bounding box center [571, 32] width 383 height 25
copy h1 "[PERSON_NAME]"
click at [542, 36] on icon at bounding box center [538, 32] width 10 height 11
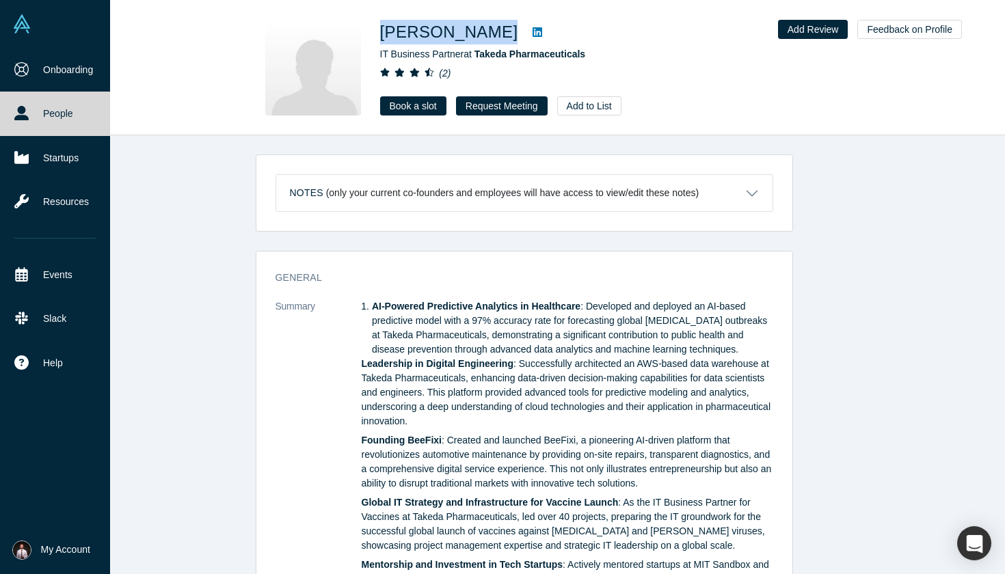
click at [32, 111] on link "People" at bounding box center [55, 114] width 110 height 44
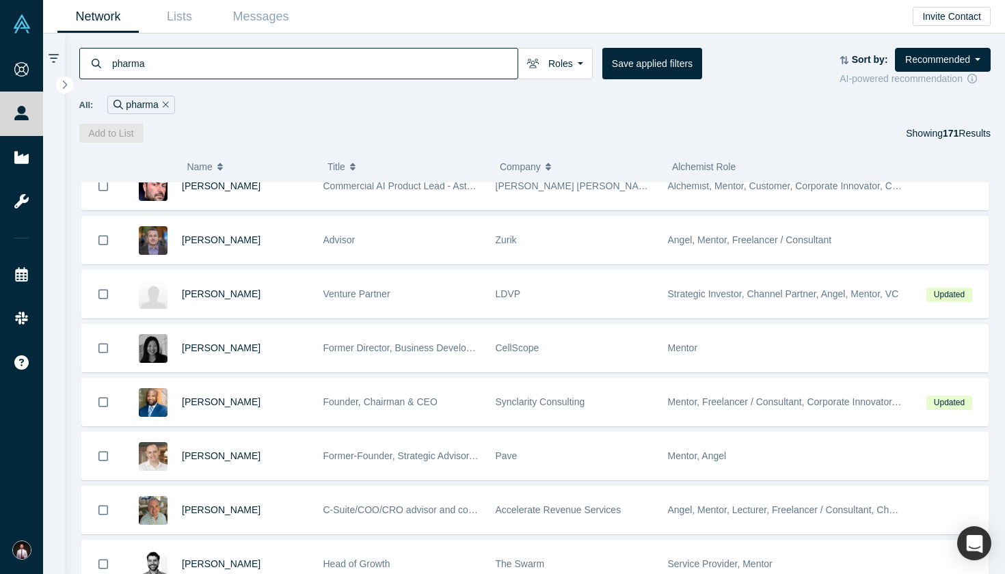
scroll to position [97, 0]
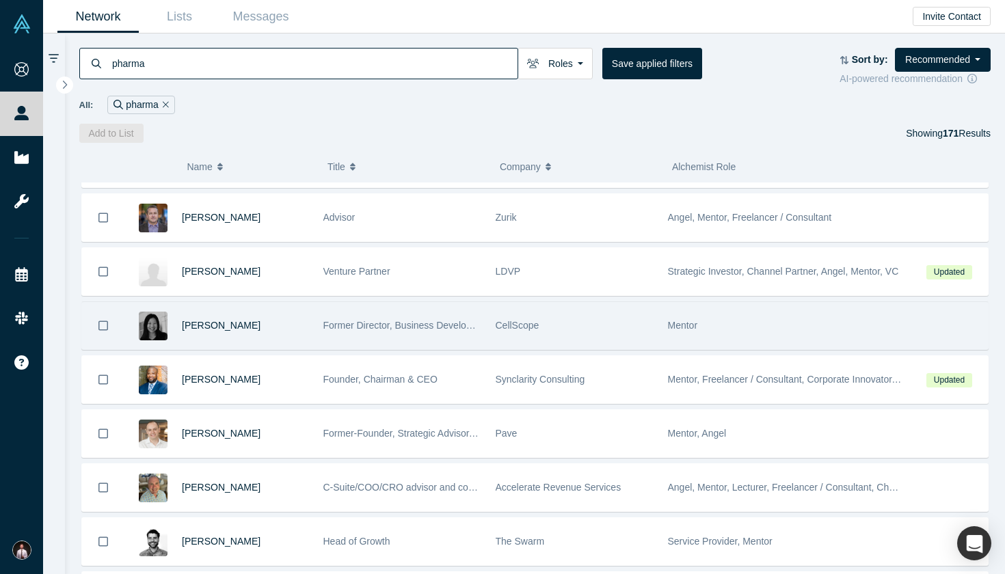
click at [156, 329] on img at bounding box center [153, 326] width 29 height 29
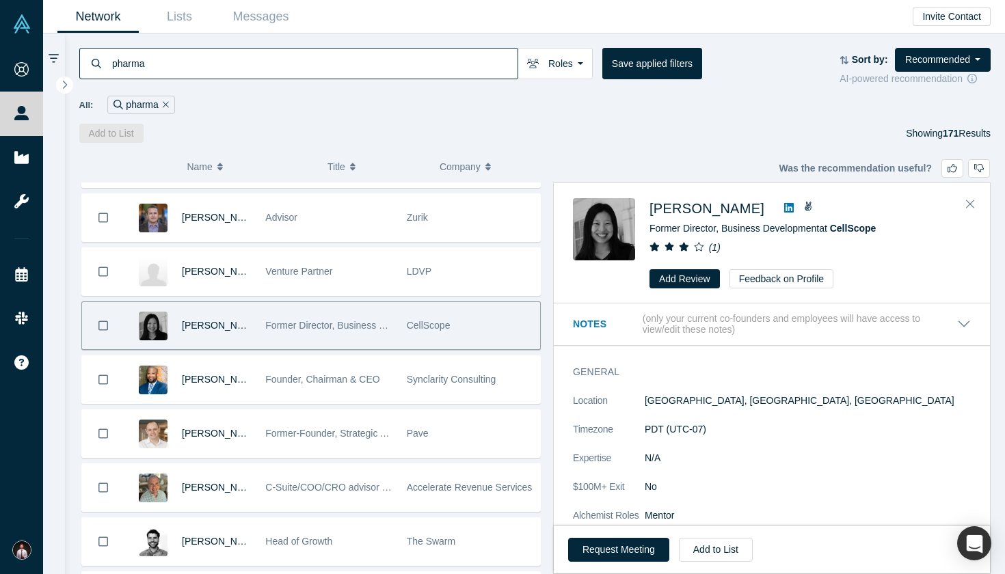
click at [571, 146] on div "( 0 ) Name Title Company Alchemist Role [PERSON_NAME] VC Investor / Board Membe…" at bounding box center [535, 358] width 941 height 431
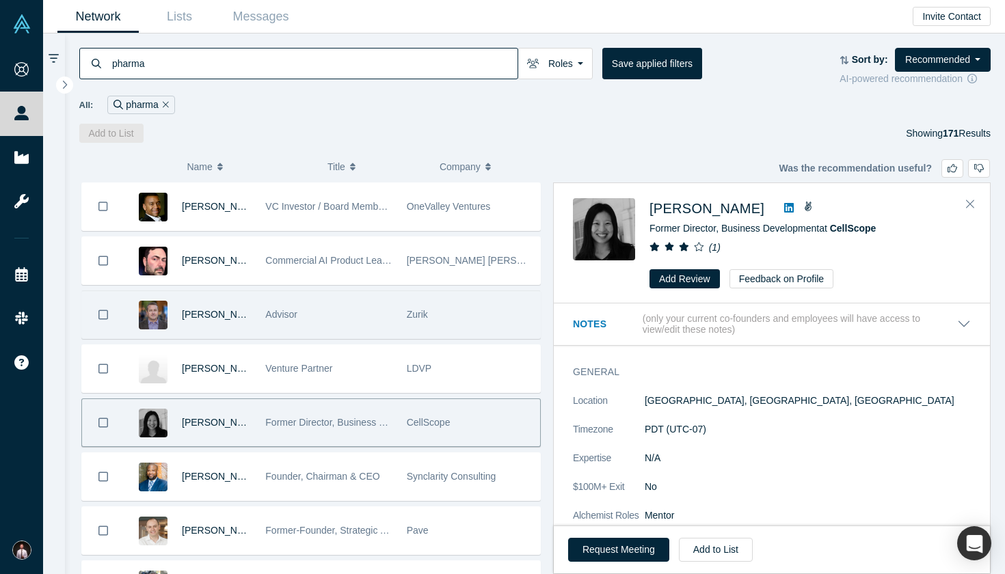
scroll to position [0, 0]
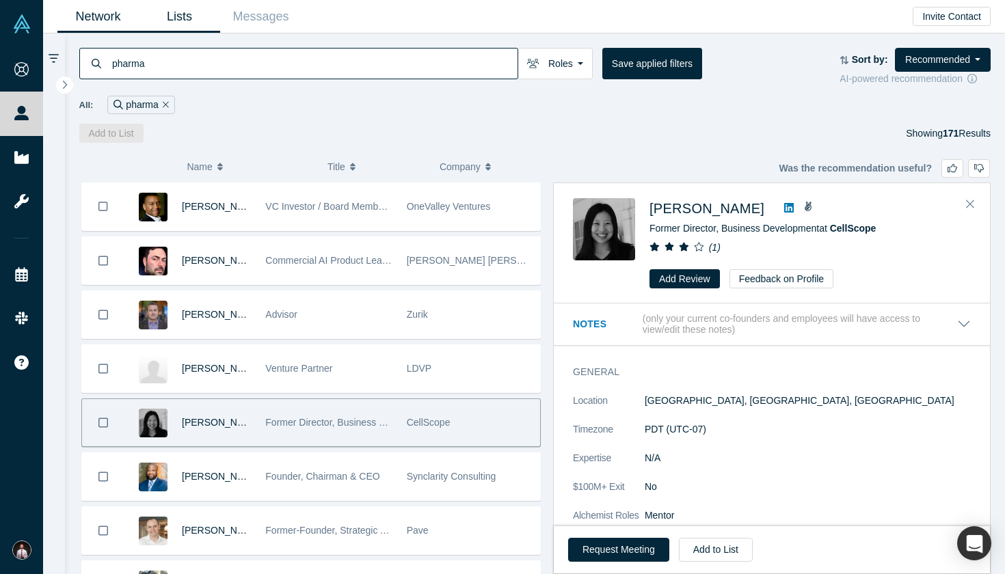
click at [183, 10] on link "Lists" at bounding box center [179, 17] width 81 height 32
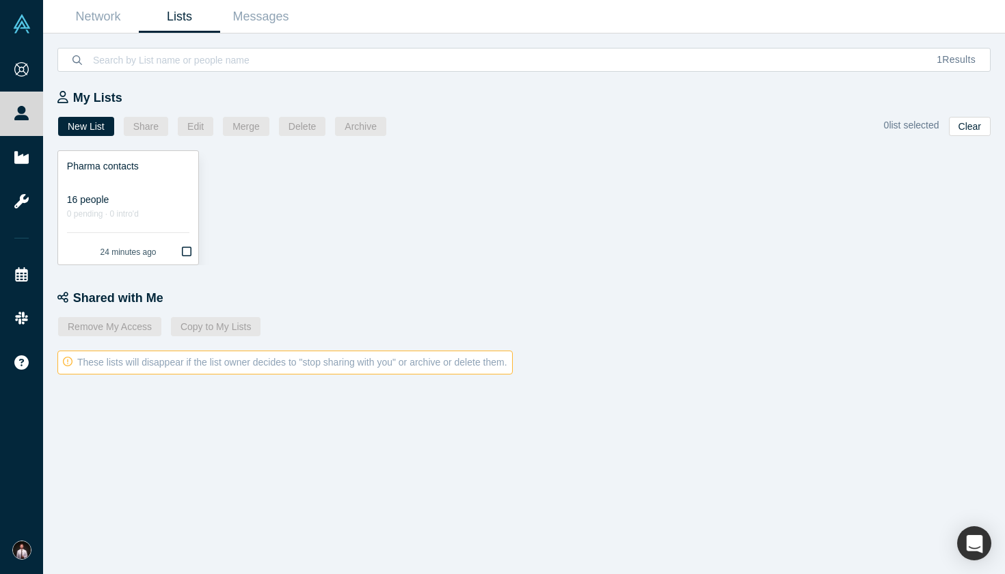
click at [95, 202] on div "16 people" at bounding box center [128, 200] width 122 height 14
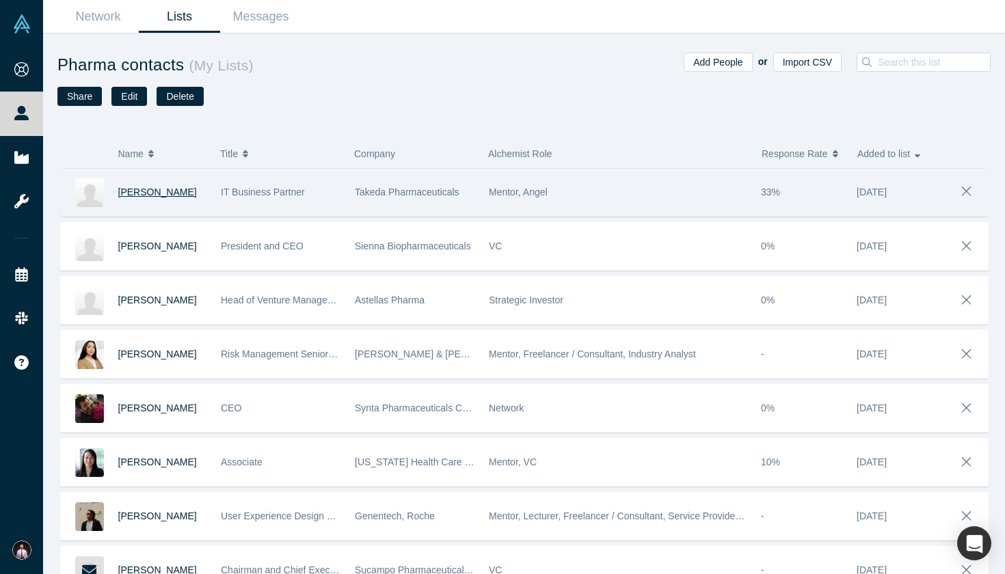
click at [179, 191] on span "[PERSON_NAME]" at bounding box center [157, 192] width 79 height 11
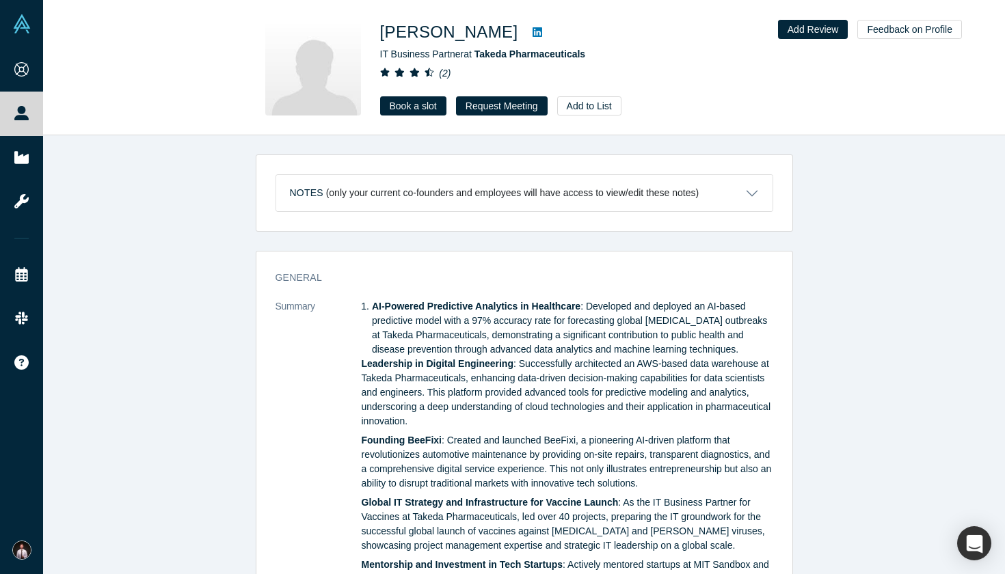
click at [542, 33] on icon at bounding box center [538, 32] width 10 height 10
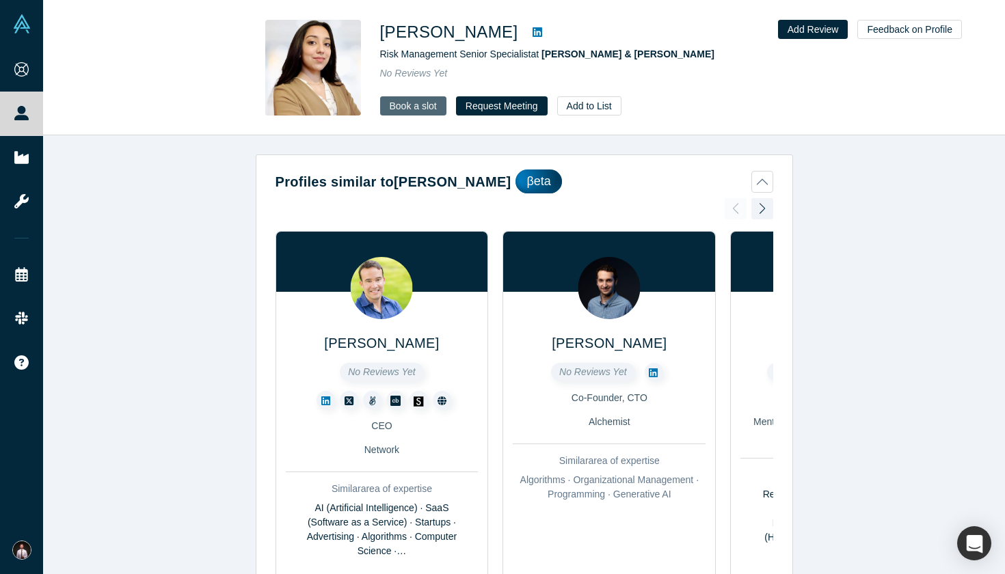
click at [421, 104] on link "Book a slot" at bounding box center [413, 105] width 66 height 19
